Goal: Task Accomplishment & Management: Use online tool/utility

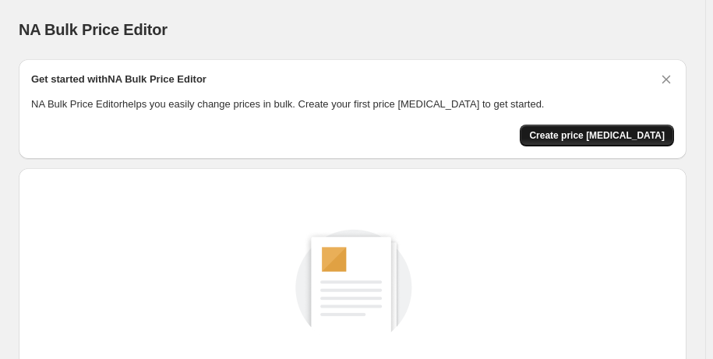
click at [605, 131] on span "Create price [MEDICAL_DATA]" at bounding box center [597, 135] width 136 height 12
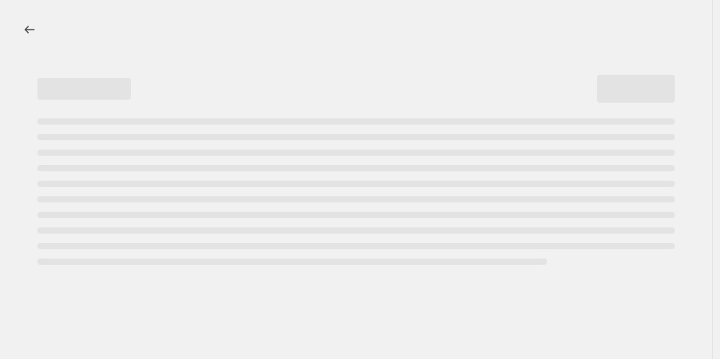
select select "percentage"
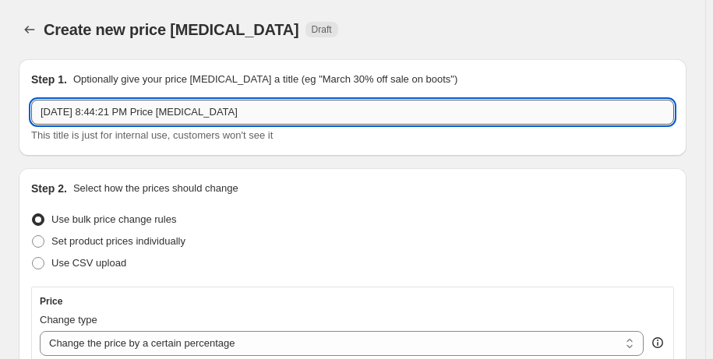
click at [218, 115] on input "[DATE] 8:44:21 PM Price [MEDICAL_DATA]" at bounding box center [352, 112] width 643 height 25
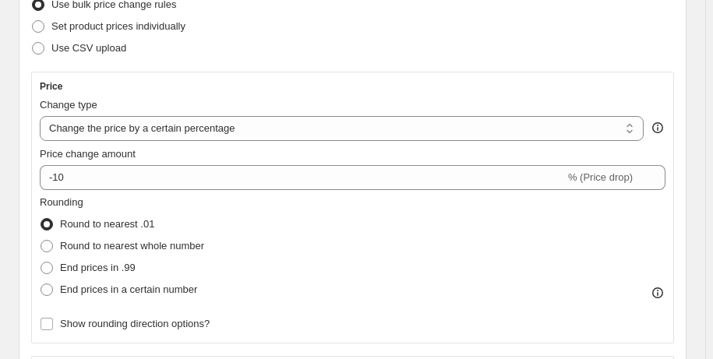
scroll to position [256, 0]
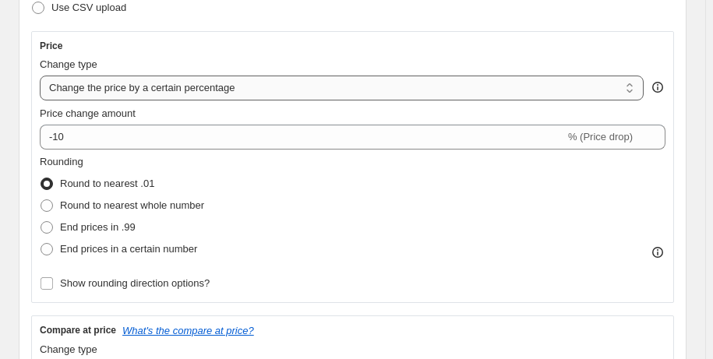
click at [637, 90] on select "Change the price to a certain amount Change the price by a certain amount Chang…" at bounding box center [342, 88] width 604 height 25
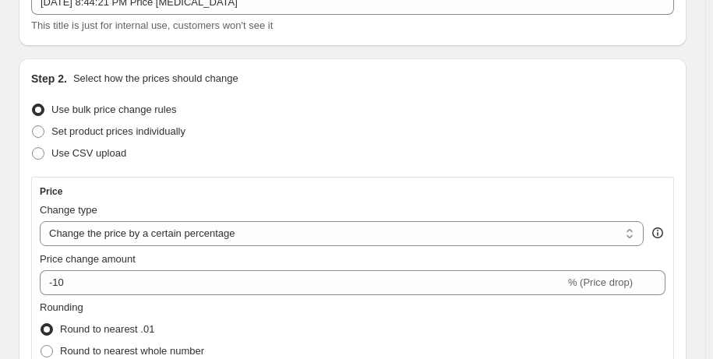
scroll to position [0, 0]
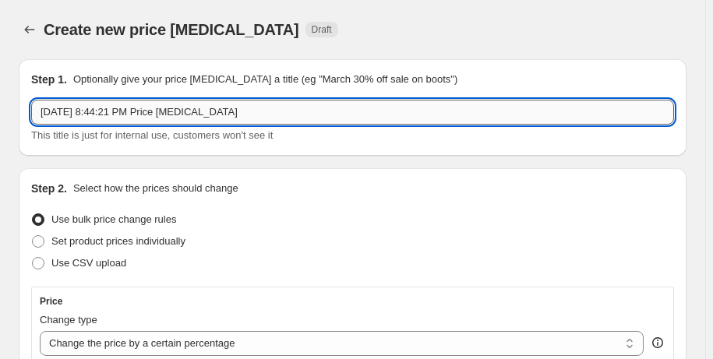
click at [253, 115] on input "[DATE] 8:44:21 PM Price [MEDICAL_DATA]" at bounding box center [352, 112] width 643 height 25
drag, startPoint x: 253, startPoint y: 115, endPoint x: 157, endPoint y: 111, distance: 96.7
click at [157, 111] on input "[DATE] 8:44:21 PM Price [MEDICAL_DATA]" at bounding box center [352, 112] width 643 height 25
click at [203, 113] on input "[DATE] 8:44:21 PM Independance week sale" at bounding box center [352, 112] width 643 height 25
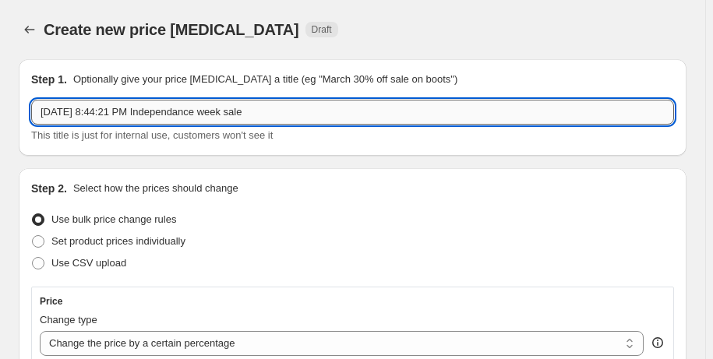
click at [203, 113] on input "[DATE] 8:44:21 PM Independance week sale" at bounding box center [352, 112] width 643 height 25
click at [203, 111] on input "[DATE] 8:44:21 PM Independance week sale" at bounding box center [352, 112] width 643 height 25
click at [175, 115] on input "[DATE] 8:44:21 PM Independance week sale" at bounding box center [352, 112] width 643 height 25
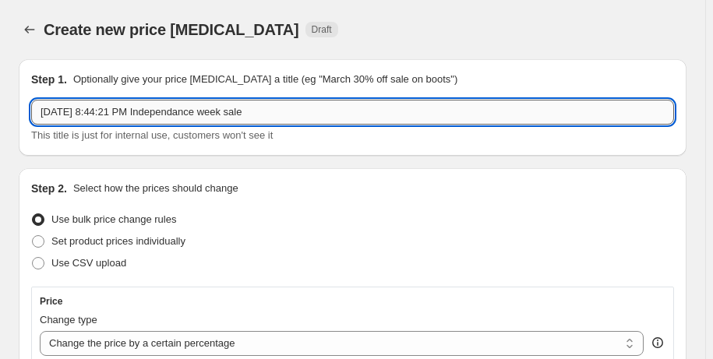
click at [194, 117] on input "[DATE] 8:44:21 PM Independance week sale" at bounding box center [352, 112] width 643 height 25
click at [187, 113] on input "[DATE] 8:44:21 PM Independance week sale" at bounding box center [352, 112] width 643 height 25
click at [211, 109] on input "[DATE] 8:44:21 PM Independance week sale" at bounding box center [352, 112] width 643 height 25
click at [203, 121] on input "[DATE] 8:44:21 PM Independance week sale" at bounding box center [352, 112] width 643 height 25
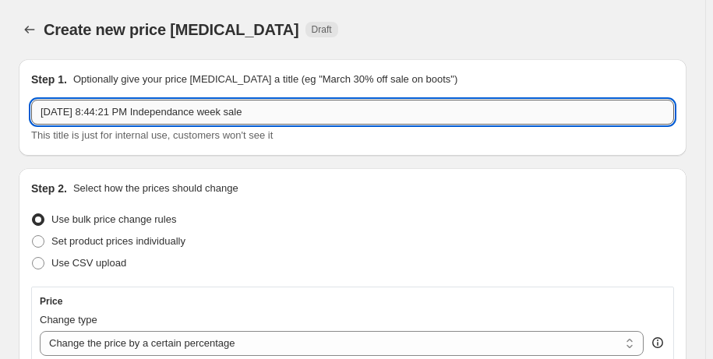
click at [203, 121] on input "[DATE] 8:44:21 PM Independance week sale" at bounding box center [352, 112] width 643 height 25
click at [201, 119] on input "[DATE] 8:44:21 PM Independance week sale" at bounding box center [352, 112] width 643 height 25
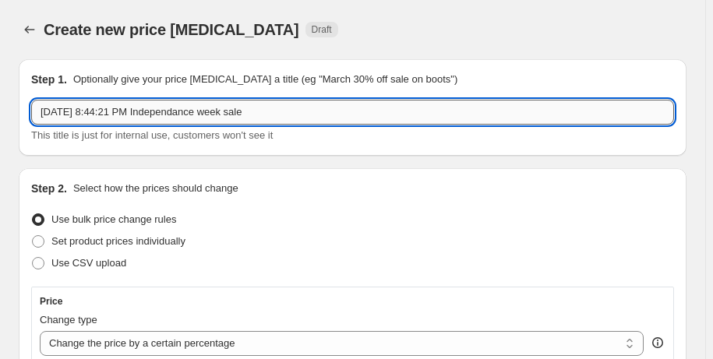
click at [197, 108] on input "[DATE] 8:44:21 PM Independance week sale" at bounding box center [352, 112] width 643 height 25
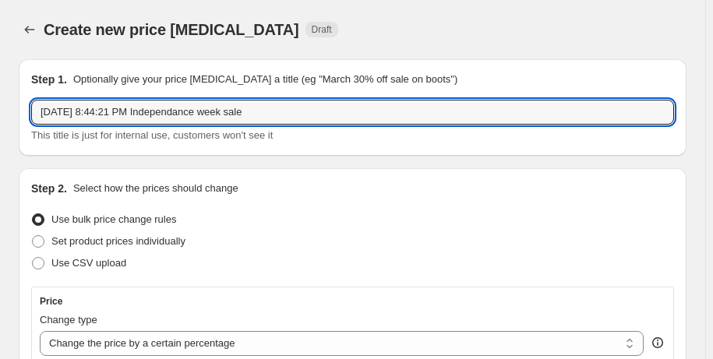
type input "[DATE] 8:44:21 PM Independance week sale"
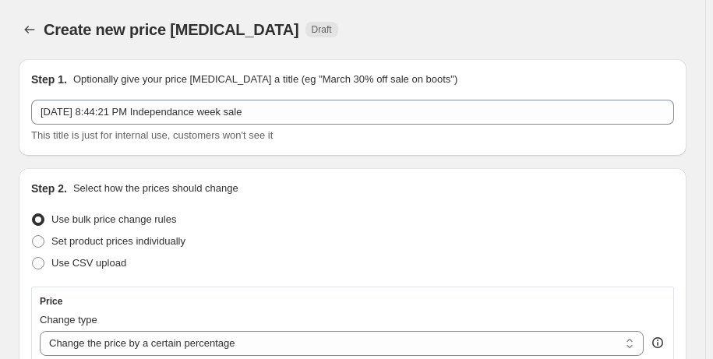
click at [258, 184] on div "Step 2. Select how the prices should change" at bounding box center [352, 189] width 643 height 16
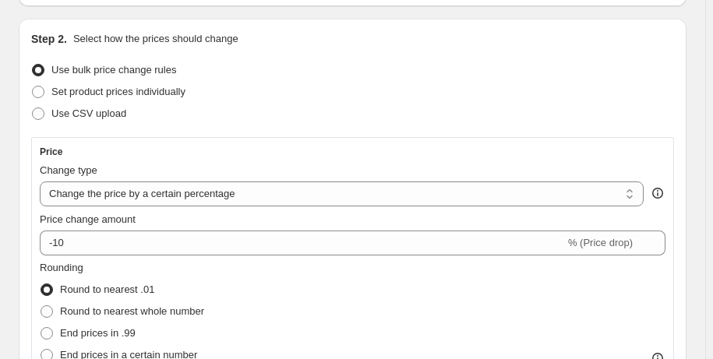
scroll to position [175, 0]
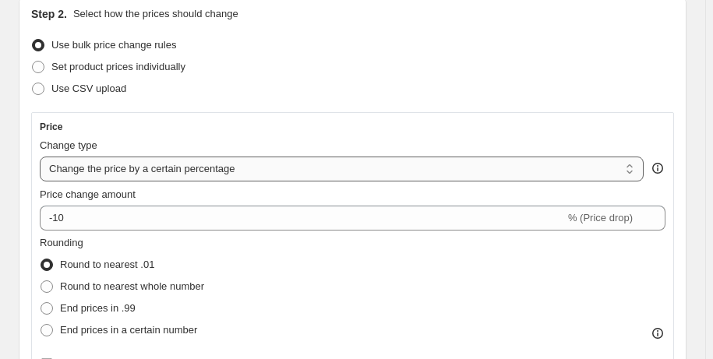
click at [266, 170] on select "Change the price to a certain amount Change the price by a certain amount Chang…" at bounding box center [342, 169] width 604 height 25
click at [40, 157] on select "Change the price to a certain amount Change the price by a certain amount Chang…" at bounding box center [342, 169] width 604 height 25
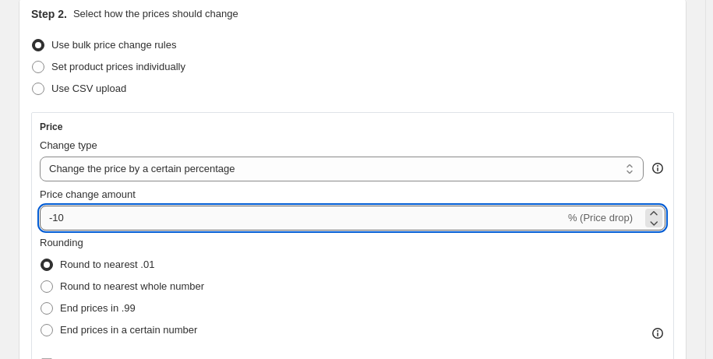
click at [91, 221] on input "-10" at bounding box center [302, 218] width 525 height 25
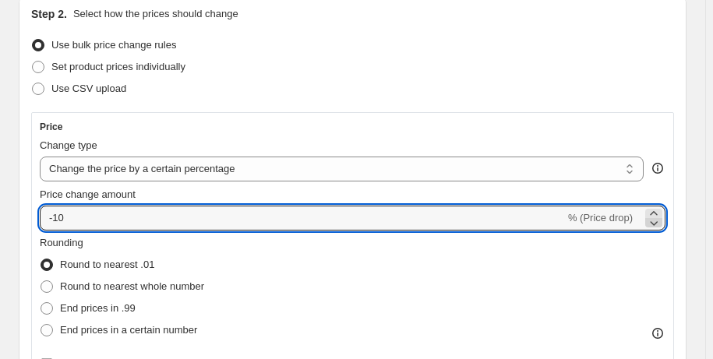
click at [659, 225] on icon at bounding box center [654, 223] width 16 height 16
click at [658, 210] on icon at bounding box center [654, 214] width 16 height 16
click at [659, 225] on icon at bounding box center [655, 223] width 8 height 5
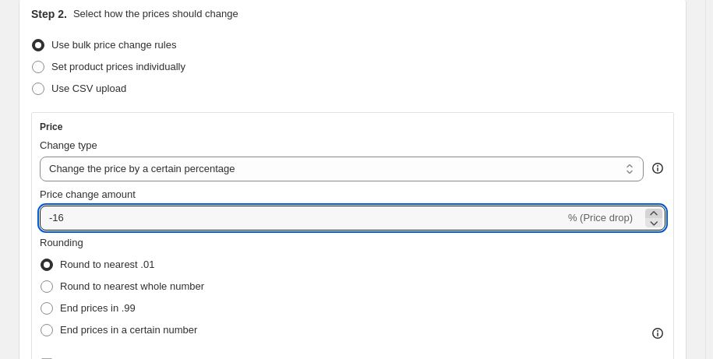
click at [657, 211] on icon at bounding box center [653, 213] width 7 height 4
click at [659, 221] on icon at bounding box center [655, 223] width 8 height 5
click at [662, 215] on icon at bounding box center [654, 223] width 16 height 16
click at [662, 221] on icon at bounding box center [654, 223] width 16 height 16
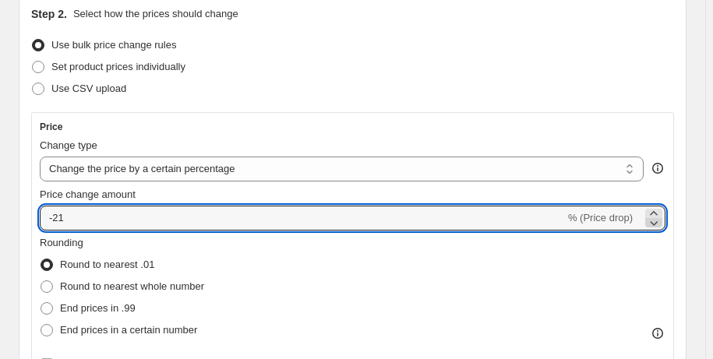
click at [662, 221] on icon at bounding box center [654, 223] width 16 height 16
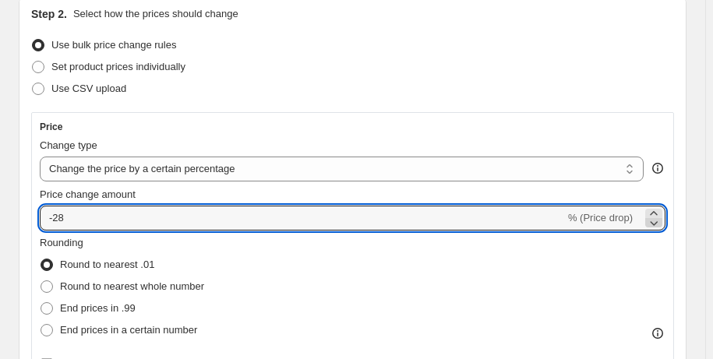
click at [662, 221] on icon at bounding box center [654, 223] width 16 height 16
click at [660, 215] on icon at bounding box center [654, 223] width 16 height 16
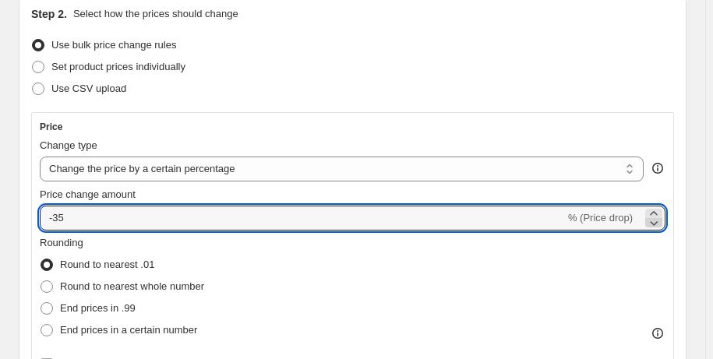
click at [660, 215] on icon at bounding box center [654, 223] width 16 height 16
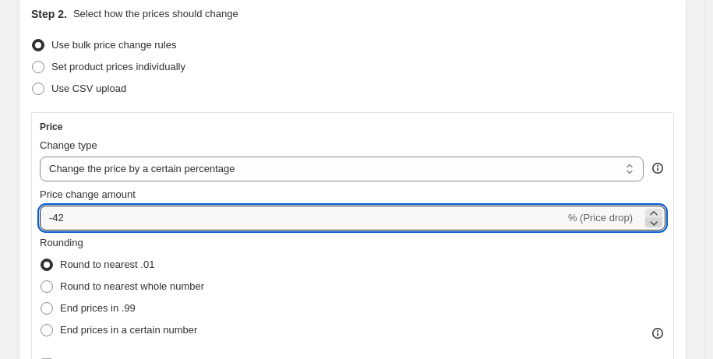
click at [660, 225] on icon at bounding box center [654, 223] width 16 height 16
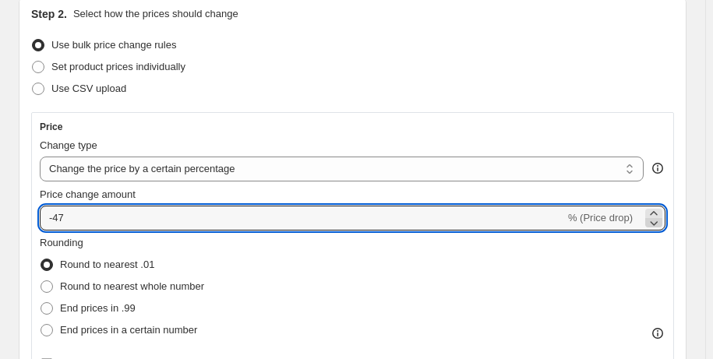
click at [660, 225] on icon at bounding box center [654, 223] width 16 height 16
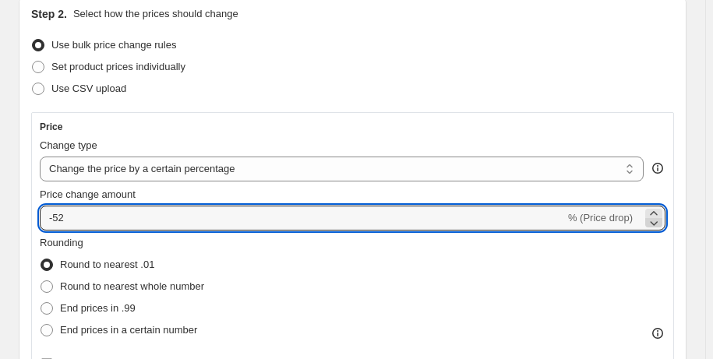
click at [660, 225] on icon at bounding box center [654, 223] width 16 height 16
click at [659, 211] on icon at bounding box center [654, 214] width 16 height 16
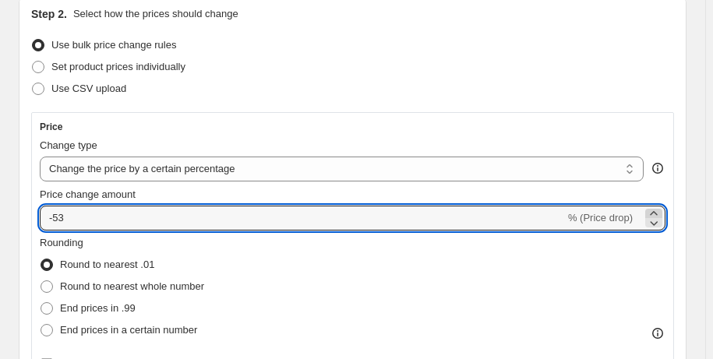
click at [659, 211] on icon at bounding box center [654, 214] width 16 height 16
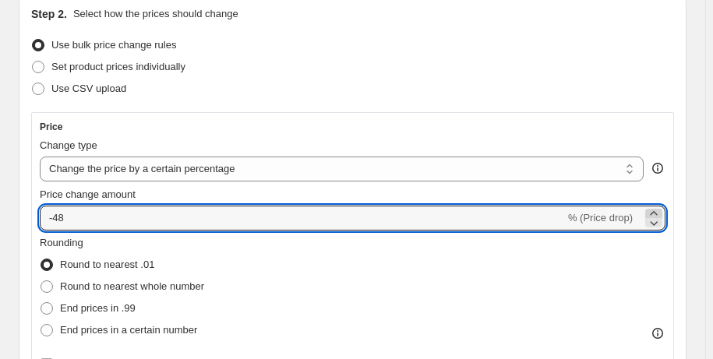
click at [659, 211] on icon at bounding box center [654, 214] width 16 height 16
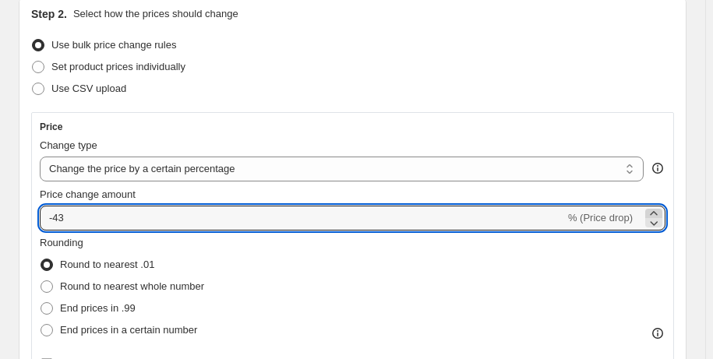
click at [659, 211] on icon at bounding box center [654, 214] width 16 height 16
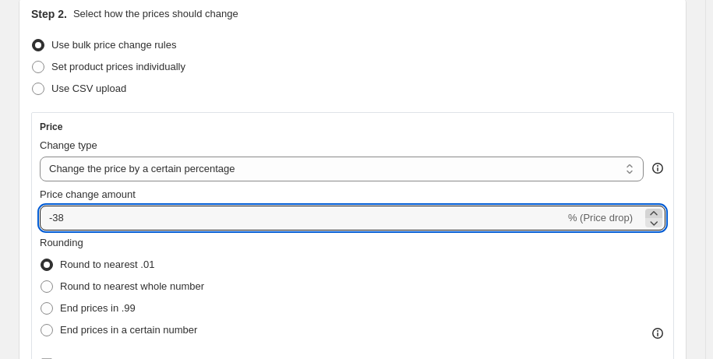
click at [659, 211] on icon at bounding box center [654, 214] width 16 height 16
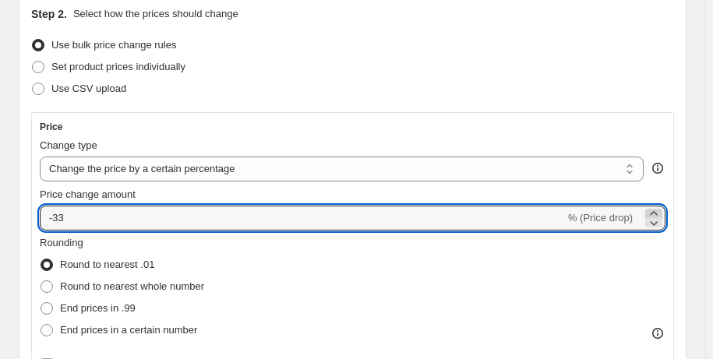
click at [659, 211] on icon at bounding box center [654, 214] width 16 height 16
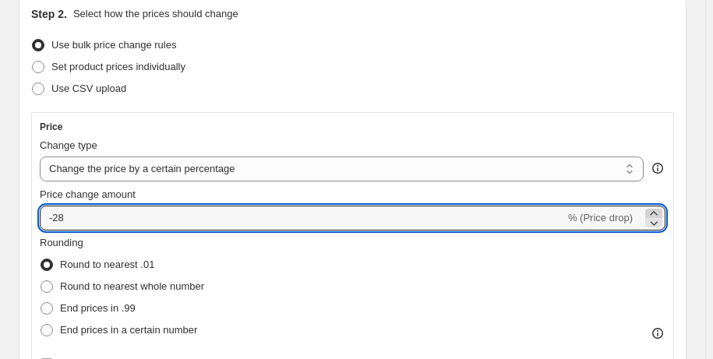
click at [659, 211] on icon at bounding box center [654, 214] width 16 height 16
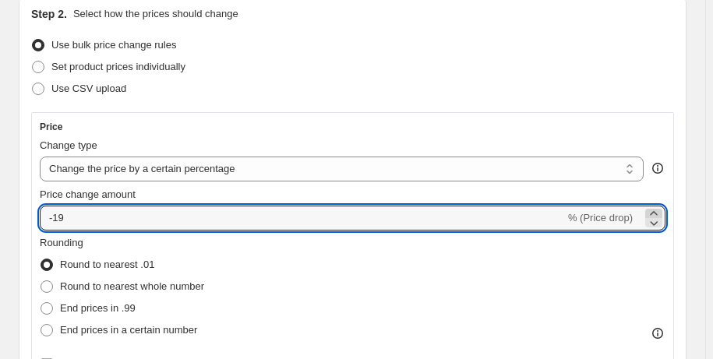
click at [659, 211] on icon at bounding box center [654, 214] width 16 height 16
type input "-15"
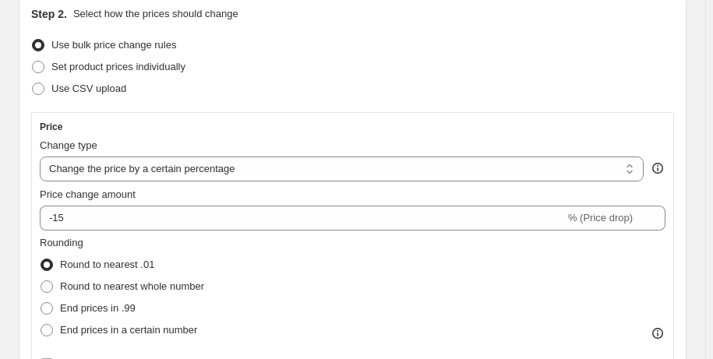
click at [595, 306] on div "Rounding Round to nearest .01 Round to nearest whole number End prices in .99 E…" at bounding box center [353, 288] width 626 height 106
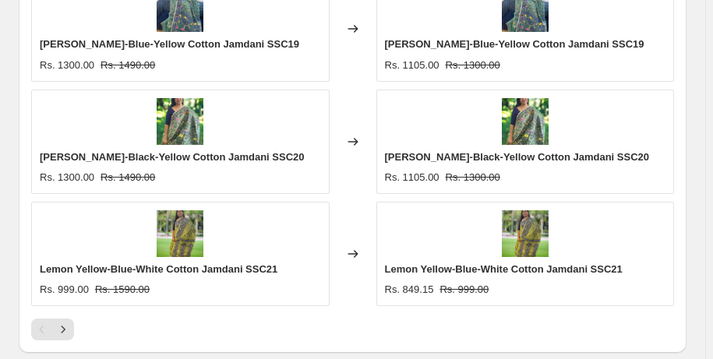
scroll to position [1594, 0]
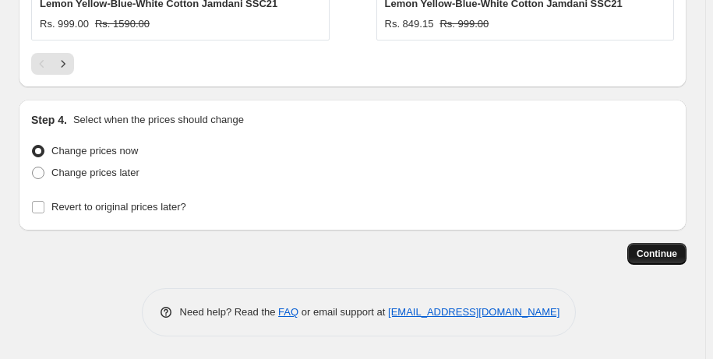
click at [652, 248] on span "Continue" at bounding box center [657, 254] width 41 height 12
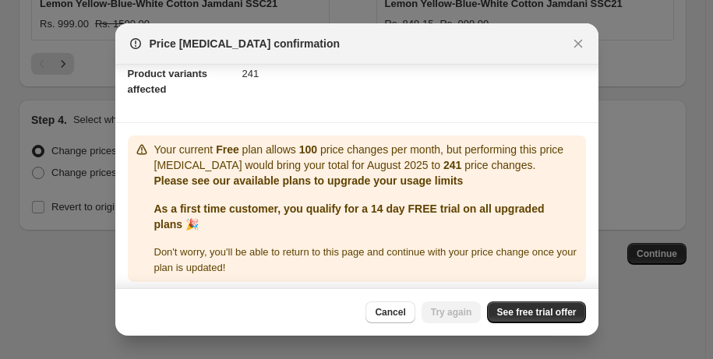
scroll to position [184, 0]
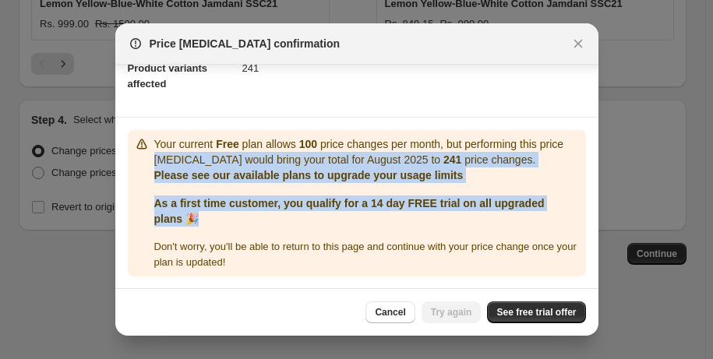
drag, startPoint x: 589, startPoint y: 217, endPoint x: 568, endPoint y: 123, distance: 96.1
click at [568, 124] on section "Your current Free plan allows 100 price changes per month, but performing this …" at bounding box center [356, 204] width 483 height 172
click at [550, 174] on p "Please see our available plans to upgrade your usage limits" at bounding box center [367, 176] width 426 height 16
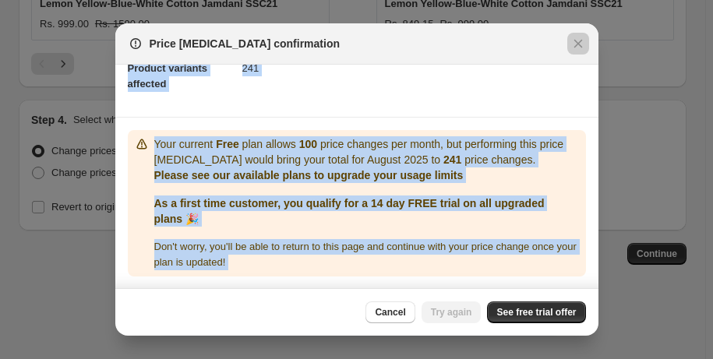
scroll to position [0, 0]
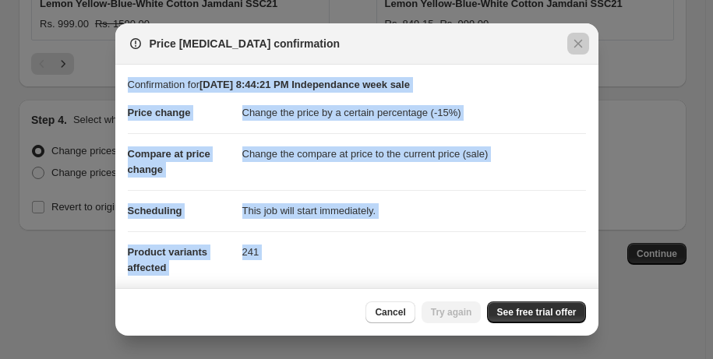
drag, startPoint x: 599, startPoint y: 209, endPoint x: 590, endPoint y: 57, distance: 152.3
click at [590, 359] on div "Price [MEDICAL_DATA] confirmation Confirmation for [DATE] 8:44:21 PM Independan…" at bounding box center [356, 360] width 713 height 0
click at [565, 221] on dd "This job will start immediately." at bounding box center [414, 210] width 344 height 41
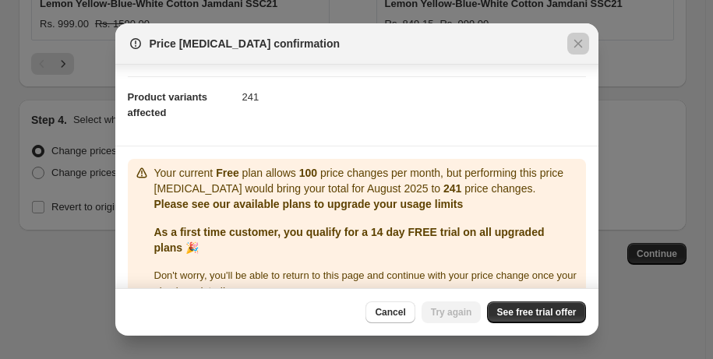
scroll to position [184, 0]
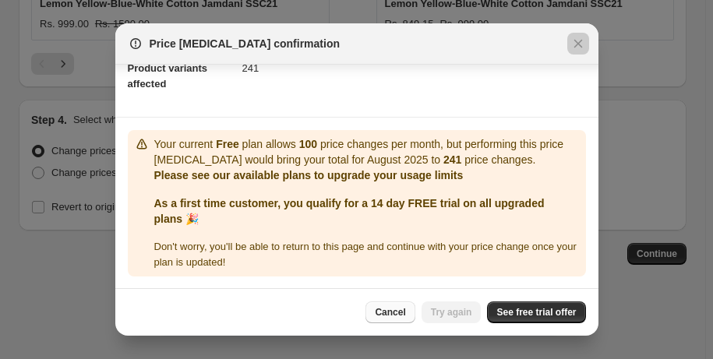
click at [391, 310] on span "Cancel" at bounding box center [390, 312] width 30 height 12
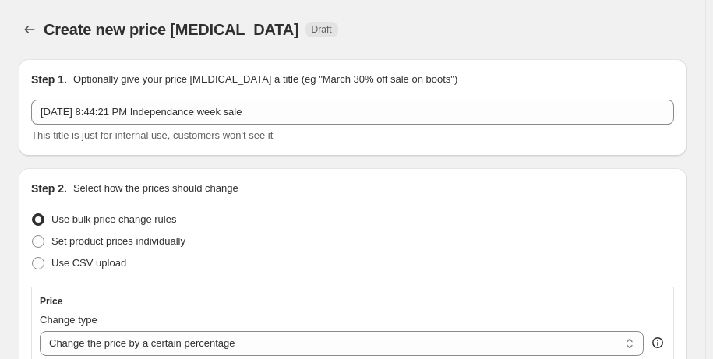
scroll to position [1594, 0]
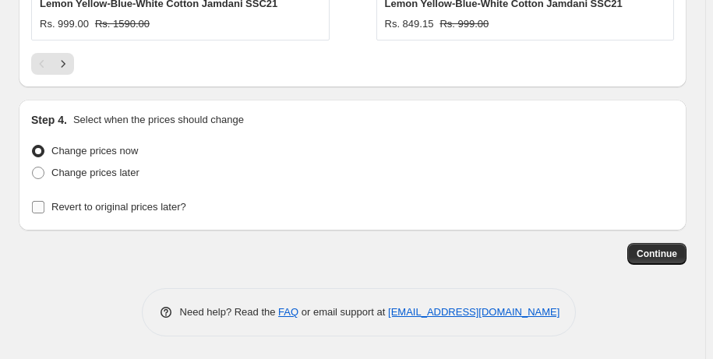
click at [40, 209] on input "Revert to original prices later?" at bounding box center [38, 207] width 12 height 12
checkbox input "true"
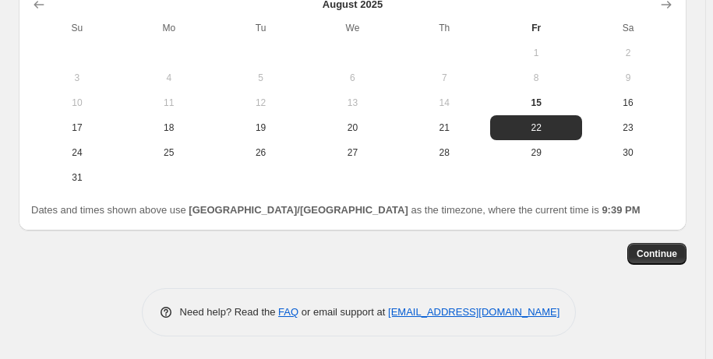
scroll to position [1033, 0]
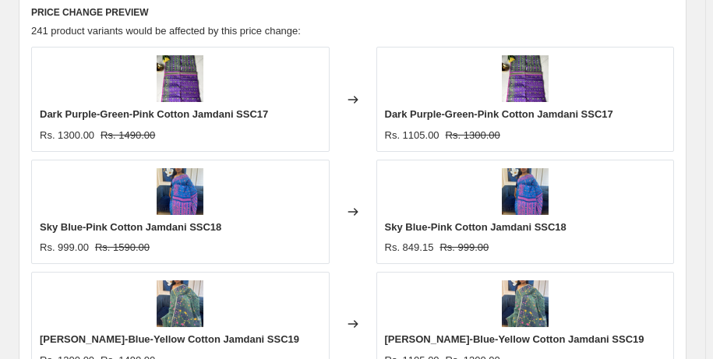
scroll to position [134, 0]
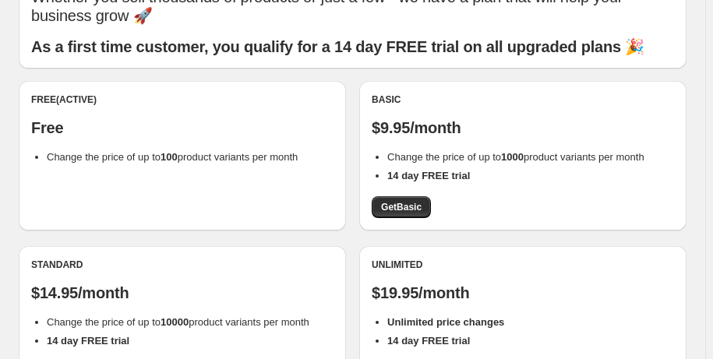
scroll to position [376, 0]
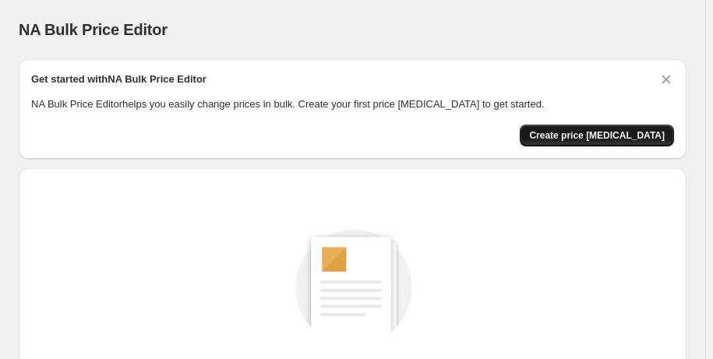
click at [624, 143] on button "Create price [MEDICAL_DATA]" at bounding box center [597, 136] width 154 height 22
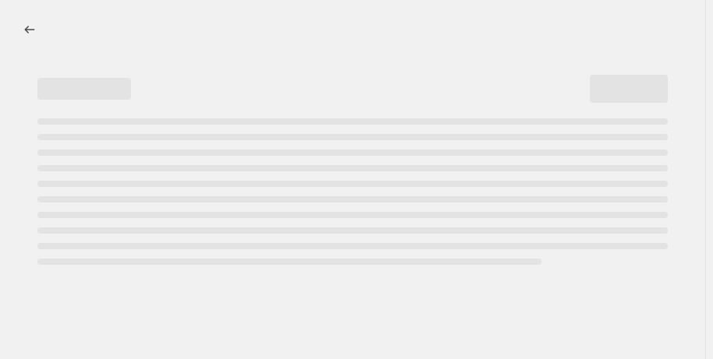
select select "percentage"
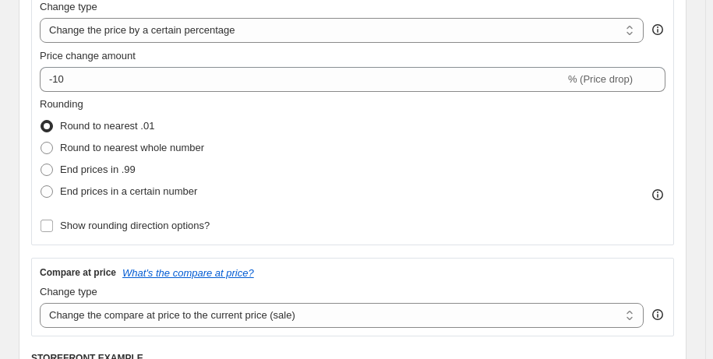
scroll to position [331, 0]
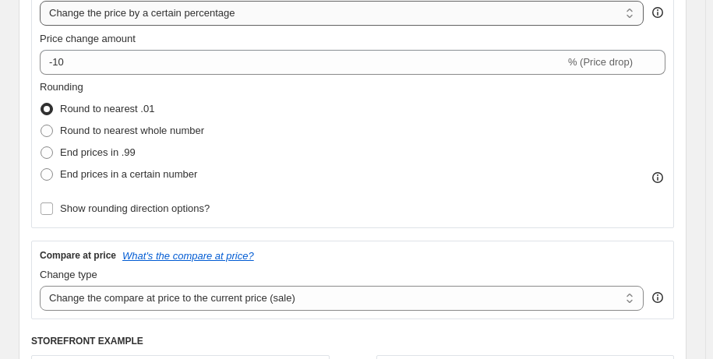
click at [631, 15] on select "Change the price to a certain amount Change the price by a certain amount Chang…" at bounding box center [342, 13] width 604 height 25
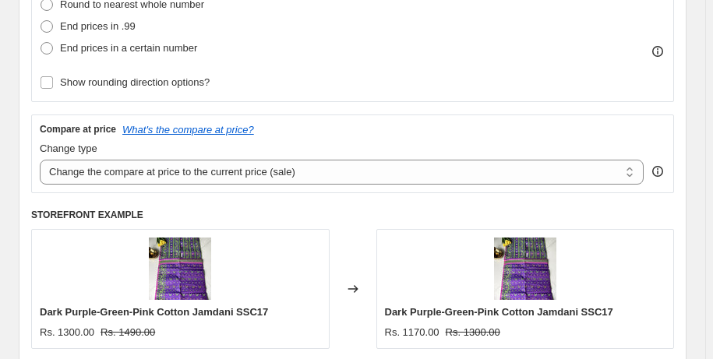
scroll to position [424, 0]
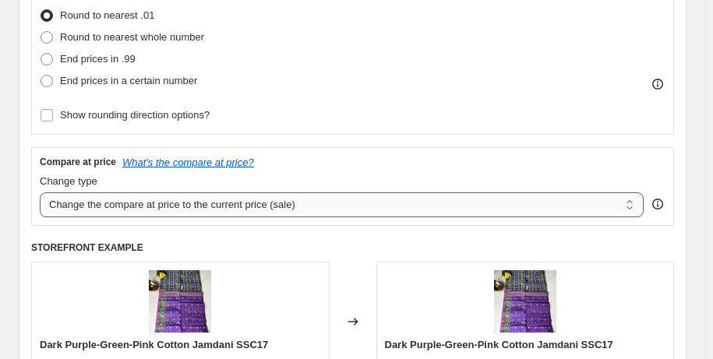
click at [426, 199] on select "Change the compare at price to the current price (sale) Change the compare at p…" at bounding box center [342, 205] width 604 height 25
click at [655, 160] on div "Compare at price What's the compare at price?" at bounding box center [353, 162] width 626 height 12
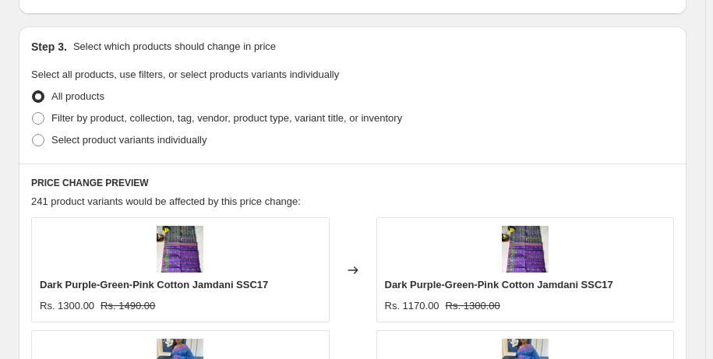
scroll to position [854, 0]
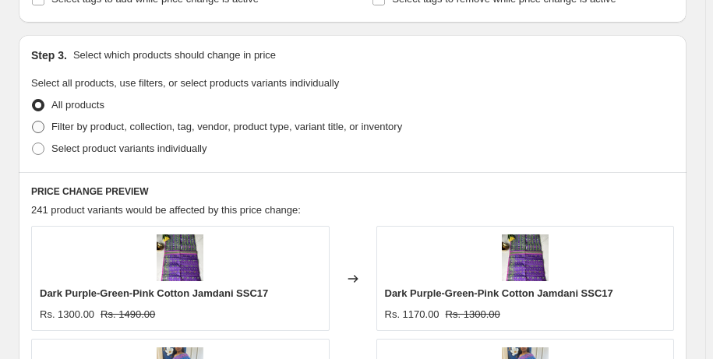
click at [51, 125] on span "Filter by product, collection, tag, vendor, product type, variant title, or inv…" at bounding box center [226, 127] width 351 height 12
click at [33, 122] on input "Filter by product, collection, tag, vendor, product type, variant title, or inv…" at bounding box center [32, 121] width 1 height 1
radio input "true"
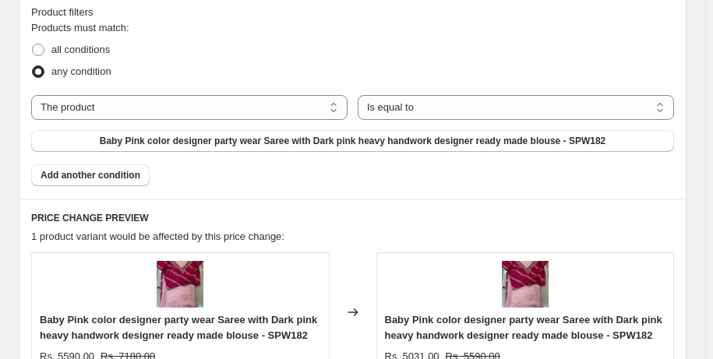
scroll to position [1068, 0]
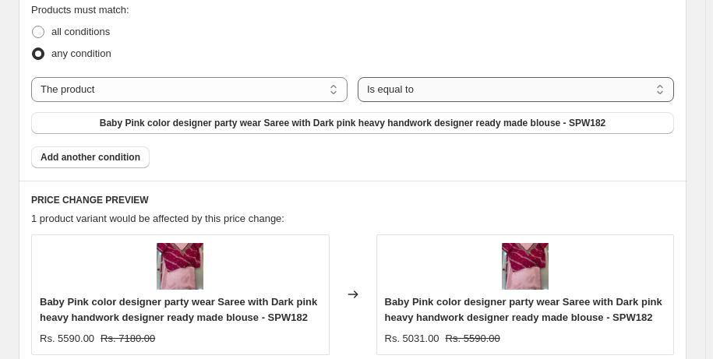
click at [587, 83] on select "Is equal to Is not equal to" at bounding box center [516, 89] width 317 height 25
click at [334, 94] on select "The product The product's collection The product's tag The product's vendor The…" at bounding box center [189, 89] width 317 height 25
select select "collection"
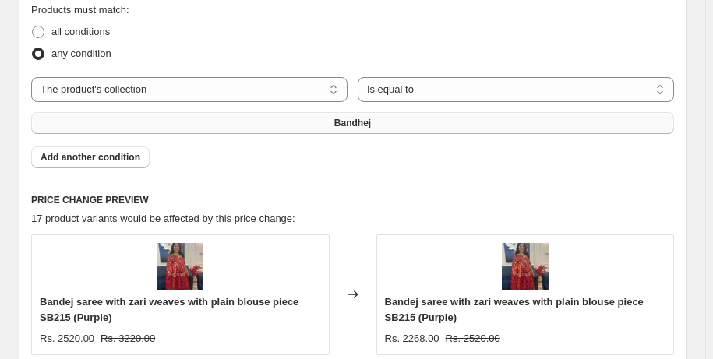
click at [529, 131] on button "Bandhej" at bounding box center [352, 123] width 643 height 22
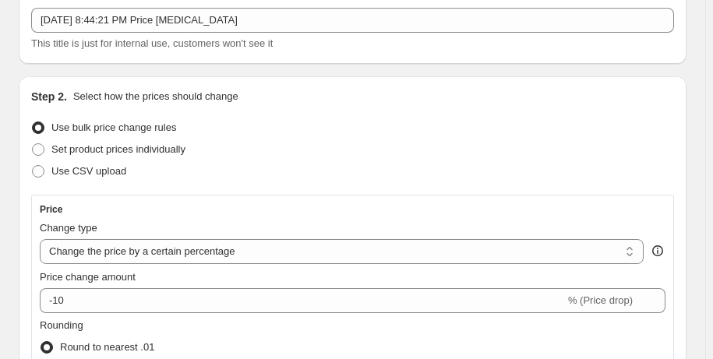
scroll to position [0, 0]
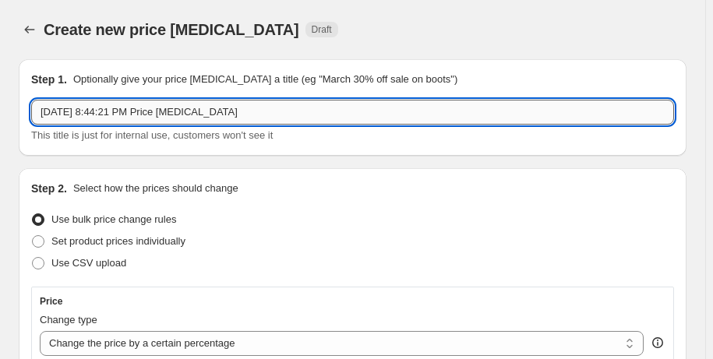
click at [226, 109] on input "[DATE] 8:44:21 PM Price [MEDICAL_DATA]" at bounding box center [352, 112] width 643 height 25
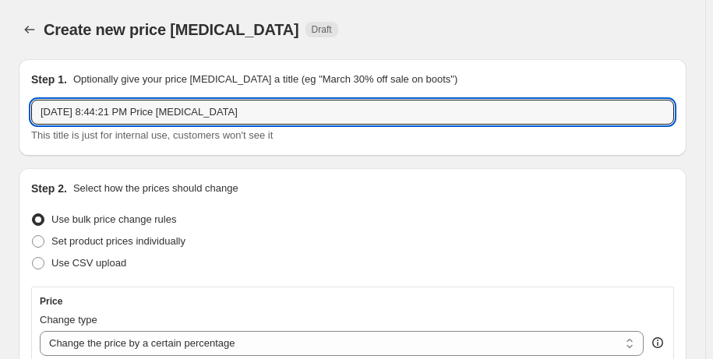
drag, startPoint x: 242, startPoint y: 113, endPoint x: -11, endPoint y: 93, distance: 253.4
click at [0, 93] on html "Home Settings Plans Skip to content Create new price [MEDICAL_DATA]. This page …" at bounding box center [356, 179] width 713 height 359
type input "F"
type input "I"
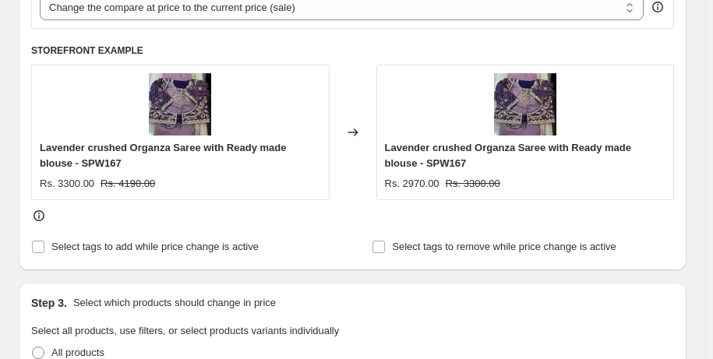
scroll to position [607, 0]
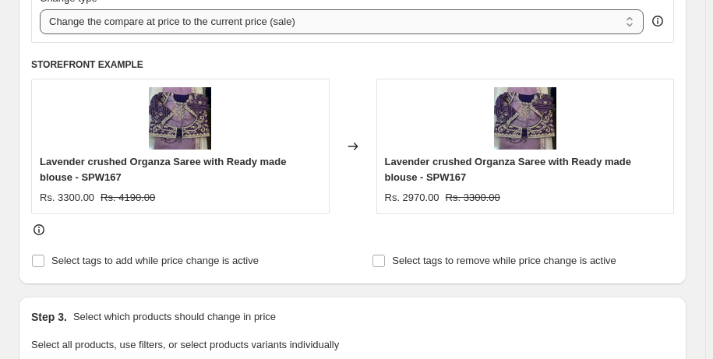
type input "Freedom Weekend sale"
click at [635, 26] on select "Change the compare at price to the current price (sale) Change the compare at p…" at bounding box center [342, 21] width 604 height 25
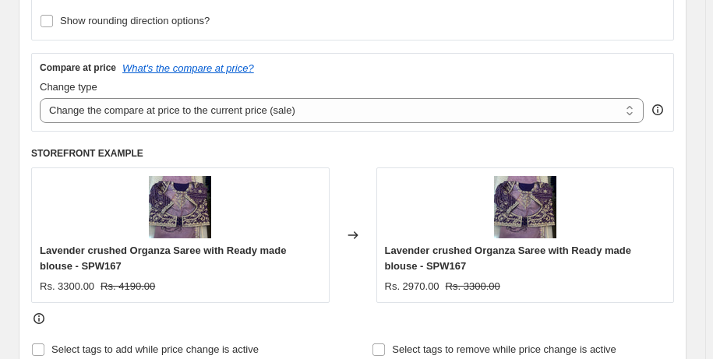
scroll to position [514, 0]
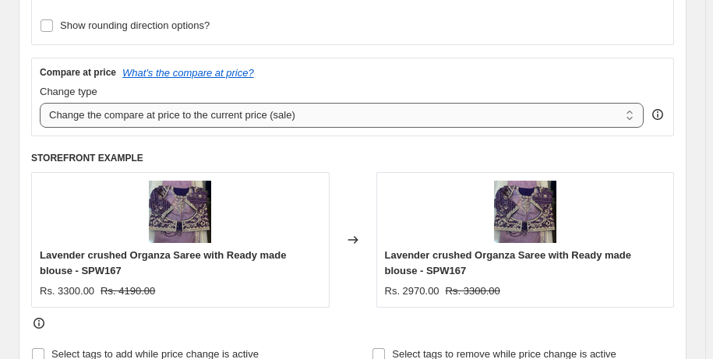
click at [628, 115] on select "Change the compare at price to the current price (sale) Change the compare at p…" at bounding box center [342, 115] width 604 height 25
select select "percentage"
click at [40, 103] on select "Change the compare at price to the current price (sale) Change the compare at p…" at bounding box center [342, 115] width 604 height 25
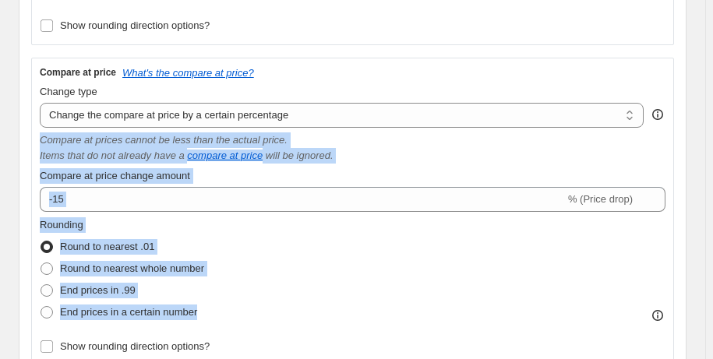
drag, startPoint x: 659, startPoint y: 252, endPoint x: 719, endPoint y: 111, distance: 153.3
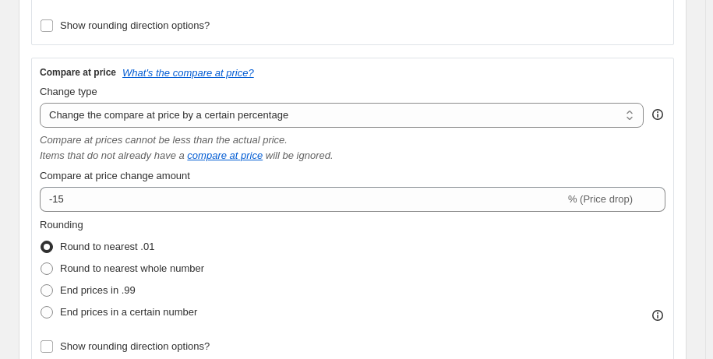
click at [681, 25] on div "Step 2. Select how the prices should change Use bulk price change rules Set pro…" at bounding box center [353, 131] width 668 height 953
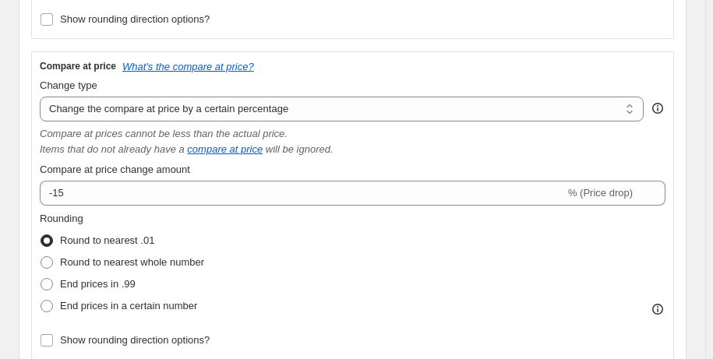
scroll to position [525, 0]
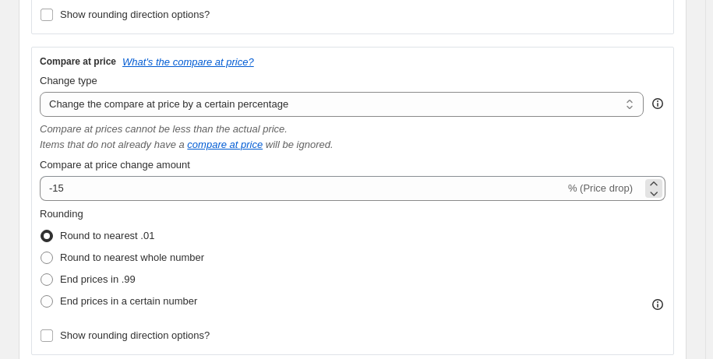
click at [599, 186] on span "% (Price drop)" at bounding box center [600, 188] width 65 height 12
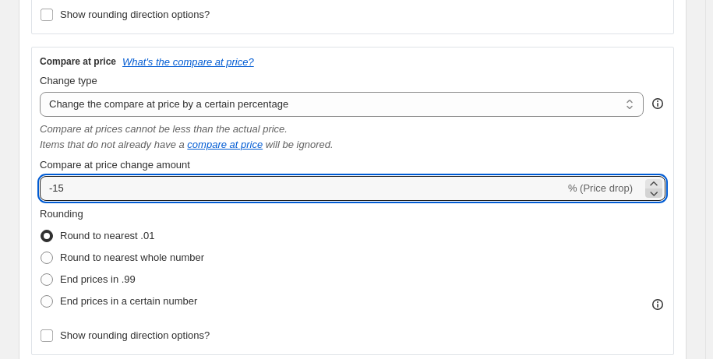
click at [659, 196] on icon at bounding box center [655, 195] width 8 height 5
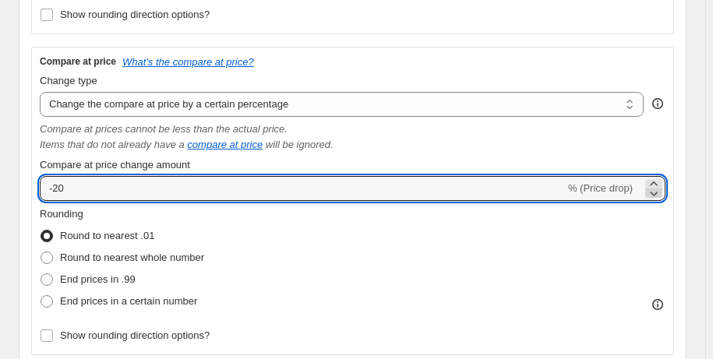
type input "-21"
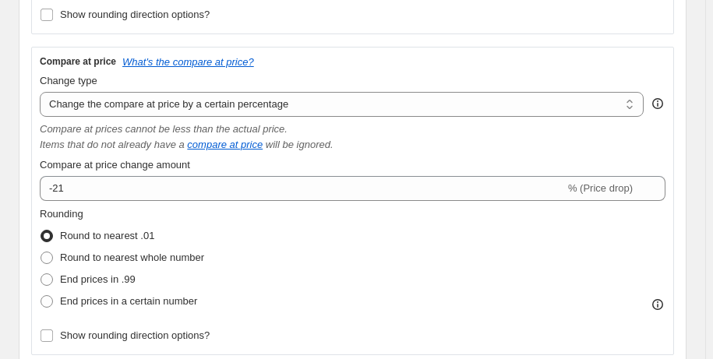
click at [590, 271] on div "Rounding Round to nearest .01 Round to nearest whole number End prices in .99 E…" at bounding box center [353, 260] width 626 height 106
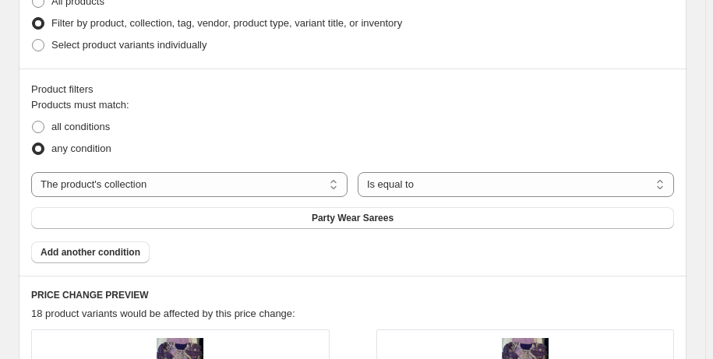
scroll to position [1218, 0]
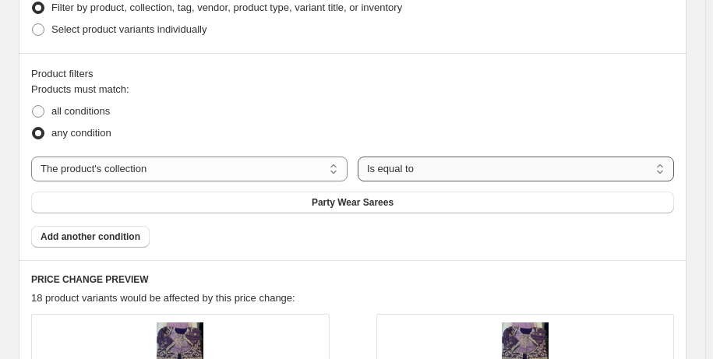
click at [619, 172] on select "Is equal to Is not equal to" at bounding box center [516, 169] width 317 height 25
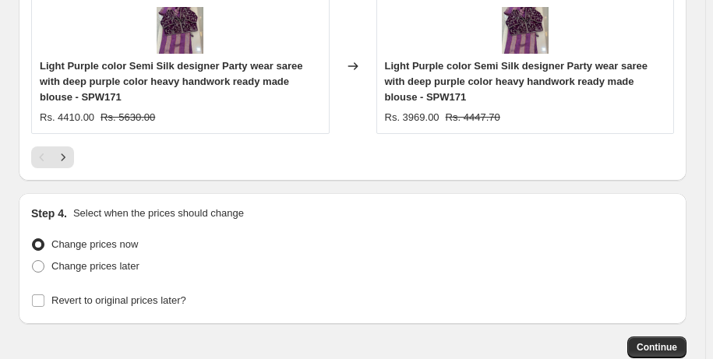
scroll to position [2141, 0]
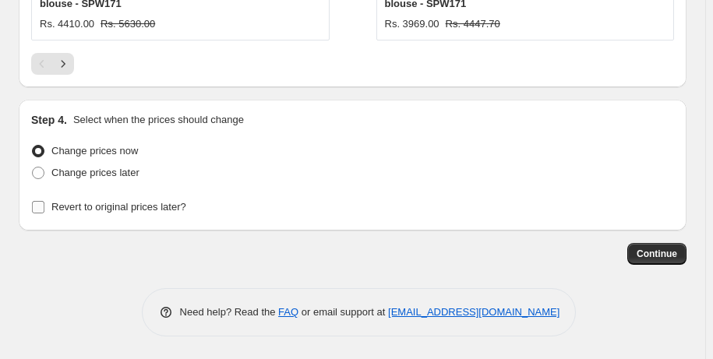
click at [39, 207] on input "Revert to original prices later?" at bounding box center [38, 207] width 12 height 12
checkbox input "true"
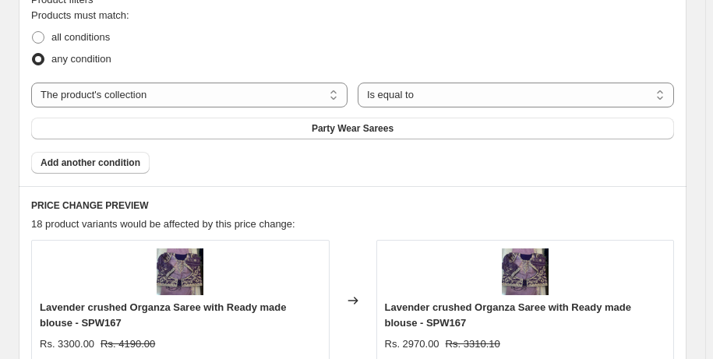
scroll to position [1298, 0]
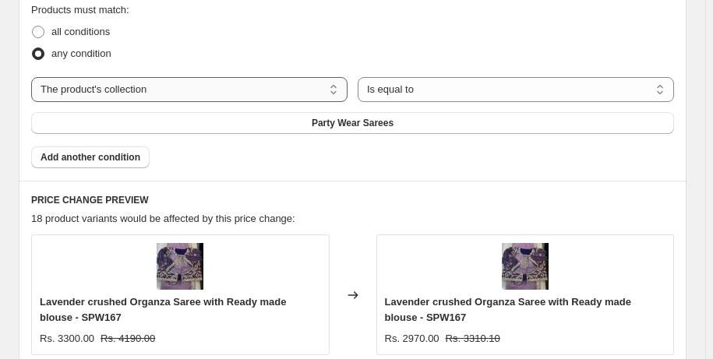
click at [300, 98] on select "The product The product's collection The product's tag The product's vendor The…" at bounding box center [189, 89] width 317 height 25
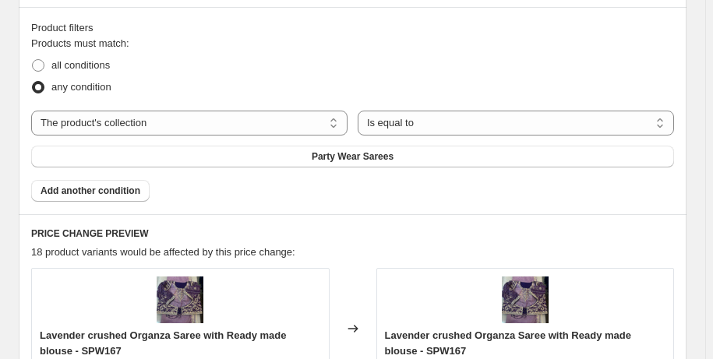
scroll to position [1271, 0]
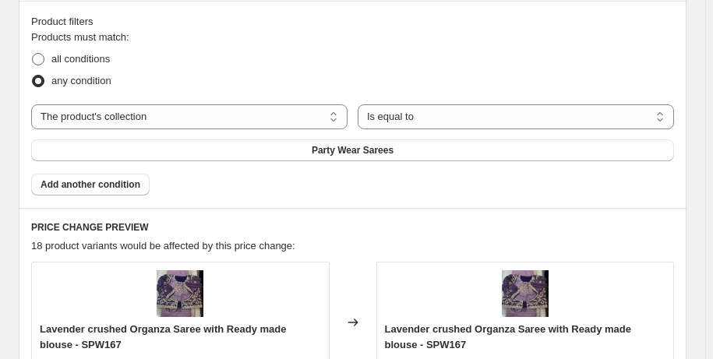
click at [40, 62] on span at bounding box center [38, 59] width 12 height 12
click at [33, 54] on input "all conditions" at bounding box center [32, 53] width 1 height 1
radio input "true"
click at [639, 153] on button "Party Wear Sarees" at bounding box center [352, 151] width 643 height 22
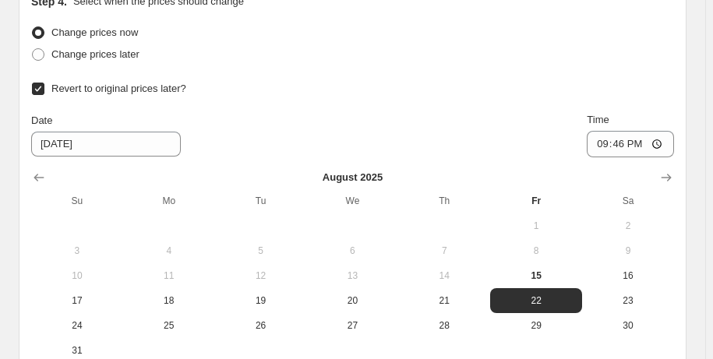
scroll to position [2300, 0]
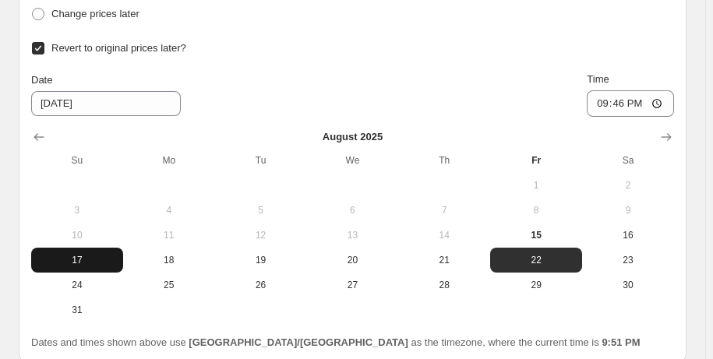
click at [82, 265] on span "17" at bounding box center [77, 260] width 80 height 12
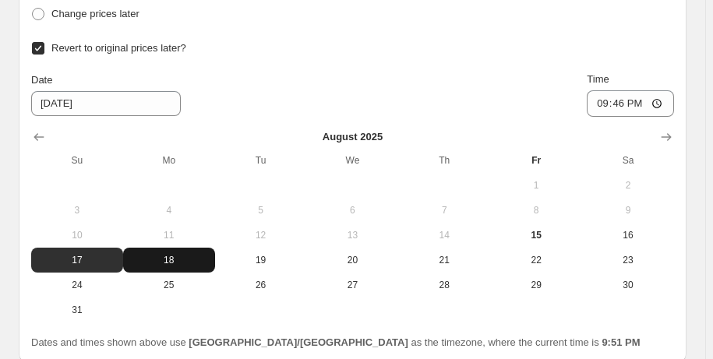
click at [170, 265] on span "18" at bounding box center [169, 260] width 80 height 12
type input "[DATE]"
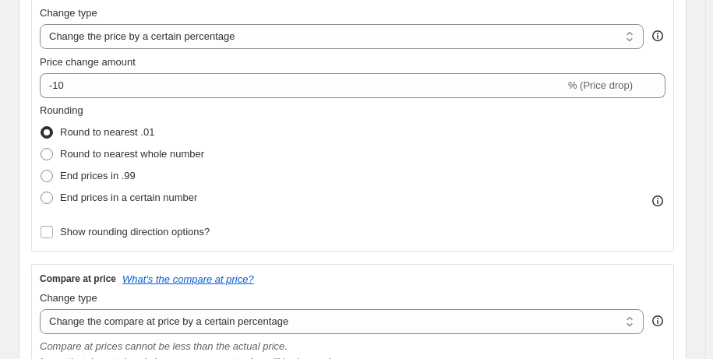
scroll to position [366, 0]
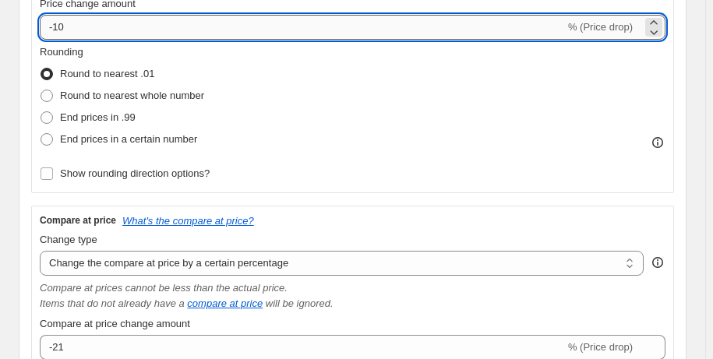
click at [558, 25] on input "-10" at bounding box center [302, 27] width 525 height 25
click at [661, 25] on icon at bounding box center [654, 32] width 16 height 16
click at [662, 19] on icon at bounding box center [654, 23] width 16 height 16
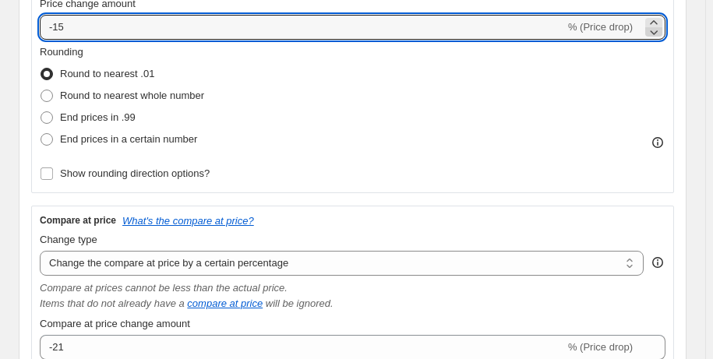
click at [662, 30] on icon at bounding box center [654, 32] width 16 height 16
click at [657, 22] on icon at bounding box center [653, 22] width 7 height 4
click at [661, 22] on icon at bounding box center [654, 23] width 16 height 16
click at [662, 34] on icon at bounding box center [654, 32] width 16 height 16
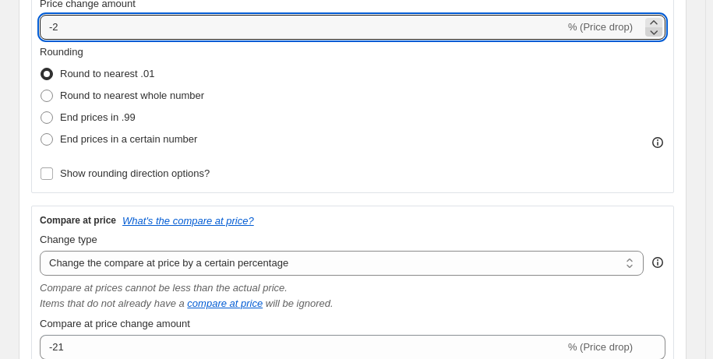
click at [660, 35] on icon at bounding box center [654, 32] width 16 height 16
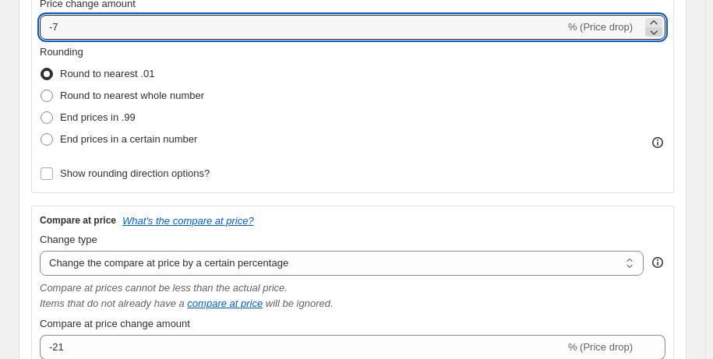
click at [660, 35] on icon at bounding box center [654, 32] width 16 height 16
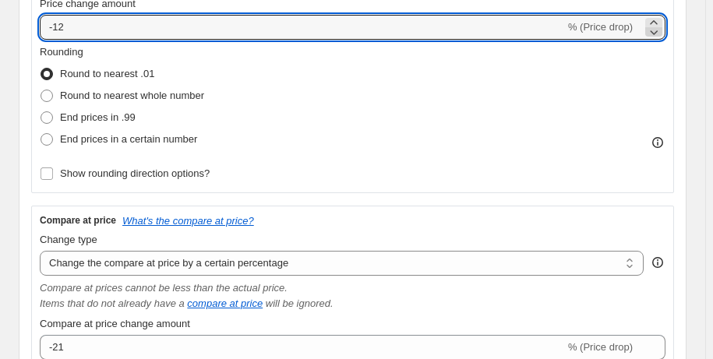
click at [660, 35] on icon at bounding box center [654, 32] width 16 height 16
type input "-15"
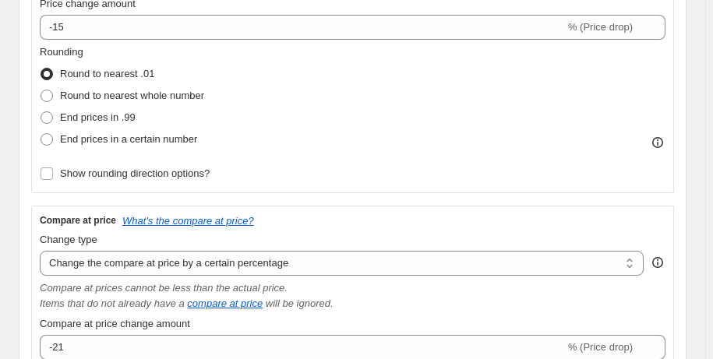
click at [635, 138] on div "Rounding Round to nearest .01 Round to nearest whole number End prices in .99 E…" at bounding box center [353, 97] width 626 height 106
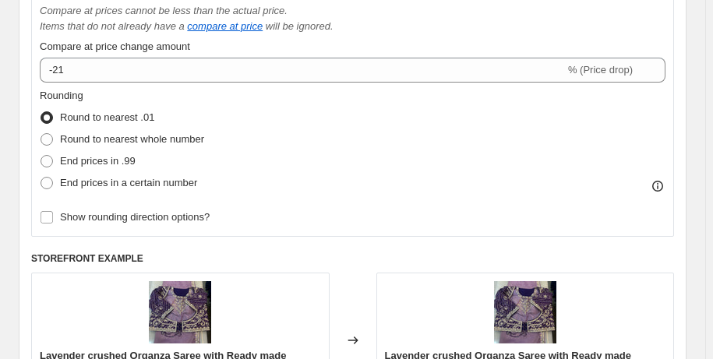
scroll to position [667, 0]
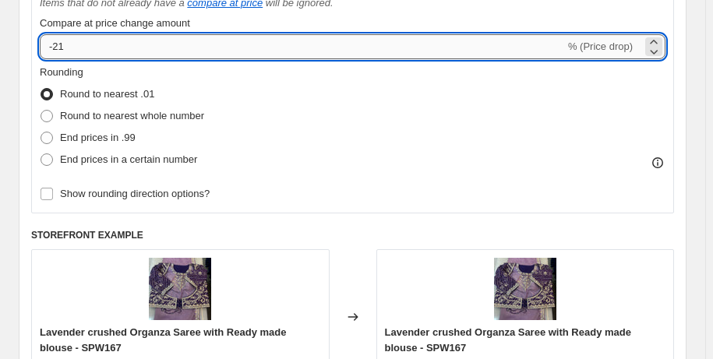
click at [565, 45] on input "-21" at bounding box center [302, 46] width 525 height 25
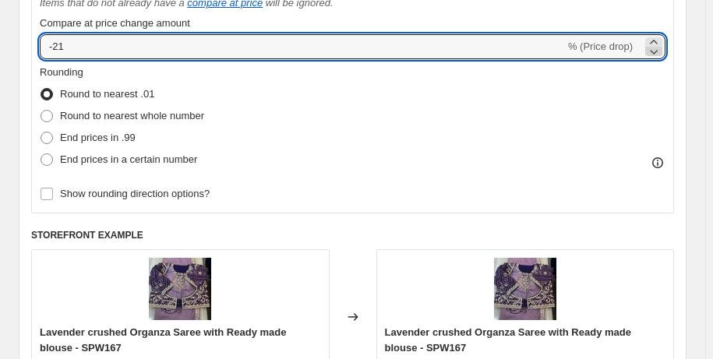
click at [662, 54] on icon at bounding box center [654, 52] width 16 height 16
type input "-25"
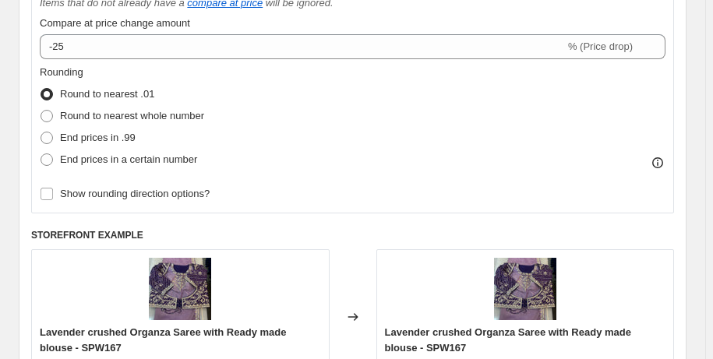
click at [582, 119] on div "Rounding Round to nearest .01 Round to nearest whole number End prices in .99 E…" at bounding box center [353, 118] width 626 height 106
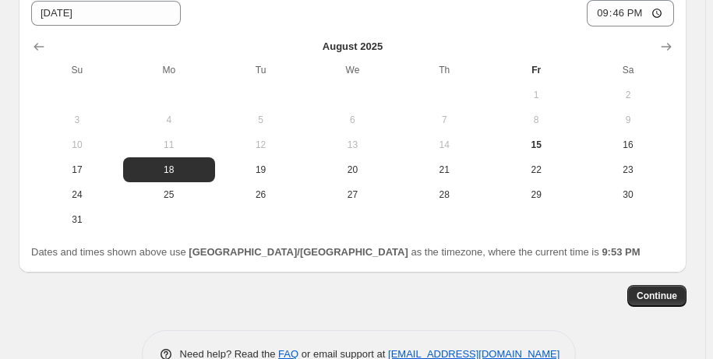
scroll to position [2432, 0]
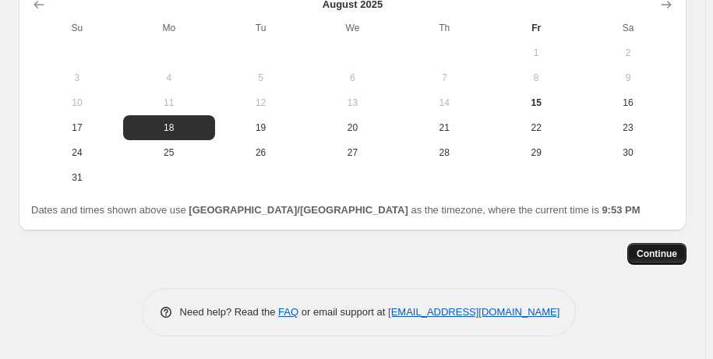
click at [654, 254] on span "Continue" at bounding box center [657, 254] width 41 height 12
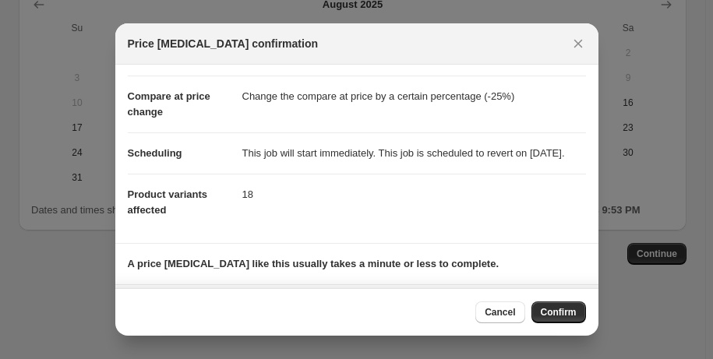
scroll to position [0, 0]
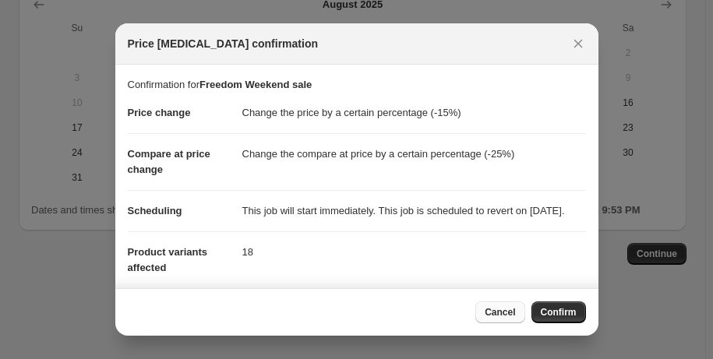
click at [499, 310] on span "Cancel" at bounding box center [500, 312] width 30 height 12
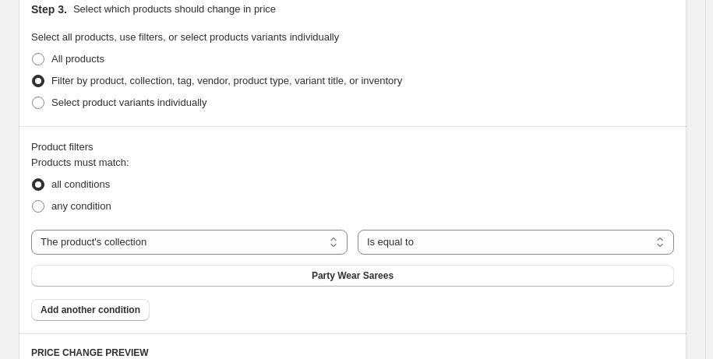
scroll to position [1162, 0]
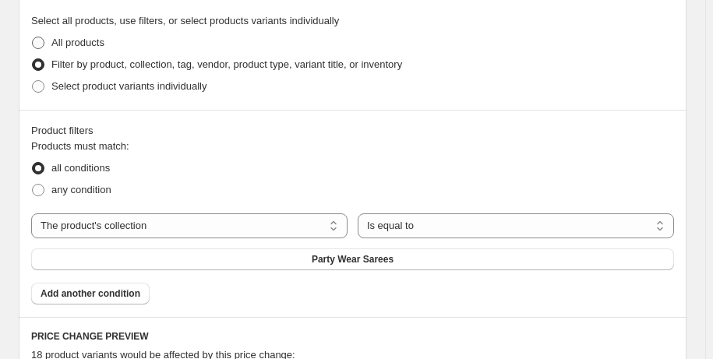
click at [40, 44] on span at bounding box center [38, 43] width 12 height 12
click at [33, 37] on input "All products" at bounding box center [32, 37] width 1 height 1
radio input "true"
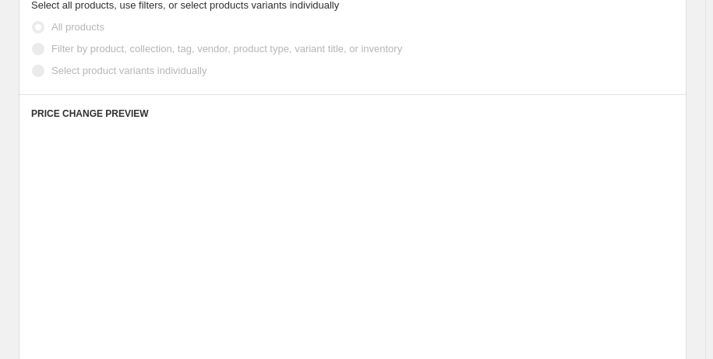
scroll to position [1146, 0]
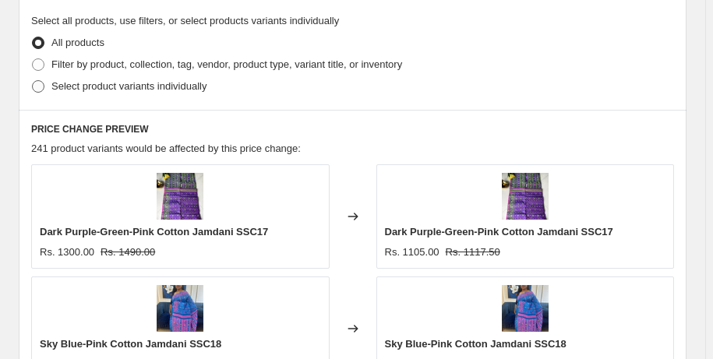
click at [197, 85] on span "Select product variants individually" at bounding box center [128, 86] width 155 height 12
click at [33, 81] on input "Select product variants individually" at bounding box center [32, 80] width 1 height 1
radio input "true"
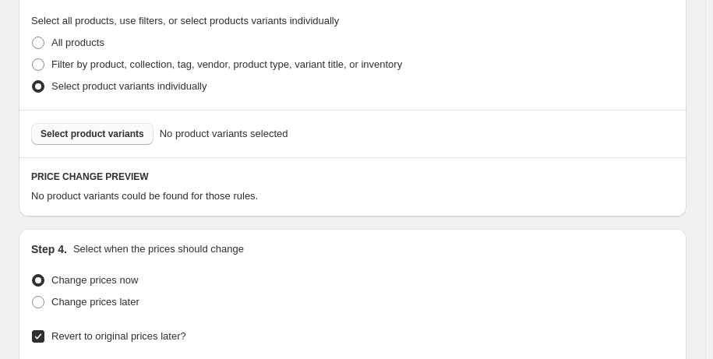
click at [117, 126] on button "Select product variants" at bounding box center [92, 134] width 122 height 22
click at [42, 61] on span at bounding box center [38, 64] width 12 height 12
click at [33, 59] on input "Filter by product, collection, tag, vendor, product type, variant title, or inv…" at bounding box center [32, 58] width 1 height 1
radio input "true"
select select "collection"
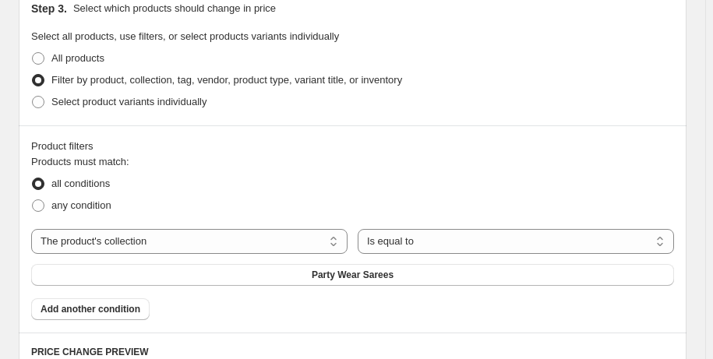
scroll to position [1162, 0]
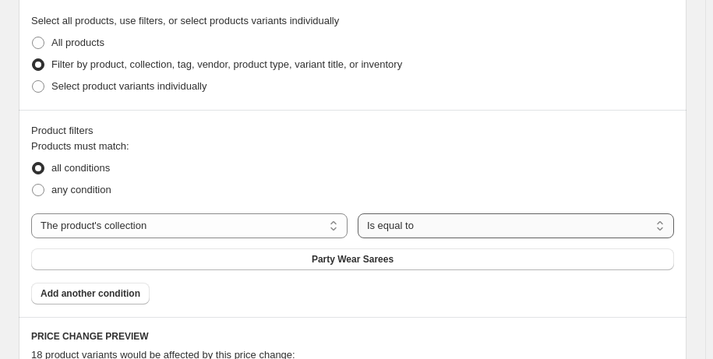
click at [476, 231] on select "Is equal to Is not equal to" at bounding box center [516, 226] width 317 height 25
select select "not_equal"
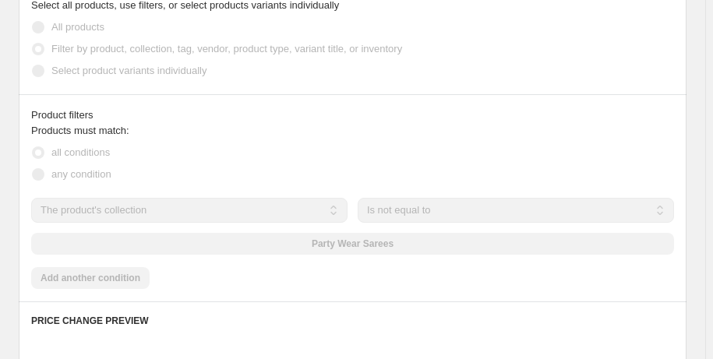
scroll to position [1146, 0]
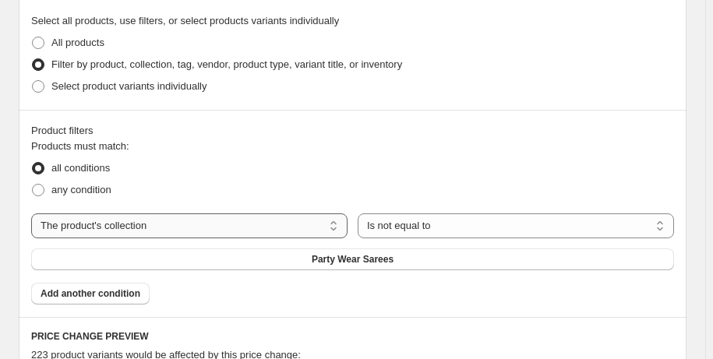
click at [314, 223] on select "The product The product's collection The product's tag The product's vendor The…" at bounding box center [189, 226] width 317 height 25
click at [463, 147] on fieldset "Products must match: all conditions any condition" at bounding box center [352, 170] width 643 height 62
click at [81, 193] on span "any condition" at bounding box center [81, 190] width 60 height 12
click at [33, 185] on input "any condition" at bounding box center [32, 184] width 1 height 1
radio input "true"
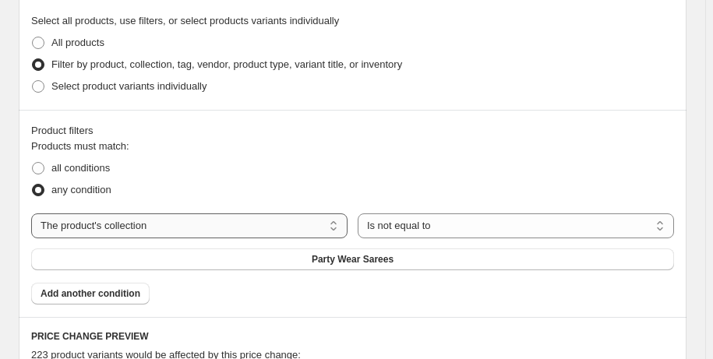
click at [256, 216] on select "The product The product's collection The product's tag The product's vendor The…" at bounding box center [189, 226] width 317 height 25
click at [361, 259] on span "Party Wear Sarees" at bounding box center [353, 259] width 82 height 12
click at [485, 222] on select "Is equal to Is not equal to" at bounding box center [516, 226] width 317 height 25
click at [361, 214] on select "Is equal to Is not equal to" at bounding box center [516, 226] width 317 height 25
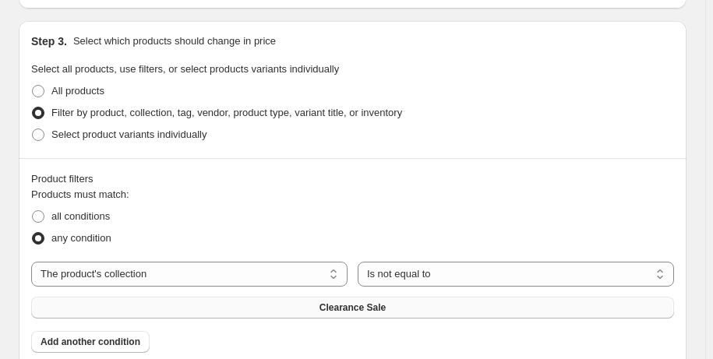
scroll to position [1091, 0]
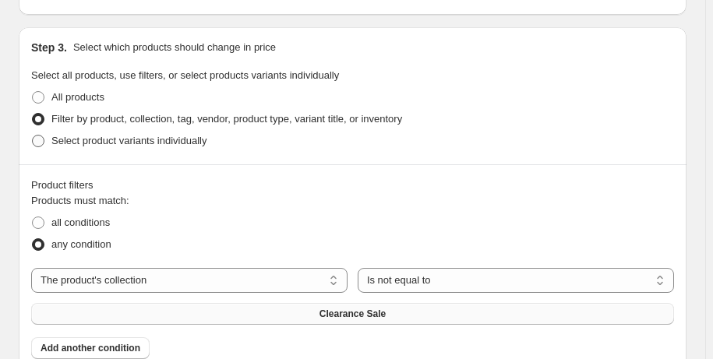
click at [40, 149] on label "Select product variants individually" at bounding box center [118, 141] width 175 height 22
click at [33, 136] on input "Select product variants individually" at bounding box center [32, 135] width 1 height 1
radio input "true"
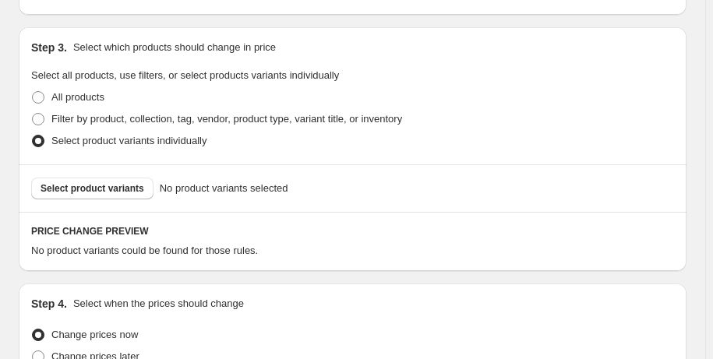
click at [40, 149] on label "Select product variants individually" at bounding box center [118, 141] width 175 height 22
click at [33, 136] on input "Select product variants individually" at bounding box center [32, 135] width 1 height 1
click at [38, 97] on span at bounding box center [38, 97] width 12 height 12
click at [33, 92] on input "All products" at bounding box center [32, 91] width 1 height 1
radio input "true"
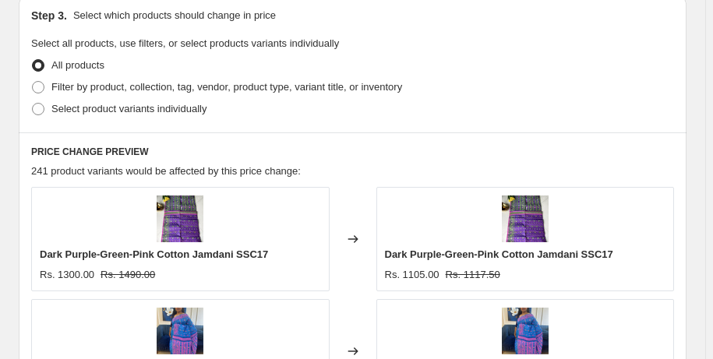
scroll to position [1046, 0]
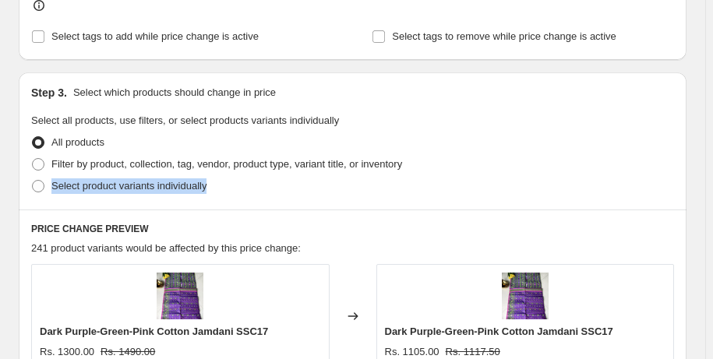
drag, startPoint x: 696, startPoint y: 187, endPoint x: 693, endPoint y: 172, distance: 15.1
click at [693, 172] on div "Create new price [MEDICAL_DATA]. This page is ready Create new price [MEDICAL_D…" at bounding box center [353, 192] width 706 height 2476
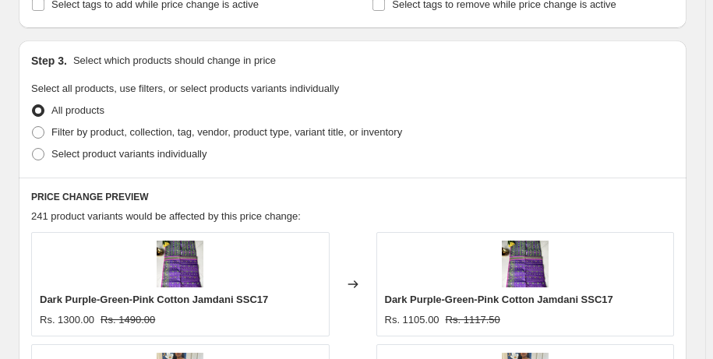
scroll to position [1073, 0]
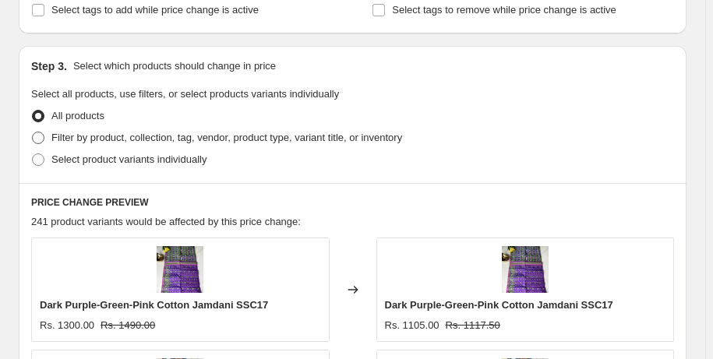
click at [42, 143] on span at bounding box center [38, 138] width 12 height 12
click at [33, 133] on input "Filter by product, collection, tag, vendor, product type, variant title, or inv…" at bounding box center [32, 132] width 1 height 1
radio input "true"
select select "collection"
select select "not_equal"
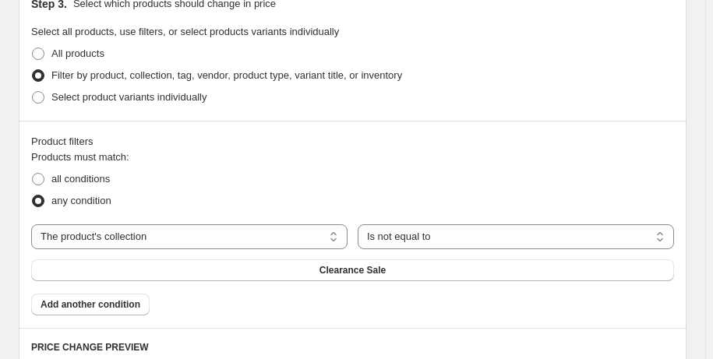
scroll to position [1141, 0]
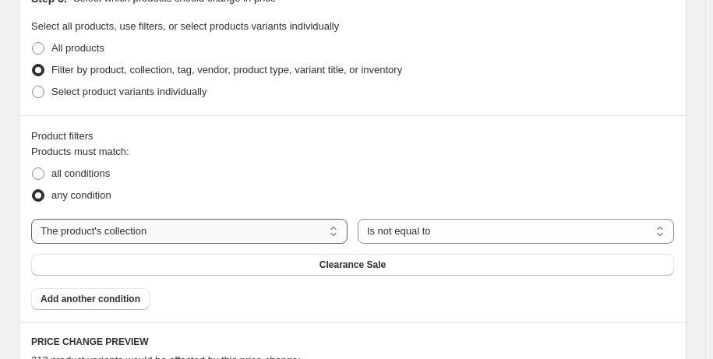
click at [189, 235] on select "The product The product's collection The product's tag The product's vendor The…" at bounding box center [189, 231] width 317 height 25
click at [440, 231] on select "Is equal to Is not equal to" at bounding box center [516, 231] width 317 height 25
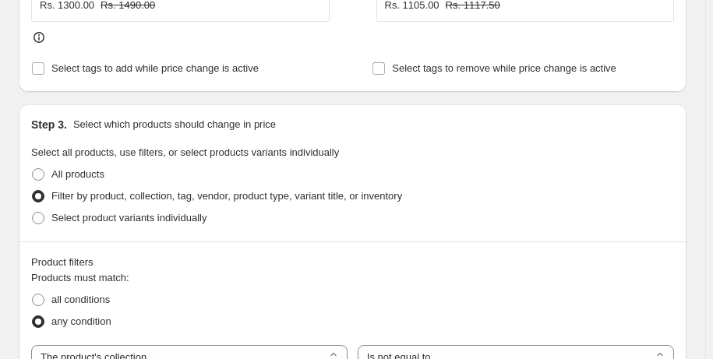
scroll to position [987, 0]
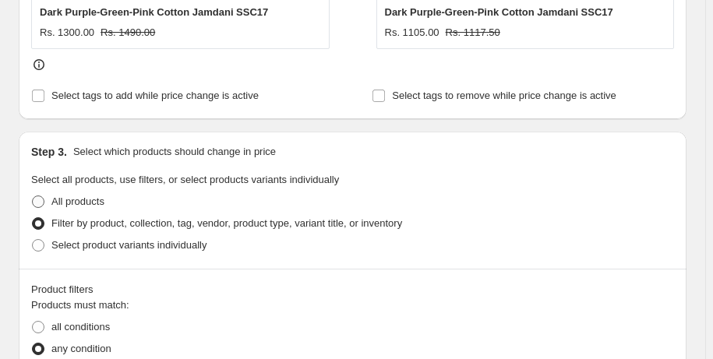
click at [48, 207] on label "All products" at bounding box center [67, 202] width 73 height 22
click at [33, 196] on input "All products" at bounding box center [32, 196] width 1 height 1
radio input "true"
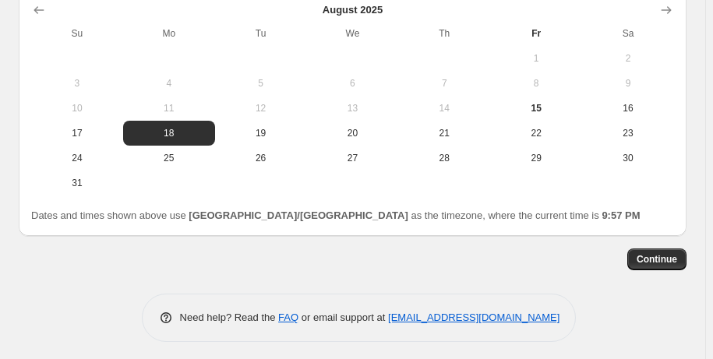
scroll to position [2116, 0]
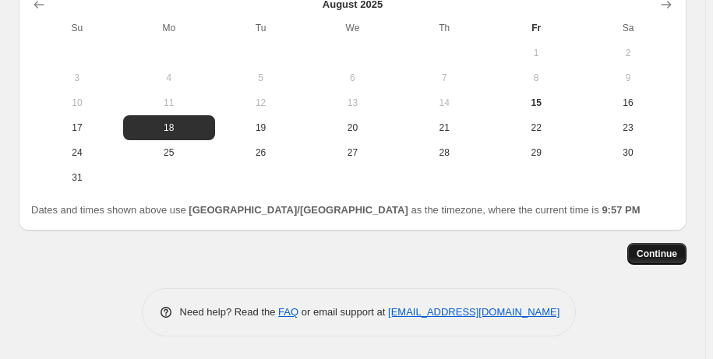
click at [670, 249] on span "Continue" at bounding box center [657, 254] width 41 height 12
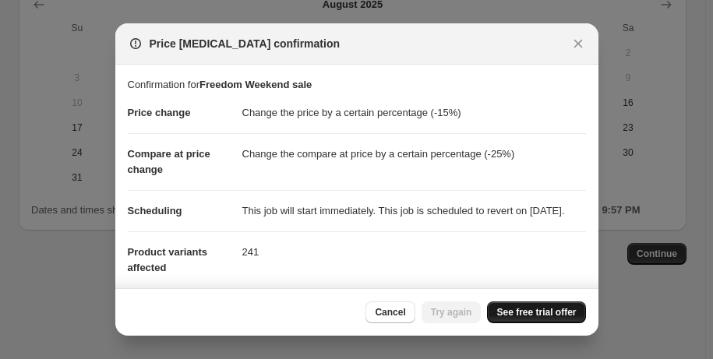
click at [543, 312] on span "See free trial offer" at bounding box center [537, 312] width 80 height 12
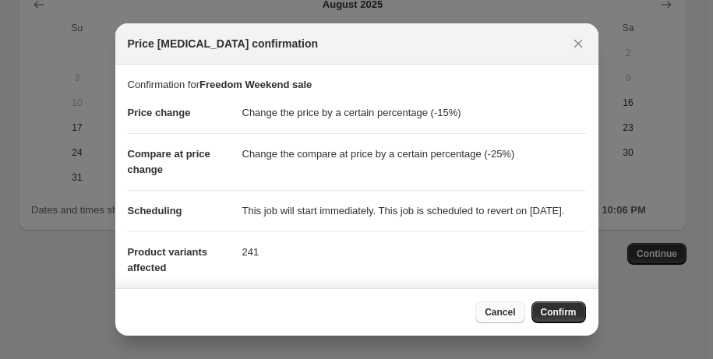
click at [507, 317] on span "Cancel" at bounding box center [500, 312] width 30 height 12
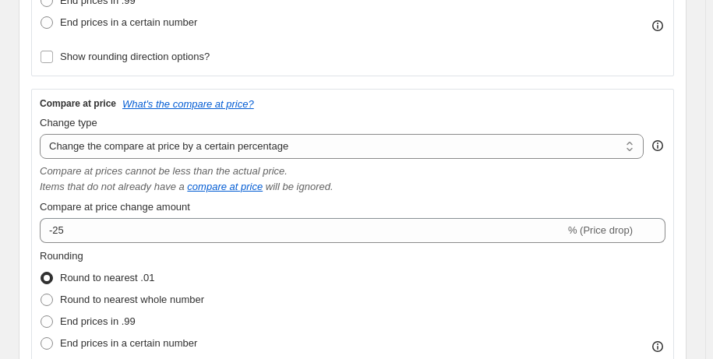
scroll to position [529, 0]
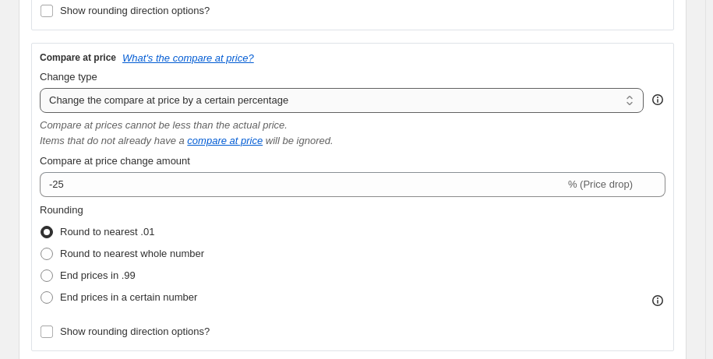
click at [266, 105] on select "Change the compare at price to the current price (sale) Change the compare at p…" at bounding box center [342, 100] width 604 height 25
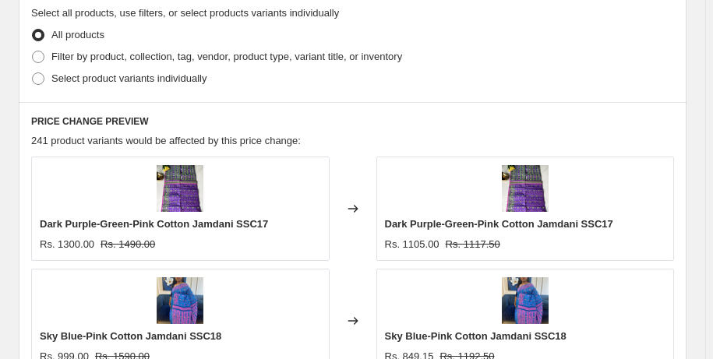
scroll to position [1169, 0]
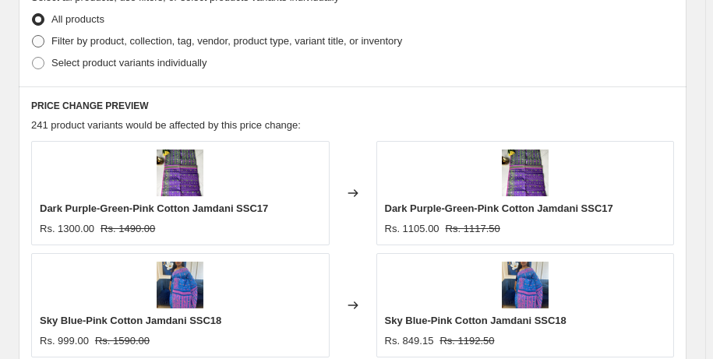
click at [41, 41] on span at bounding box center [38, 41] width 12 height 12
click at [33, 36] on input "Filter by product, collection, tag, vendor, product type, variant title, or inv…" at bounding box center [32, 35] width 1 height 1
radio input "true"
select select "collection"
select select "not_equal"
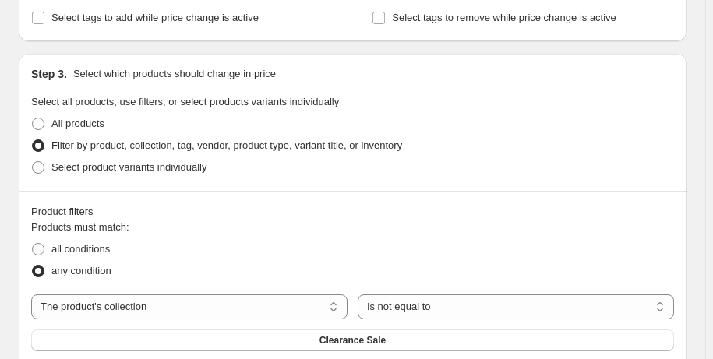
scroll to position [1160, 0]
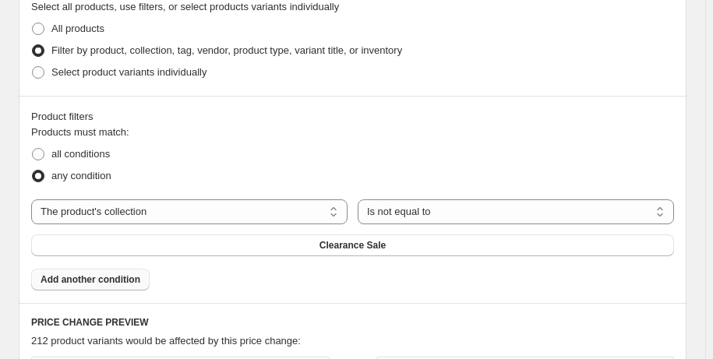
click at [109, 284] on span "Add another condition" at bounding box center [91, 280] width 100 height 12
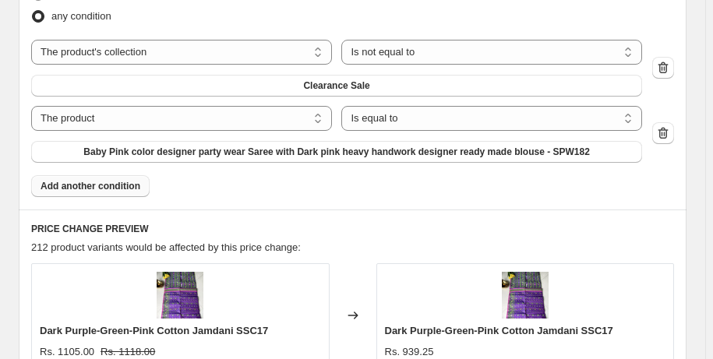
scroll to position [1325, 0]
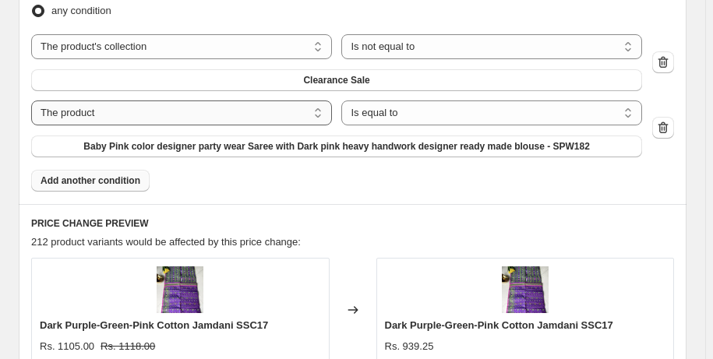
click at [319, 120] on select "The product The product's collection The product's tag The product's vendor The…" at bounding box center [181, 113] width 301 height 25
select select "collection"
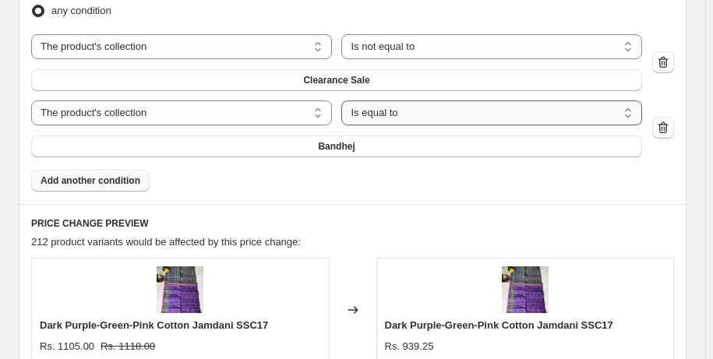
click at [461, 120] on select "Is equal to Is not equal to" at bounding box center [491, 113] width 301 height 25
click at [454, 105] on select "Is equal to Is not equal to" at bounding box center [491, 113] width 301 height 25
click at [671, 128] on icon "button" at bounding box center [664, 128] width 16 height 16
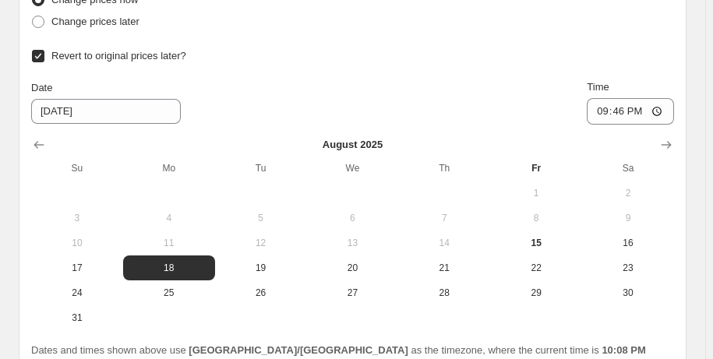
scroll to position [2323, 0]
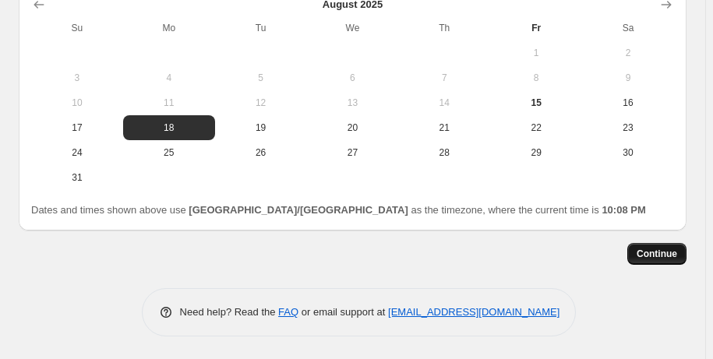
click at [674, 261] on button "Continue" at bounding box center [657, 254] width 59 height 22
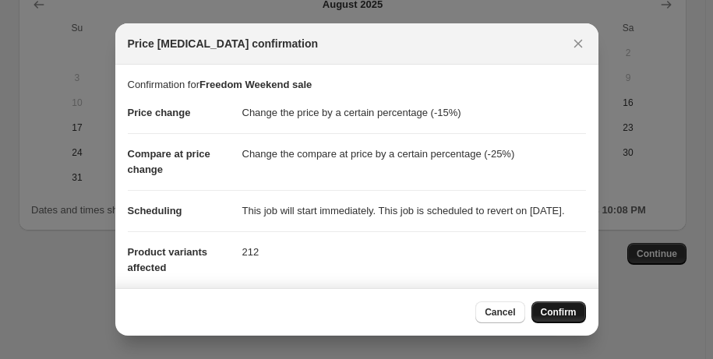
click at [565, 308] on span "Confirm" at bounding box center [559, 312] width 36 height 12
type input "Freedom Weekend sale"
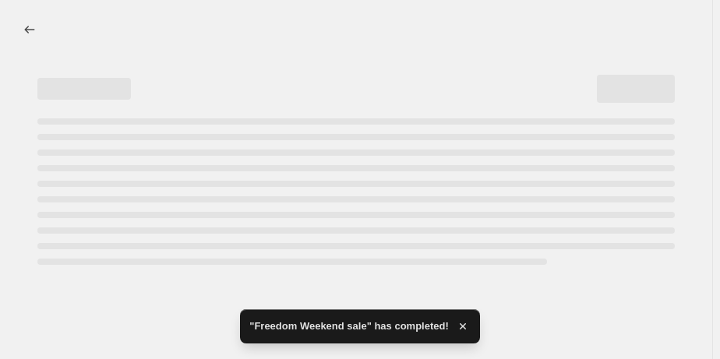
select select "percentage"
select select "collection"
select select "not_equal"
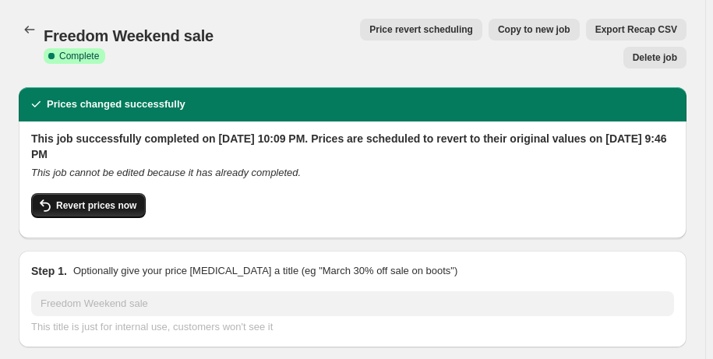
click at [65, 200] on span "Revert prices now" at bounding box center [96, 206] width 80 height 12
checkbox input "false"
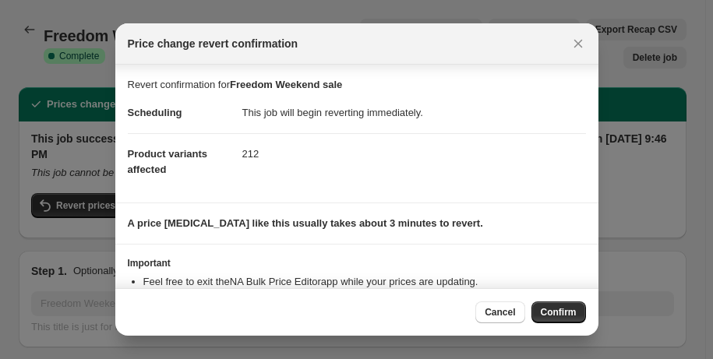
scroll to position [72, 0]
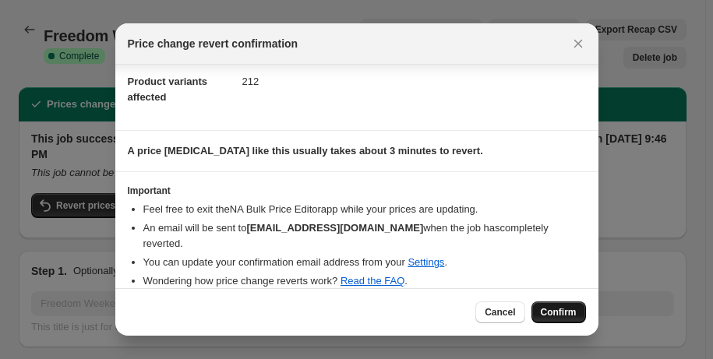
click at [539, 313] on button "Confirm" at bounding box center [559, 313] width 55 height 22
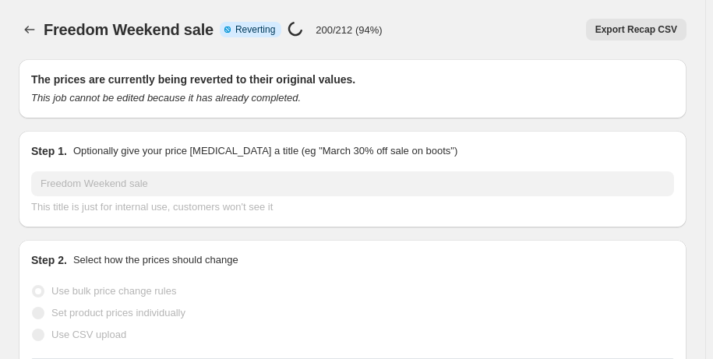
select select "percentage"
select select "collection"
select select "not_equal"
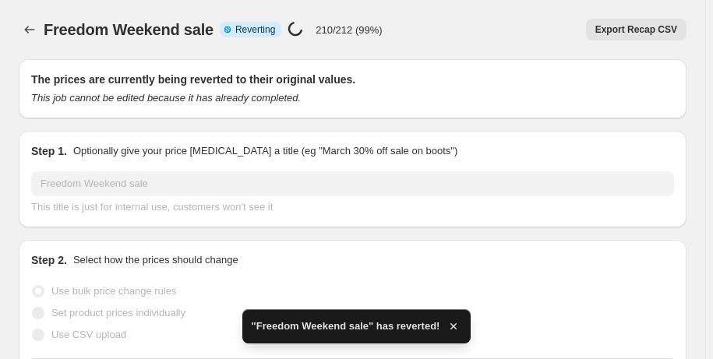
checkbox input "true"
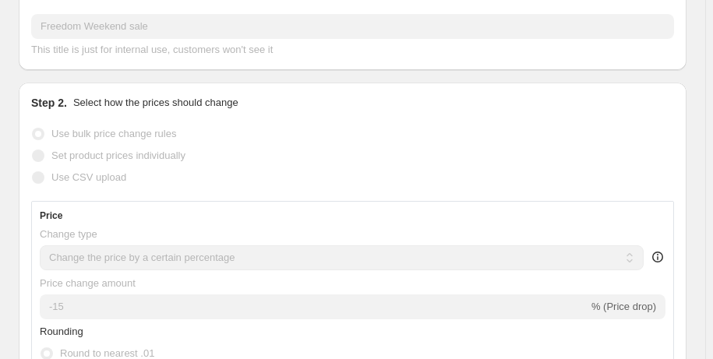
scroll to position [0, 0]
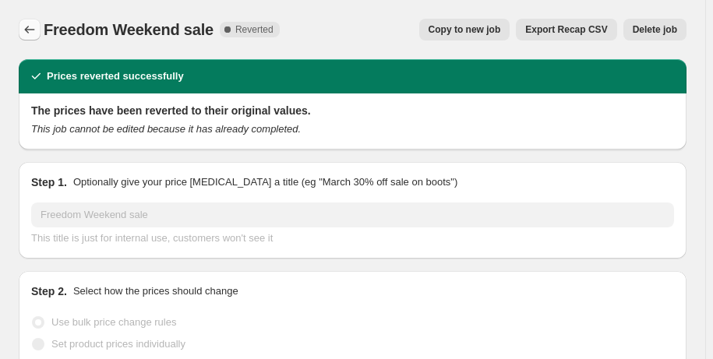
click at [32, 29] on icon "Price change jobs" at bounding box center [30, 30] width 16 height 16
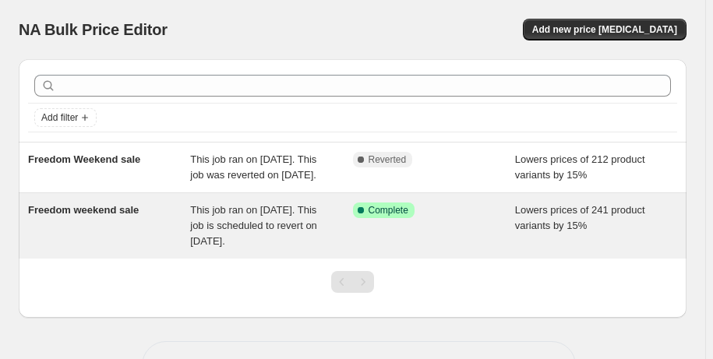
click at [380, 217] on span "Complete" at bounding box center [389, 210] width 40 height 12
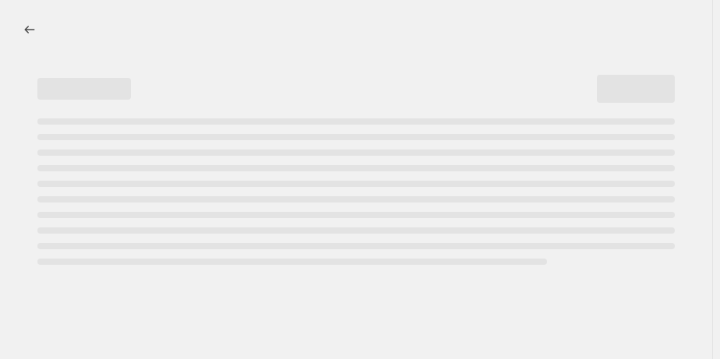
select select "percentage"
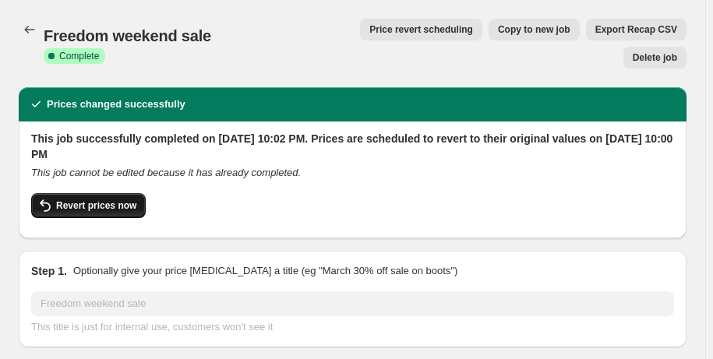
click at [93, 193] on button "Revert prices now" at bounding box center [88, 205] width 115 height 25
checkbox input "false"
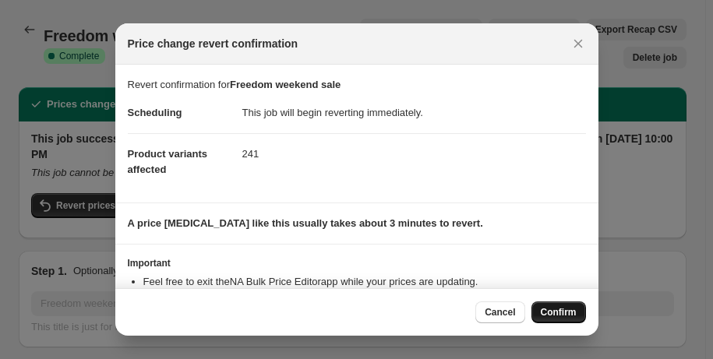
click at [561, 311] on span "Confirm" at bounding box center [559, 312] width 36 height 12
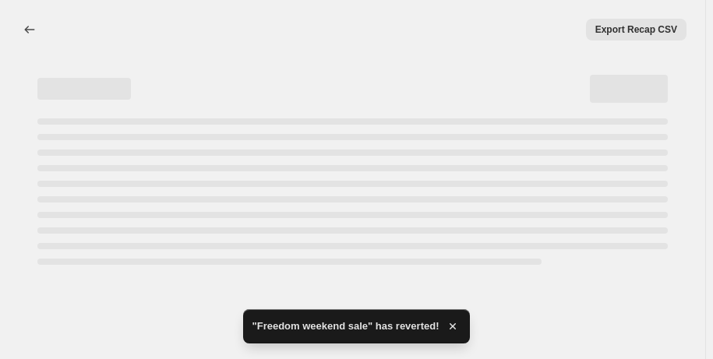
select select "percentage"
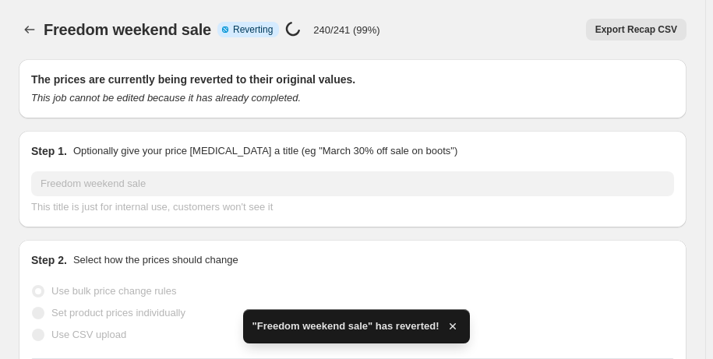
checkbox input "true"
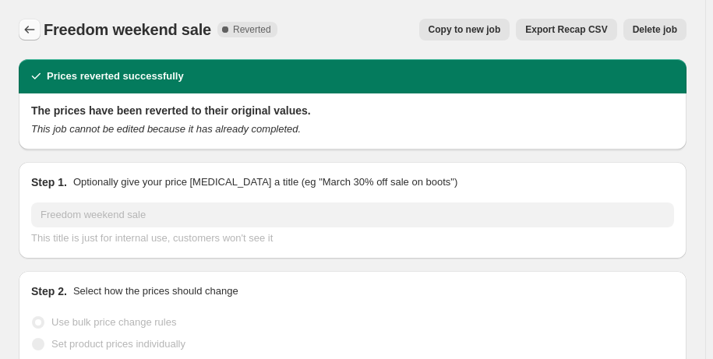
click at [34, 31] on icon "Price change jobs" at bounding box center [30, 30] width 16 height 16
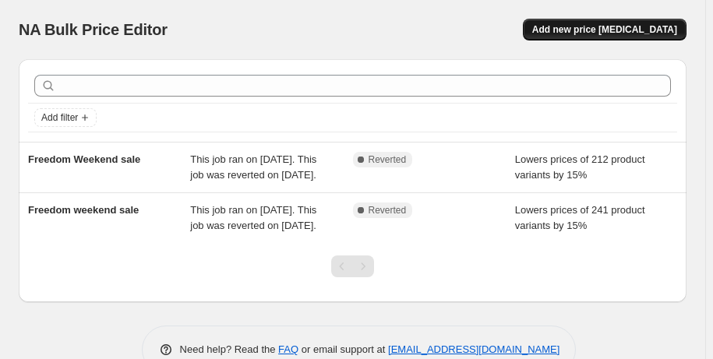
click at [638, 27] on span "Add new price [MEDICAL_DATA]" at bounding box center [604, 29] width 145 height 12
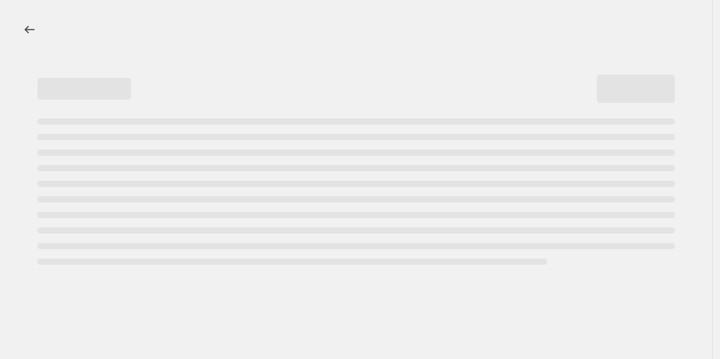
select select "percentage"
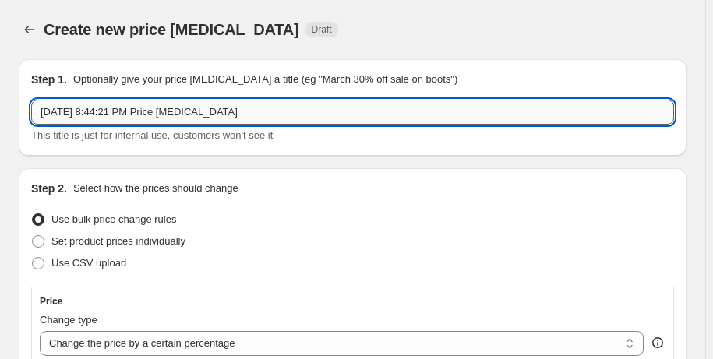
click at [245, 122] on input "[DATE] 8:44:21 PM Price [MEDICAL_DATA]" at bounding box center [352, 112] width 643 height 25
type input "A"
type input "W"
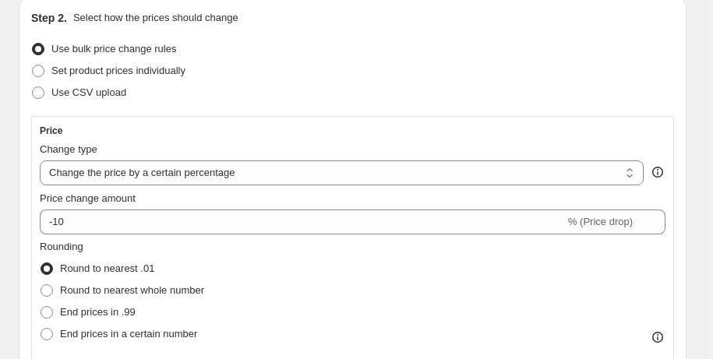
scroll to position [175, 0]
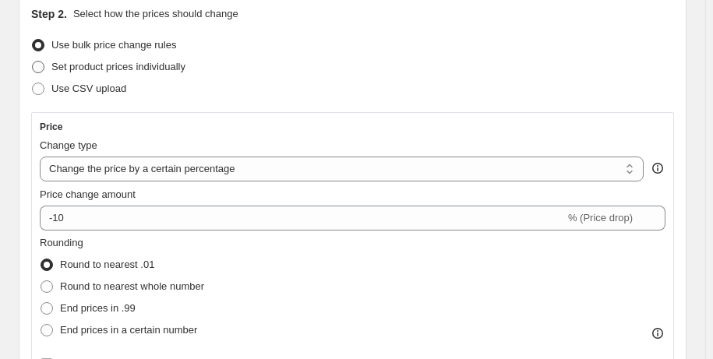
type input "Freedom Weekend sale"
click at [175, 76] on label "Set product prices individually" at bounding box center [108, 67] width 154 height 22
click at [33, 62] on input "Set product prices individually" at bounding box center [32, 61] width 1 height 1
radio input "true"
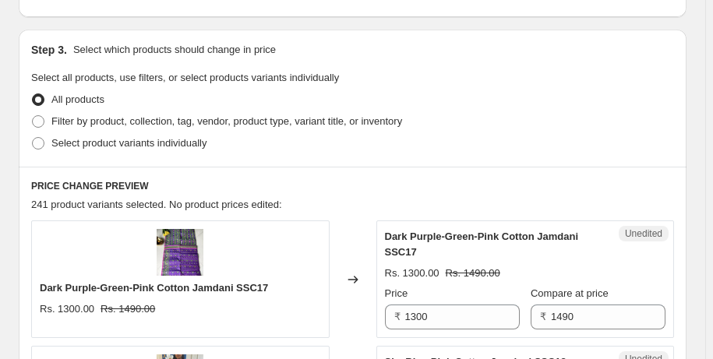
scroll to position [297, 0]
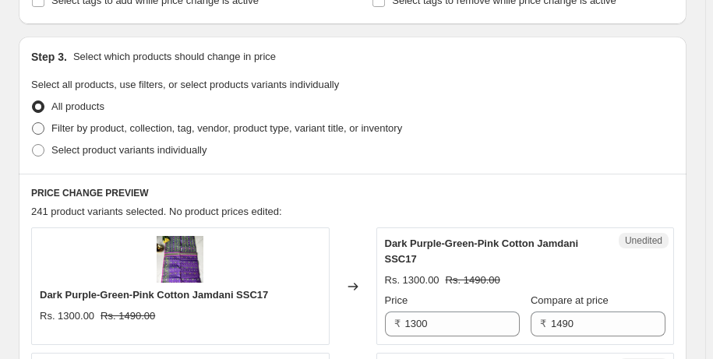
click at [114, 131] on span "Filter by product, collection, tag, vendor, product type, variant title, or inv…" at bounding box center [226, 128] width 351 height 12
click at [33, 123] on input "Filter by product, collection, tag, vendor, product type, variant title, or inv…" at bounding box center [32, 122] width 1 height 1
radio input "true"
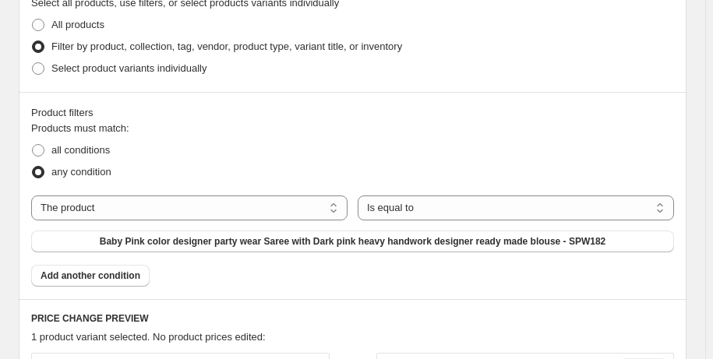
scroll to position [382, 0]
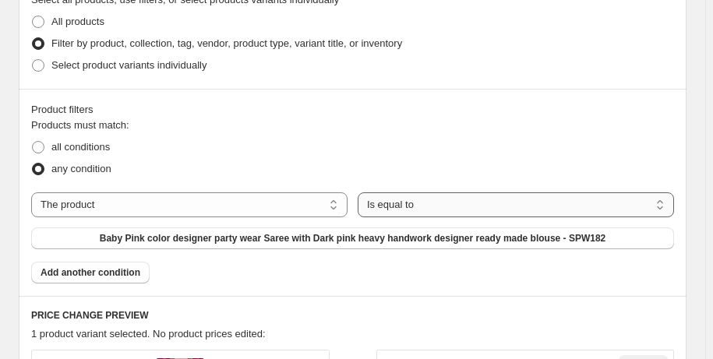
click at [506, 204] on select "Is equal to Is not equal to" at bounding box center [516, 205] width 317 height 25
select select "not_equal"
click at [234, 209] on select "The product The product's collection The product's tag The product's vendor The…" at bounding box center [189, 205] width 317 height 25
select select "collection"
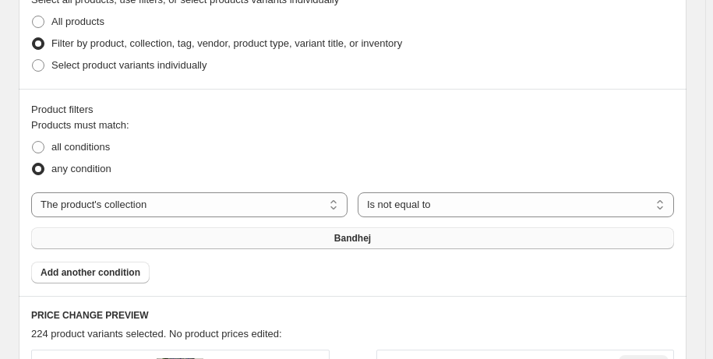
click at [371, 239] on span "Bandhej" at bounding box center [352, 238] width 37 height 12
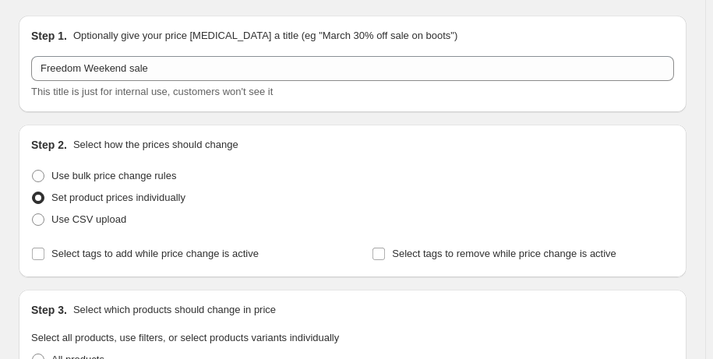
scroll to position [37, 0]
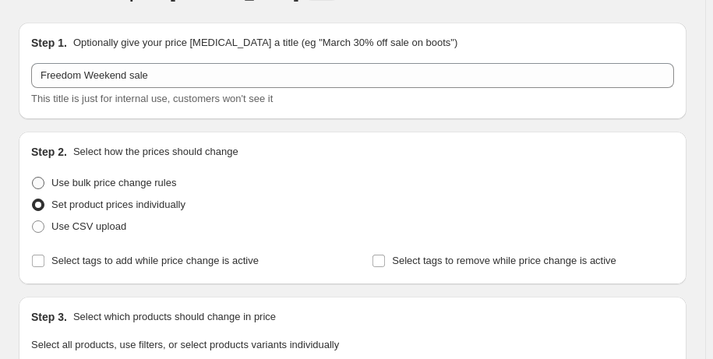
click at [80, 185] on span "Use bulk price change rules" at bounding box center [113, 183] width 125 height 12
click at [33, 178] on input "Use bulk price change rules" at bounding box center [32, 177] width 1 height 1
radio input "true"
select select "percentage"
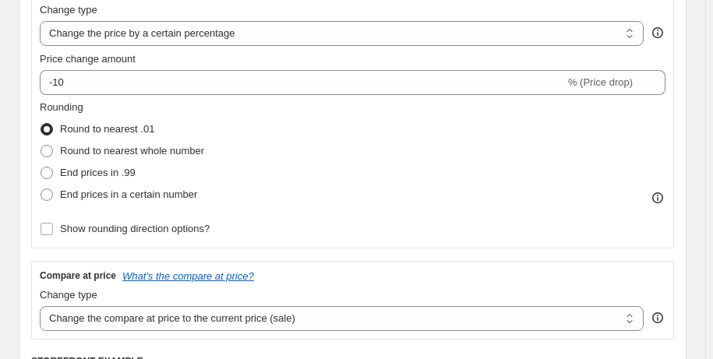
scroll to position [368, 0]
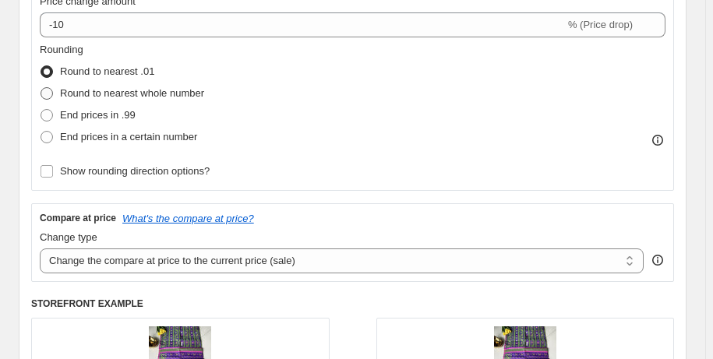
click at [142, 94] on span "Round to nearest whole number" at bounding box center [132, 93] width 144 height 12
click at [41, 88] on input "Round to nearest whole number" at bounding box center [41, 87] width 1 height 1
radio input "true"
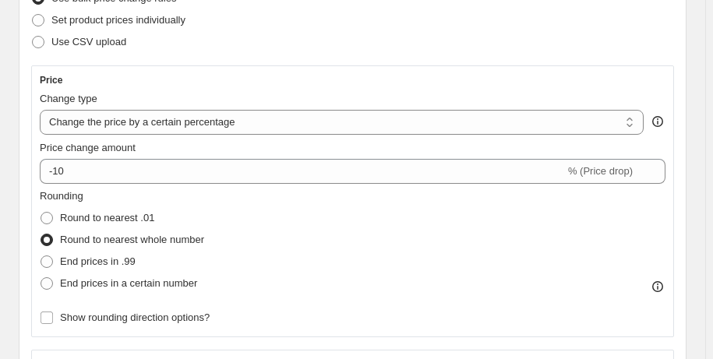
scroll to position [208, 0]
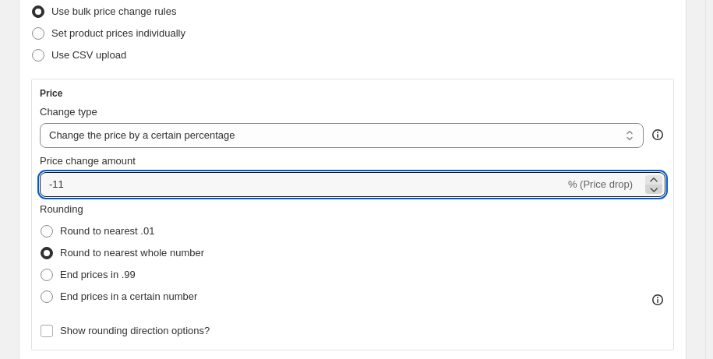
click at [662, 193] on icon at bounding box center [654, 190] width 16 height 16
click at [662, 182] on icon at bounding box center [654, 190] width 16 height 16
click at [171, 172] on input "-18" at bounding box center [302, 184] width 525 height 25
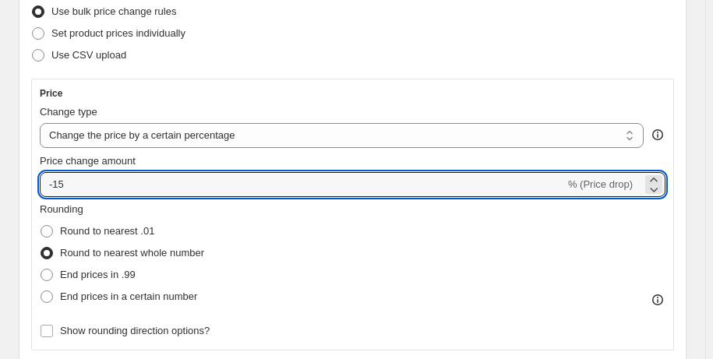
type input "-15"
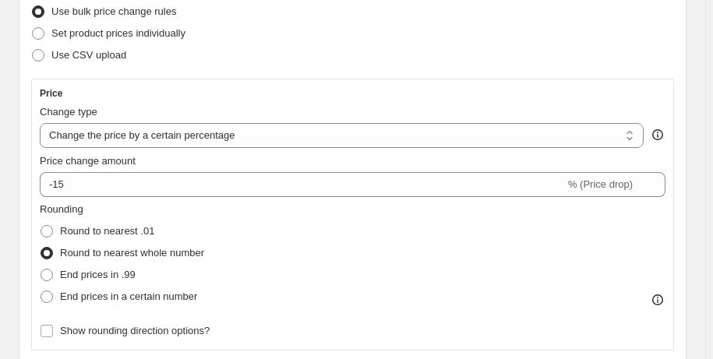
click at [272, 253] on div "Rounding Round to nearest .01 Round to nearest whole number End prices in .99 E…" at bounding box center [353, 255] width 626 height 106
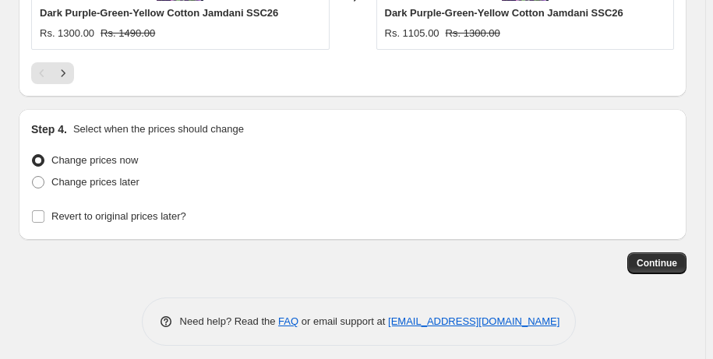
scroll to position [1801, 0]
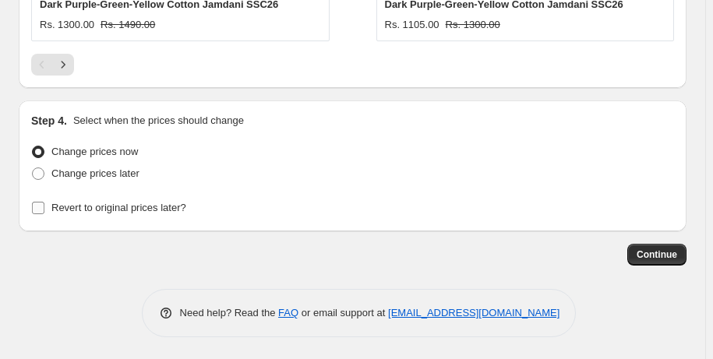
click at [48, 205] on label "Revert to original prices later?" at bounding box center [108, 208] width 155 height 22
click at [44, 205] on input "Revert to original prices later?" at bounding box center [38, 208] width 12 height 12
checkbox input "true"
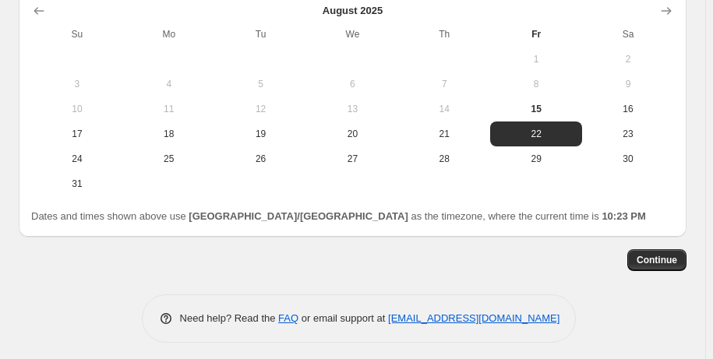
scroll to position [2092, 0]
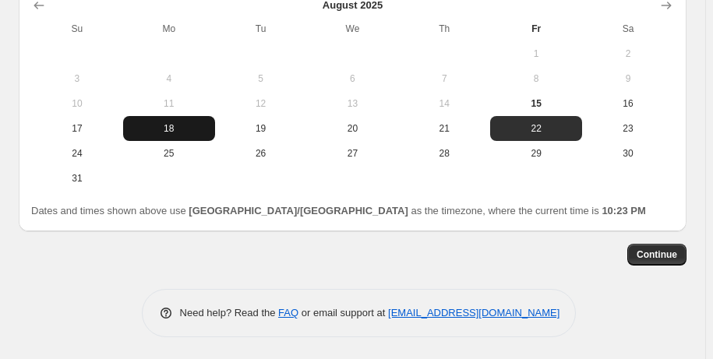
click at [171, 131] on span "18" at bounding box center [169, 128] width 80 height 12
type input "[DATE]"
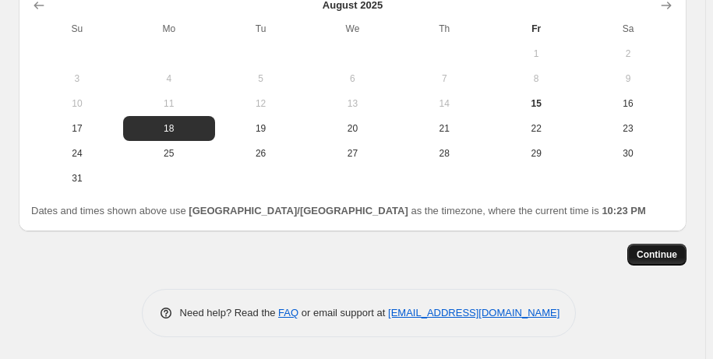
click at [671, 253] on span "Continue" at bounding box center [657, 255] width 41 height 12
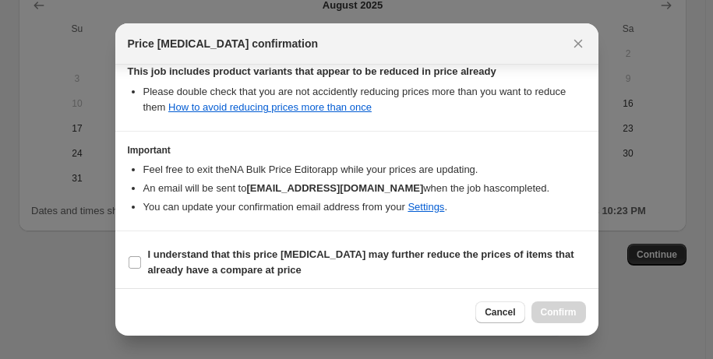
scroll to position [312, 0]
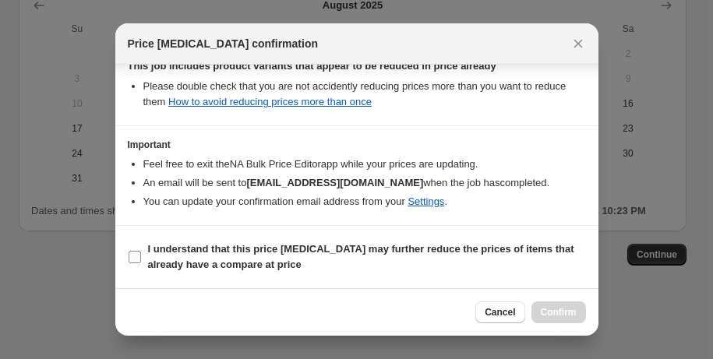
click at [271, 253] on b "I understand that this price [MEDICAL_DATA] may further reduce the prices of it…" at bounding box center [361, 256] width 426 height 27
click at [141, 253] on input "I understand that this price [MEDICAL_DATA] may further reduce the prices of it…" at bounding box center [135, 257] width 12 height 12
checkbox input "true"
click at [551, 313] on span "Confirm" at bounding box center [559, 312] width 36 height 12
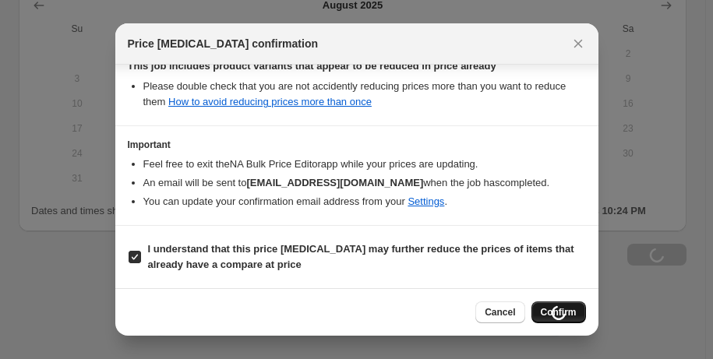
type input "Freedom Weekend sale"
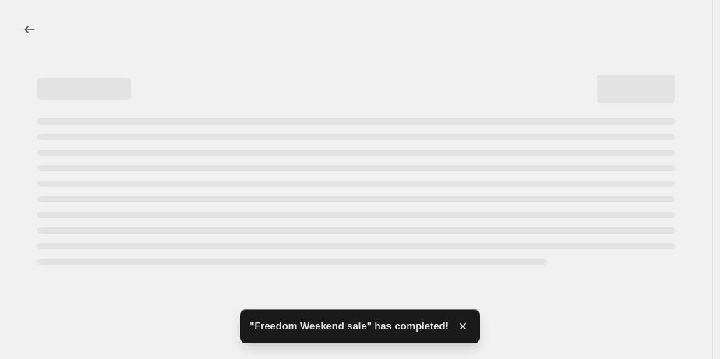
select select "percentage"
select select "collection"
select select "not_equal"
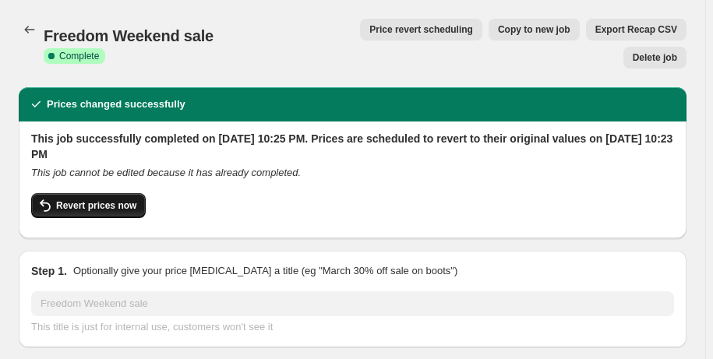
click at [120, 200] on span "Revert prices now" at bounding box center [96, 206] width 80 height 12
checkbox input "false"
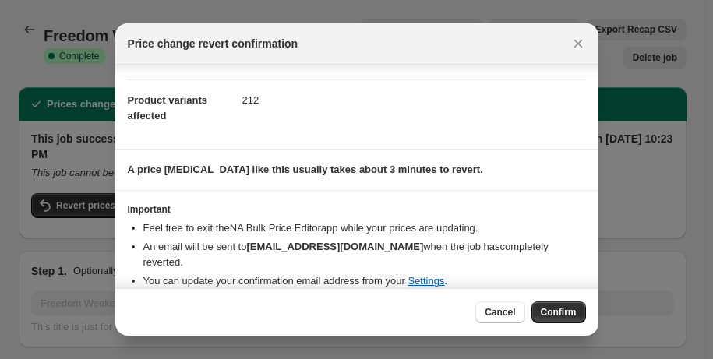
scroll to position [72, 0]
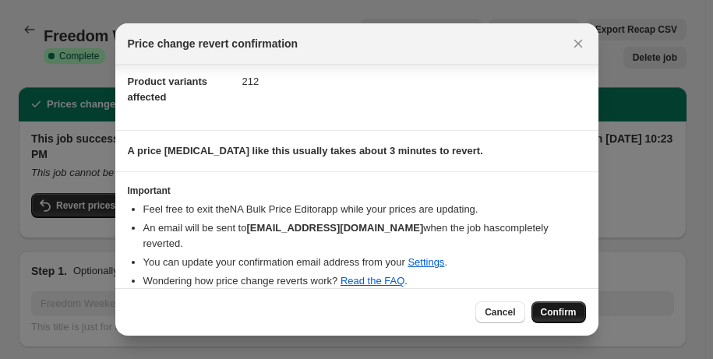
click at [575, 320] on button "Confirm" at bounding box center [559, 313] width 55 height 22
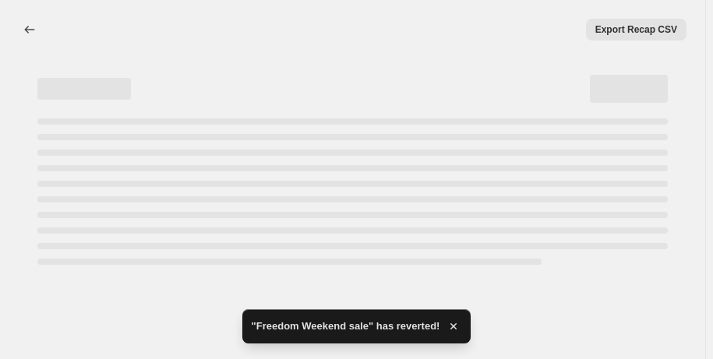
select select "percentage"
select select "collection"
select select "not_equal"
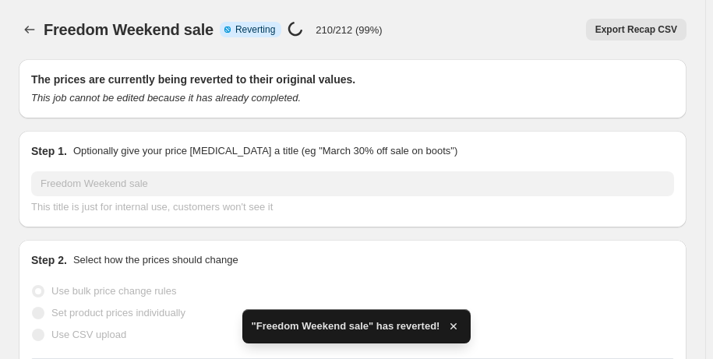
checkbox input "true"
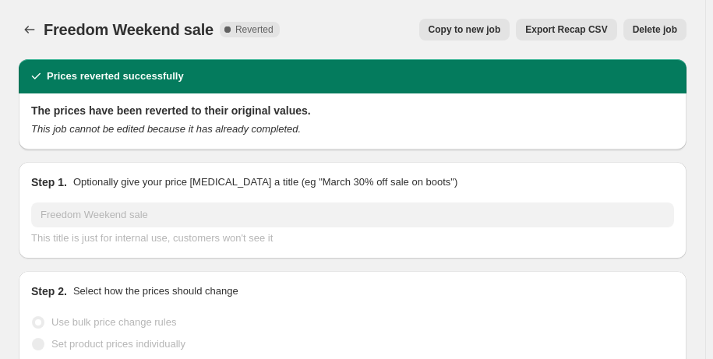
click at [486, 32] on span "Copy to new job" at bounding box center [465, 29] width 72 height 12
select select "percentage"
select select "collection"
select select "not_equal"
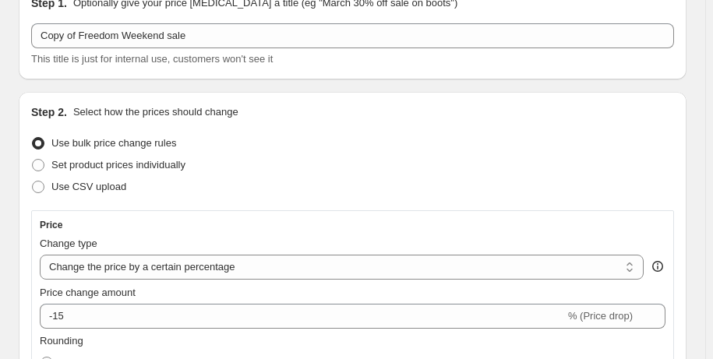
scroll to position [68, 0]
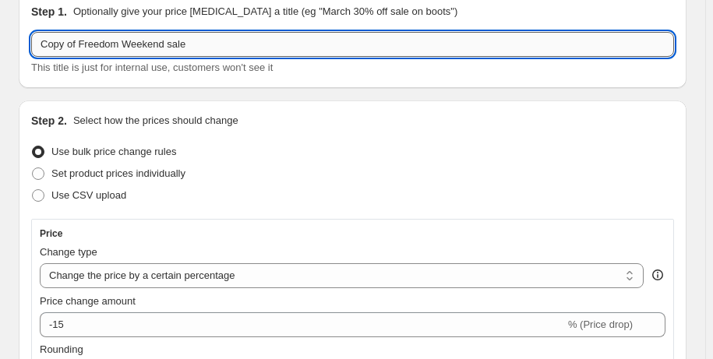
click at [78, 45] on input "Copy of Freedom Weekend sale" at bounding box center [352, 44] width 643 height 25
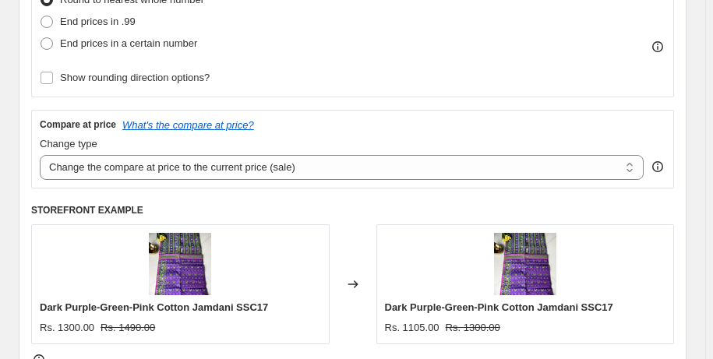
scroll to position [497, 0]
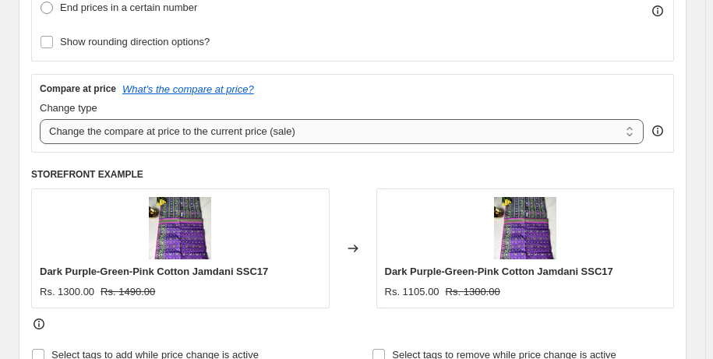
type input "Freedom Weekend sale"
click at [334, 131] on select "Change the compare at price to the current price (sale) Change the compare at p…" at bounding box center [342, 131] width 604 height 25
click at [40, 119] on select "Change the compare at price to the current price (sale) Change the compare at p…" at bounding box center [342, 131] width 604 height 25
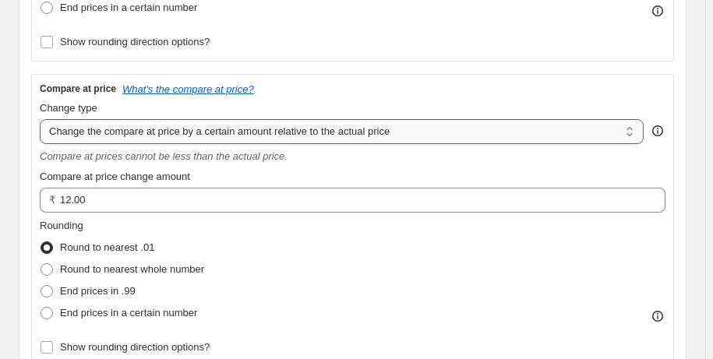
click at [414, 136] on select "Change the compare at price to the current price (sale) Change the compare at p…" at bounding box center [342, 131] width 604 height 25
select select "pp"
click at [40, 119] on select "Change the compare at price to the current price (sale) Change the compare at p…" at bounding box center [342, 131] width 604 height 25
type input "20"
click at [195, 273] on span "Round to nearest whole number" at bounding box center [132, 269] width 144 height 12
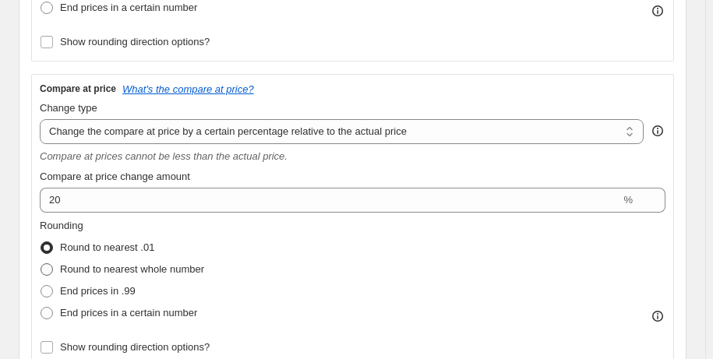
click at [41, 264] on input "Round to nearest whole number" at bounding box center [41, 263] width 1 height 1
radio input "true"
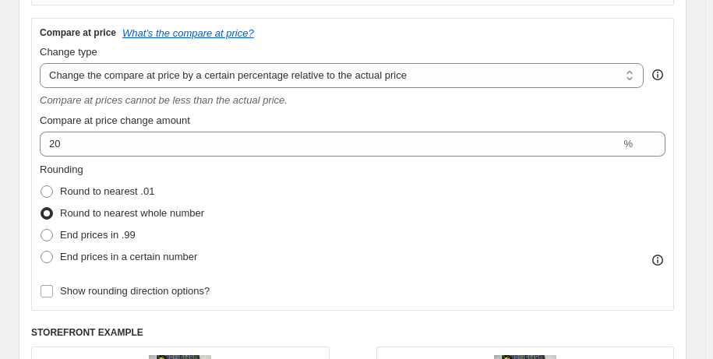
scroll to position [558, 0]
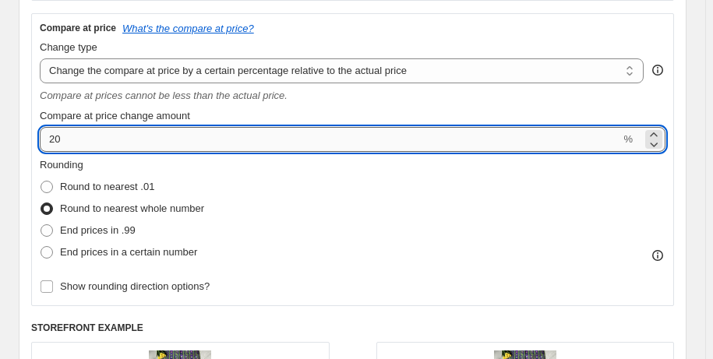
click at [121, 147] on input "20" at bounding box center [330, 139] width 581 height 25
type input "25"
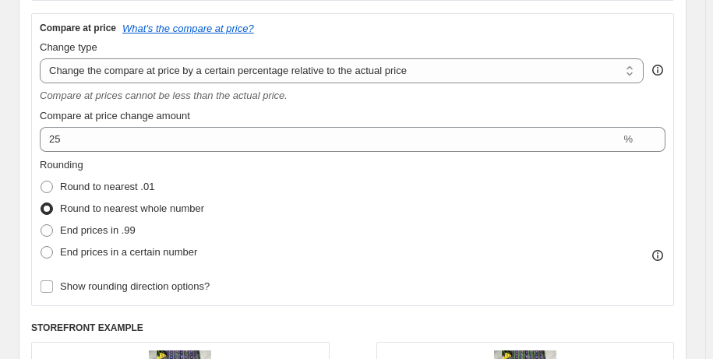
click at [339, 213] on div "Rounding Round to nearest .01 Round to nearest whole number End prices in .99 E…" at bounding box center [353, 210] width 626 height 106
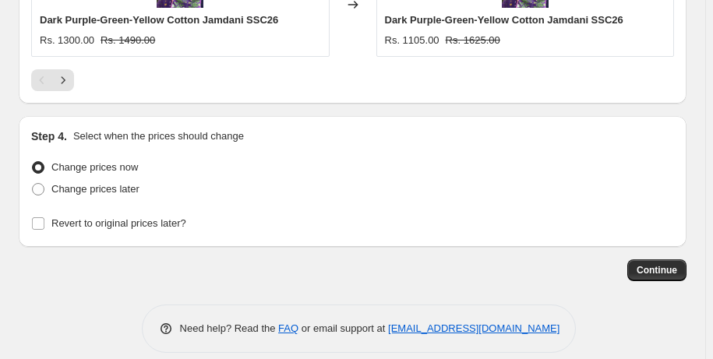
scroll to position [2016, 0]
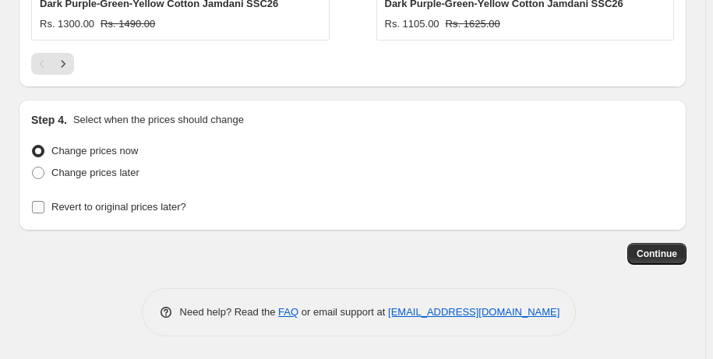
click at [158, 211] on span "Revert to original prices later?" at bounding box center [118, 207] width 135 height 12
click at [44, 211] on input "Revert to original prices later?" at bounding box center [38, 207] width 12 height 12
checkbox input "true"
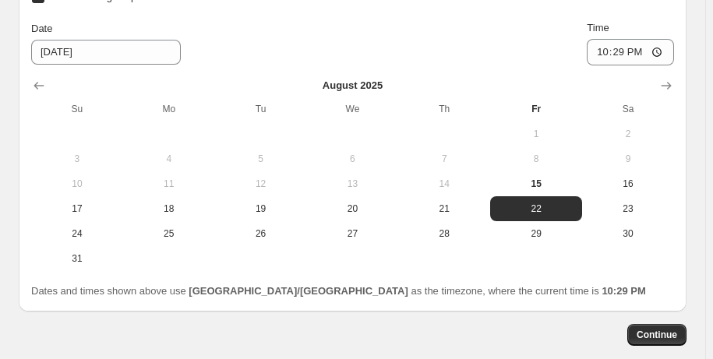
scroll to position [2260, 0]
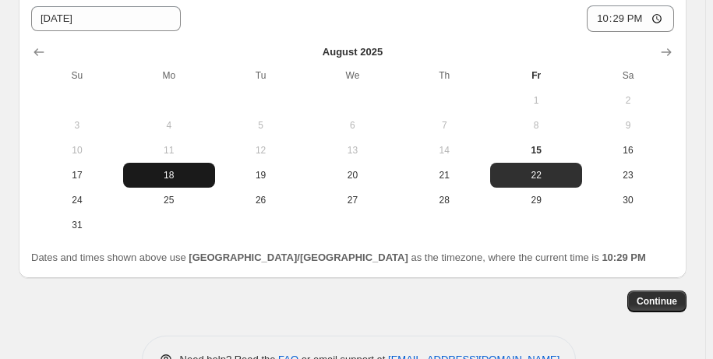
click at [179, 175] on span "18" at bounding box center [169, 175] width 80 height 12
type input "[DATE]"
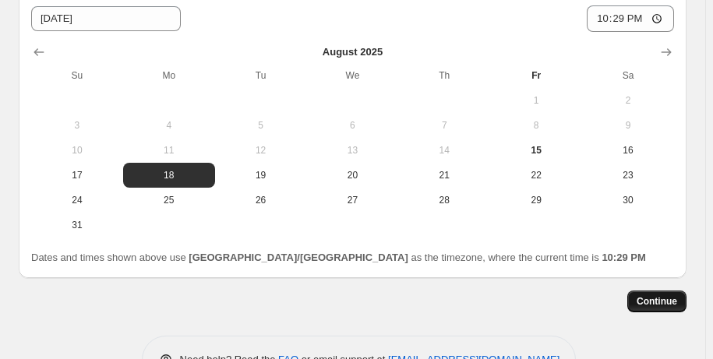
click at [662, 299] on span "Continue" at bounding box center [657, 301] width 41 height 12
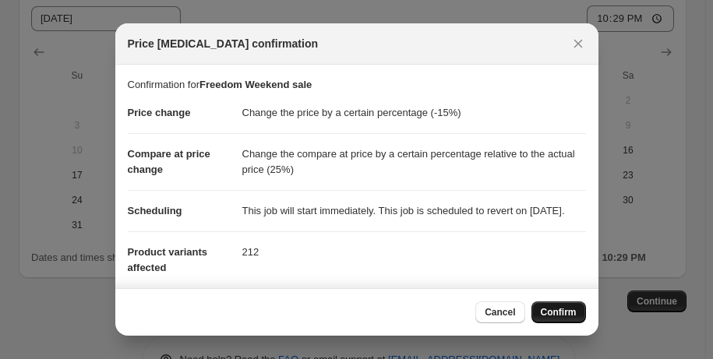
click at [548, 313] on span "Confirm" at bounding box center [559, 312] width 36 height 12
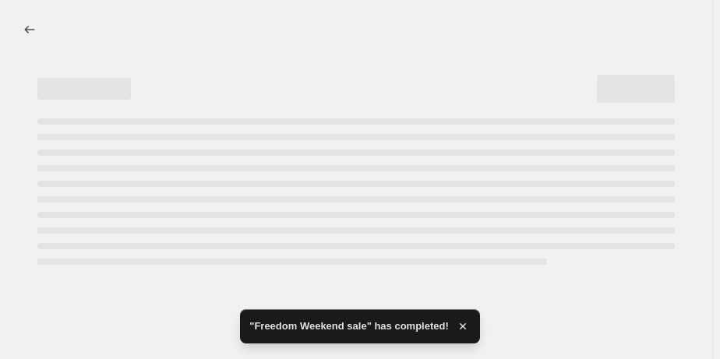
select select "percentage"
select select "pp"
select select "collection"
select select "not_equal"
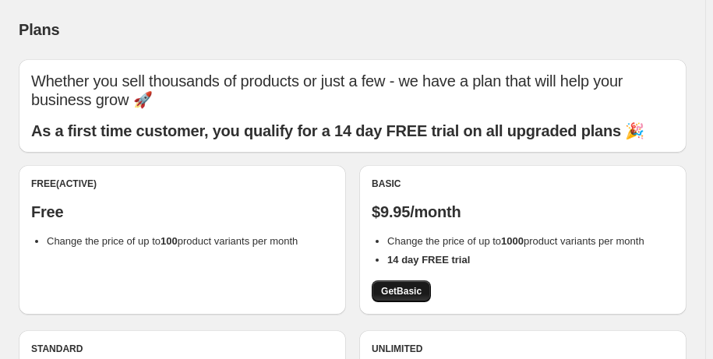
click at [400, 295] on span "Get Basic" at bounding box center [401, 291] width 41 height 12
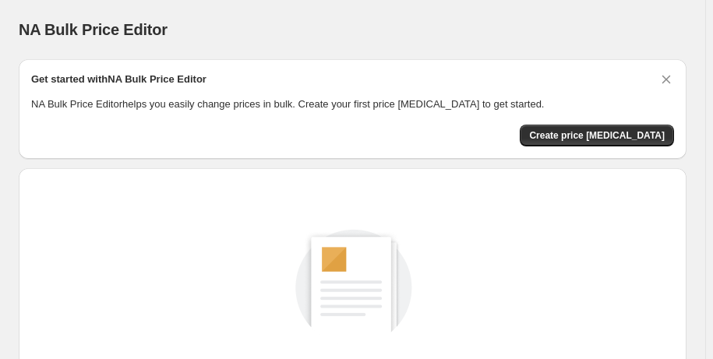
scroll to position [197, 0]
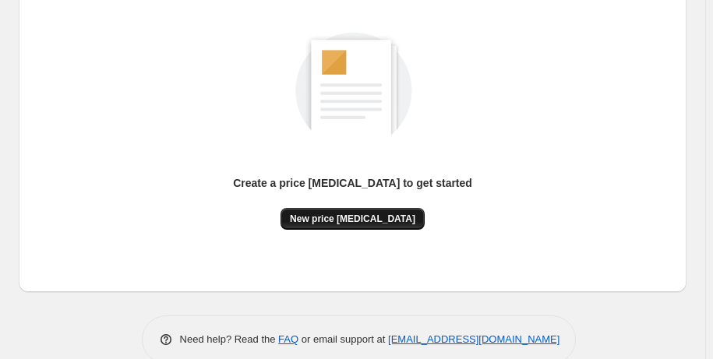
click at [405, 224] on button "New price [MEDICAL_DATA]" at bounding box center [353, 219] width 144 height 22
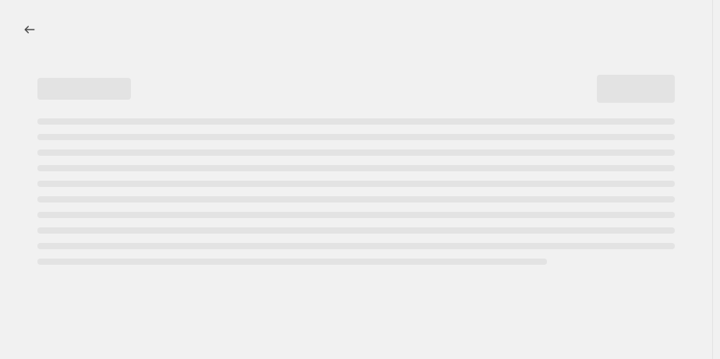
select select "percentage"
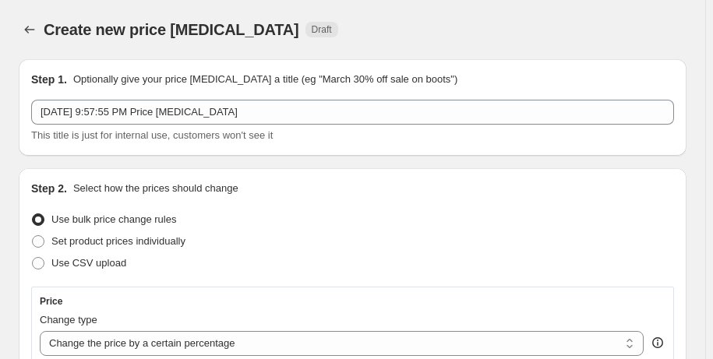
click at [265, 131] on span "This title is just for internal use, customers won't see it" at bounding box center [152, 135] width 242 height 12
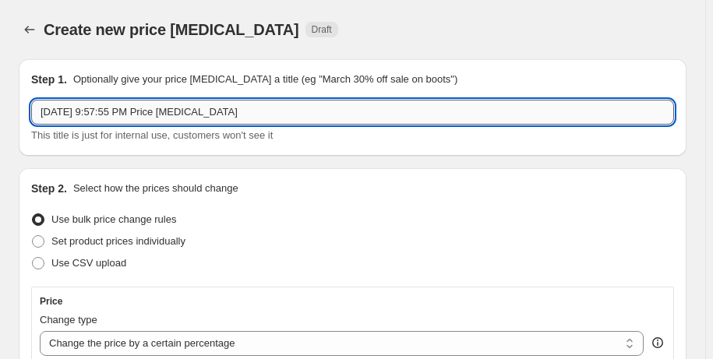
click at [276, 111] on input "[DATE] 9:57:55 PM Price [MEDICAL_DATA]" at bounding box center [352, 112] width 643 height 25
click at [277, 112] on input "[DATE] 9:57:55 PM Price [MEDICAL_DATA]" at bounding box center [352, 112] width 643 height 25
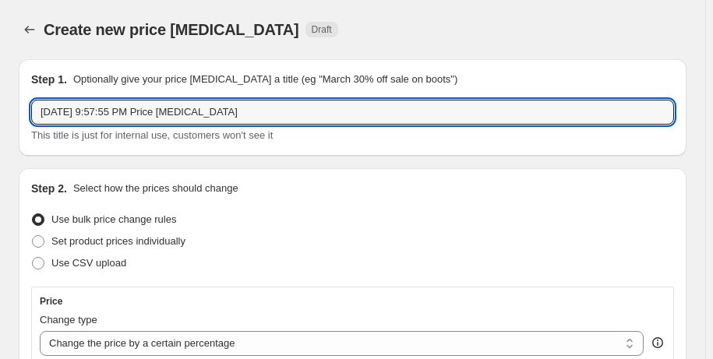
drag, startPoint x: 260, startPoint y: 107, endPoint x: -132, endPoint y: 93, distance: 392.4
click at [0, 93] on html "Home Settings Plans Skip to content Create new price [MEDICAL_DATA]. This page …" at bounding box center [356, 179] width 713 height 359
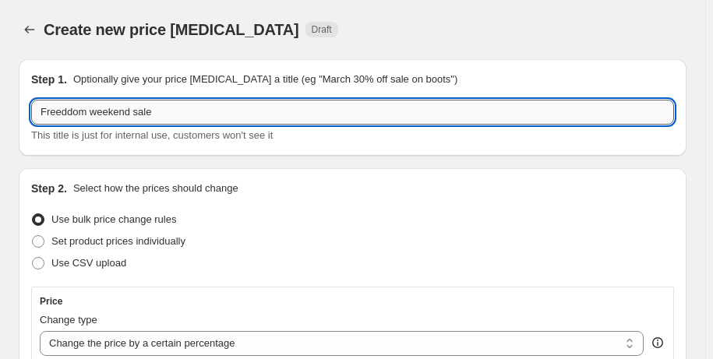
click at [69, 116] on input "Freeddom weekend sale" at bounding box center [352, 112] width 643 height 25
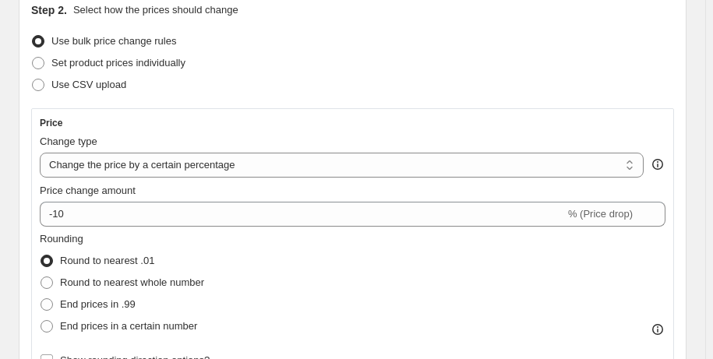
scroll to position [182, 0]
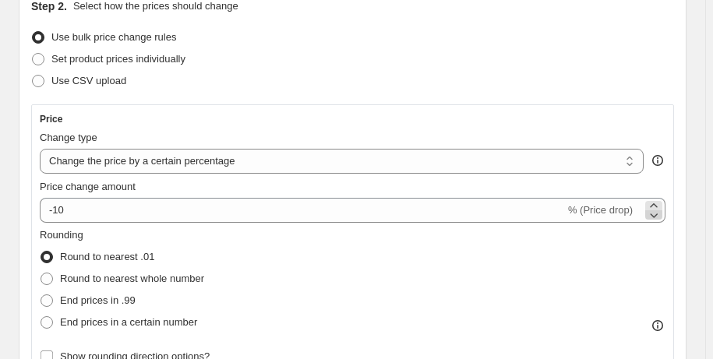
type input "Freedom weekend sale"
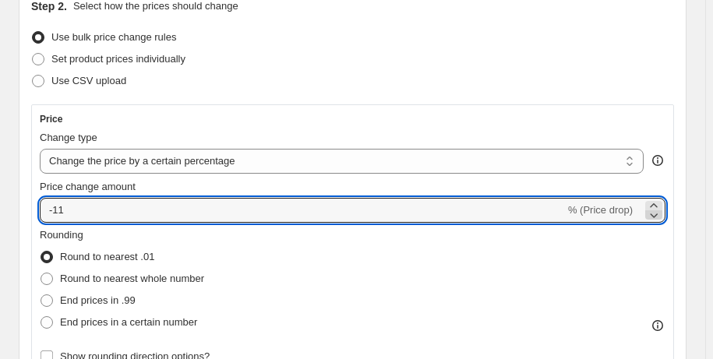
click at [662, 207] on icon at bounding box center [654, 215] width 16 height 16
click at [659, 215] on icon at bounding box center [655, 216] width 8 height 5
click at [660, 202] on icon at bounding box center [654, 206] width 16 height 16
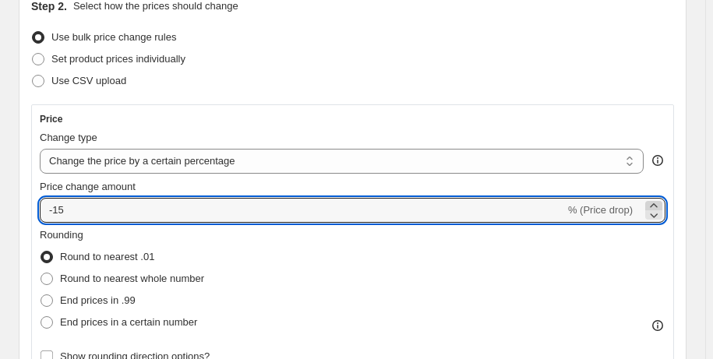
click at [660, 202] on icon at bounding box center [654, 206] width 16 height 16
click at [660, 213] on icon at bounding box center [654, 215] width 16 height 16
click at [657, 203] on icon at bounding box center [653, 205] width 7 height 4
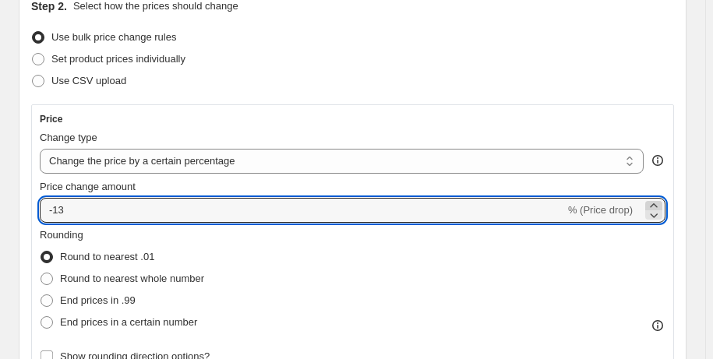
click at [657, 203] on icon at bounding box center [653, 205] width 7 height 4
click at [660, 217] on icon at bounding box center [654, 215] width 16 height 16
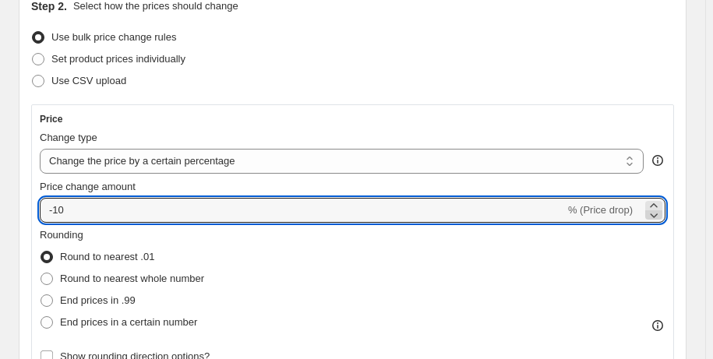
click at [660, 217] on icon at bounding box center [654, 215] width 16 height 16
click at [657, 205] on icon at bounding box center [653, 205] width 7 height 4
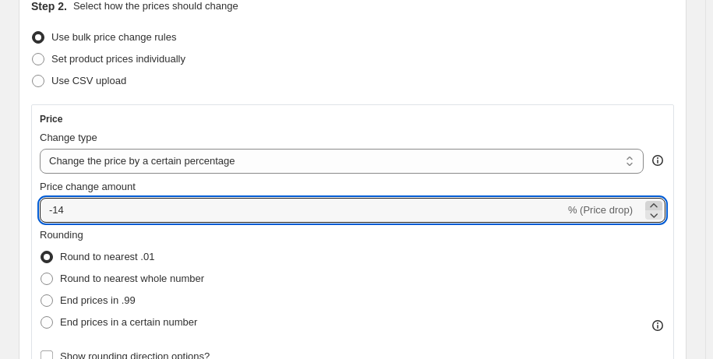
click at [657, 205] on icon at bounding box center [653, 205] width 7 height 4
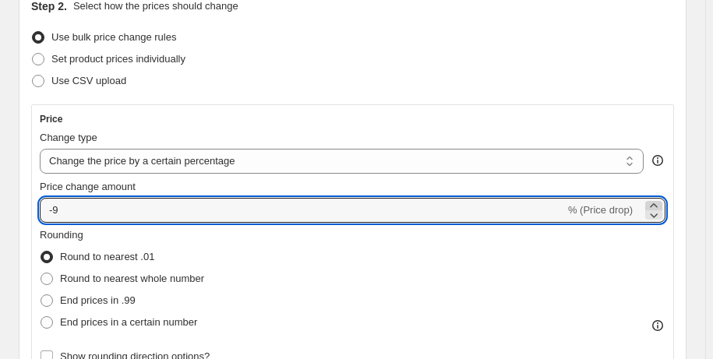
click at [657, 205] on icon at bounding box center [653, 205] width 7 height 4
click at [662, 214] on icon at bounding box center [654, 215] width 16 height 16
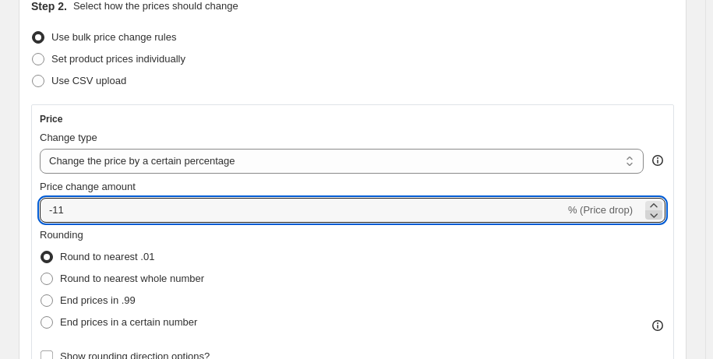
click at [662, 214] on icon at bounding box center [654, 215] width 16 height 16
click at [661, 201] on icon at bounding box center [654, 206] width 16 height 16
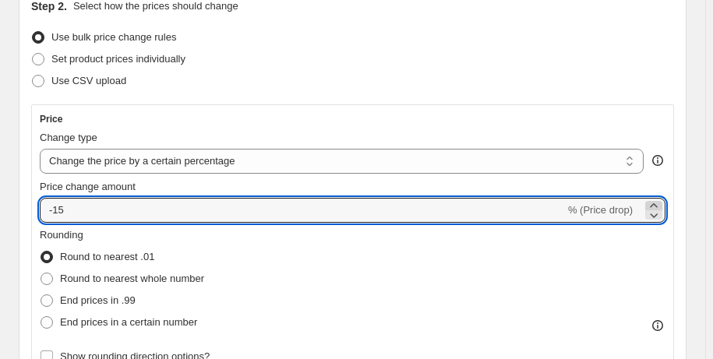
click at [661, 201] on icon at bounding box center [654, 206] width 16 height 16
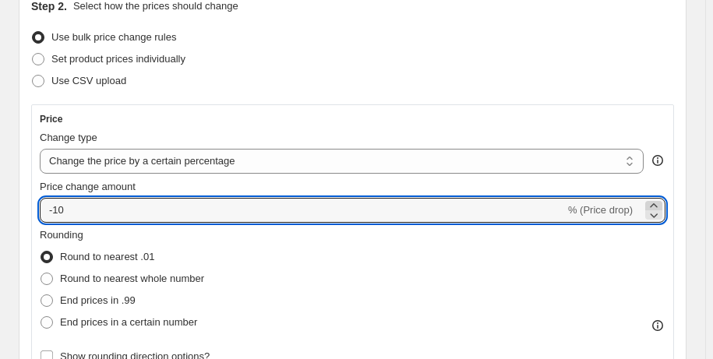
click at [661, 201] on icon at bounding box center [654, 206] width 16 height 16
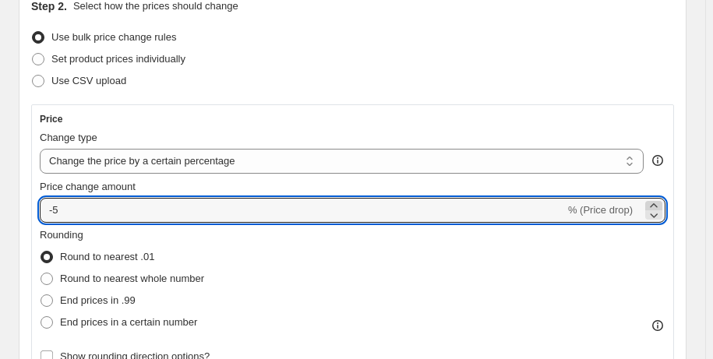
click at [661, 201] on icon at bounding box center [654, 206] width 16 height 16
click at [657, 203] on icon at bounding box center [653, 205] width 7 height 4
click at [661, 209] on icon at bounding box center [654, 215] width 16 height 16
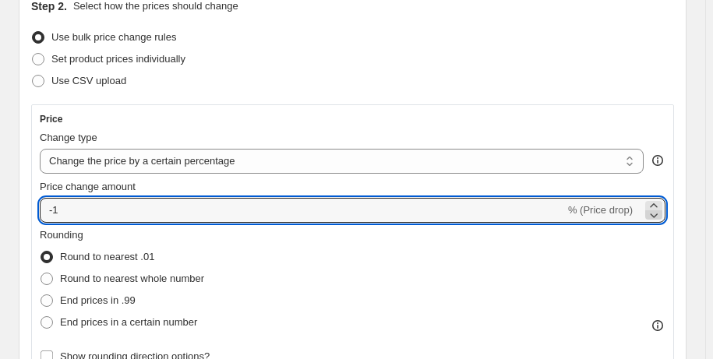
click at [661, 209] on icon at bounding box center [654, 215] width 16 height 16
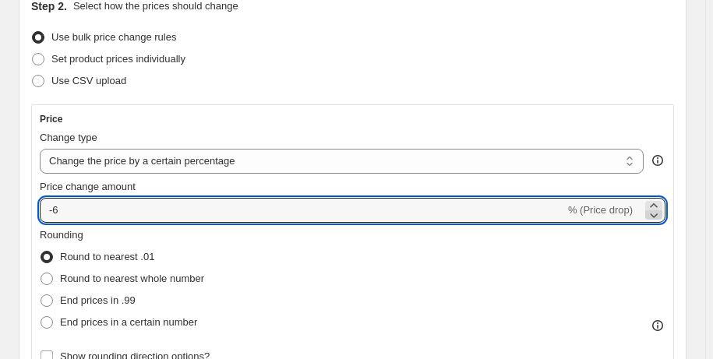
click at [661, 209] on icon at bounding box center [654, 215] width 16 height 16
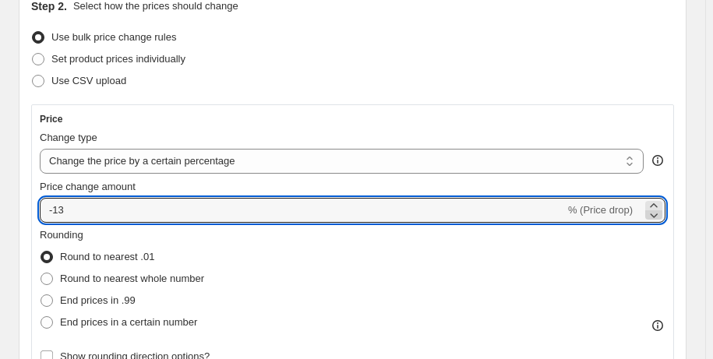
click at [661, 209] on icon at bounding box center [654, 215] width 16 height 16
click at [654, 217] on icon at bounding box center [654, 215] width 16 height 16
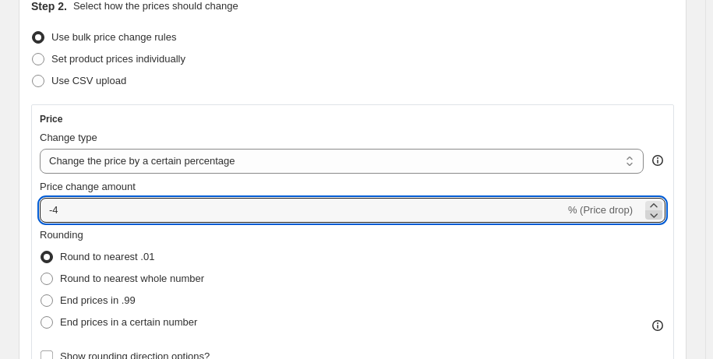
click at [654, 217] on icon at bounding box center [654, 215] width 16 height 16
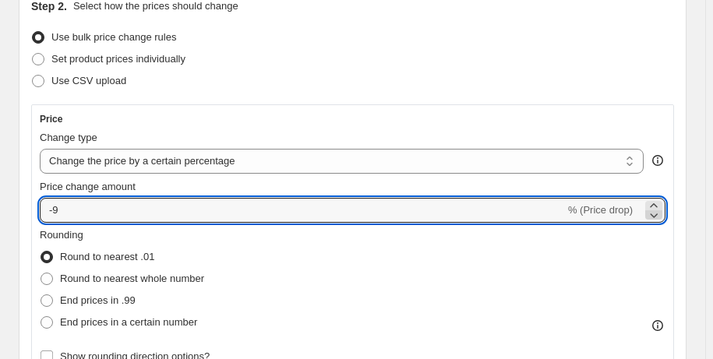
click at [654, 217] on icon at bounding box center [654, 215] width 16 height 16
type input "-15"
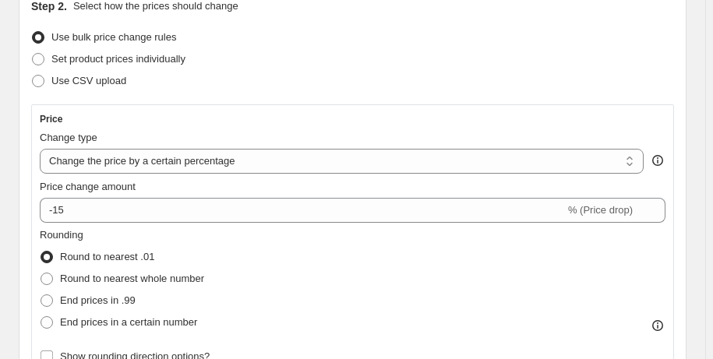
click at [334, 312] on div "Rounding Round to nearest .01 Round to nearest whole number End prices in .99 E…" at bounding box center [353, 281] width 626 height 106
click at [55, 280] on label "Round to nearest whole number" at bounding box center [122, 279] width 164 height 22
click at [41, 274] on input "Round to nearest whole number" at bounding box center [41, 273] width 1 height 1
radio input "true"
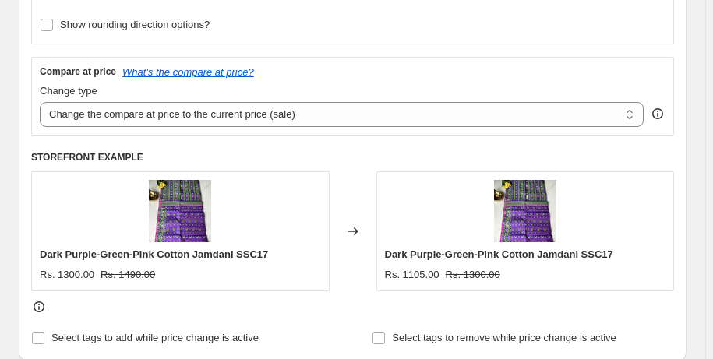
scroll to position [531, 0]
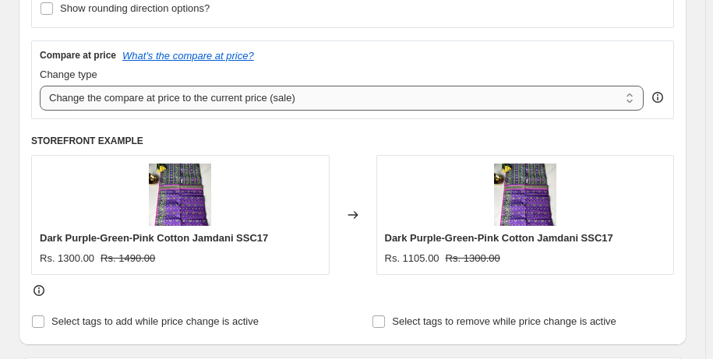
click at [309, 92] on select "Change the compare at price to the current price (sale) Change the compare at p…" at bounding box center [342, 98] width 604 height 25
select select "percentage"
click at [40, 86] on select "Change the compare at price to the current price (sale) Change the compare at p…" at bounding box center [342, 98] width 604 height 25
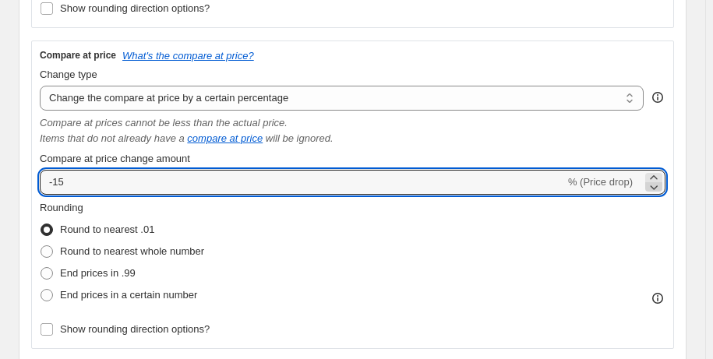
click at [659, 189] on icon at bounding box center [655, 188] width 8 height 5
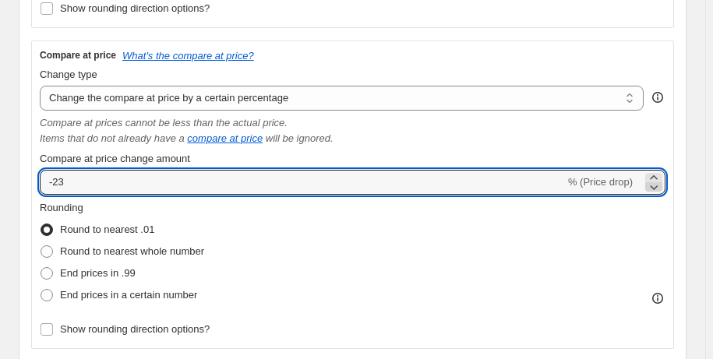
click at [659, 189] on icon at bounding box center [655, 188] width 8 height 5
click at [662, 172] on icon at bounding box center [654, 178] width 16 height 16
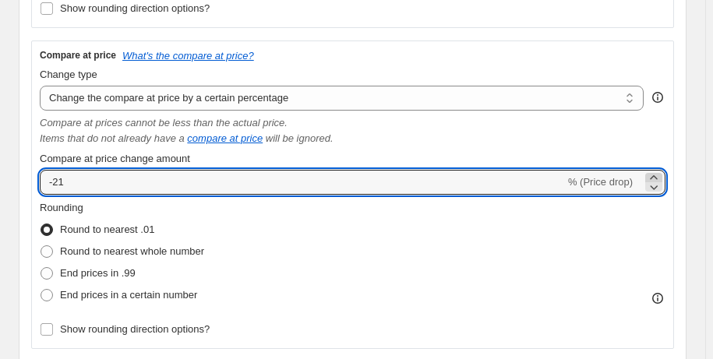
click at [662, 172] on icon at bounding box center [654, 178] width 16 height 16
click at [662, 193] on icon at bounding box center [654, 187] width 16 height 16
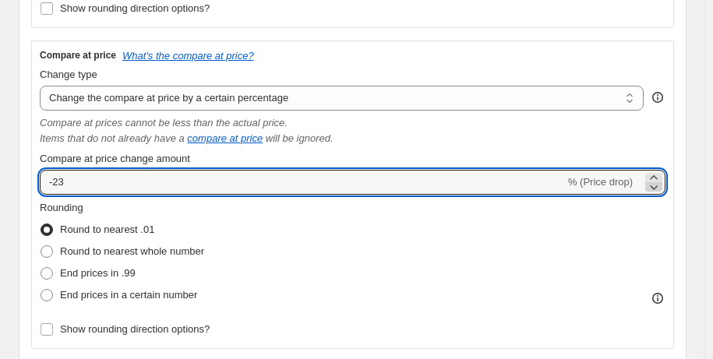
click at [662, 193] on icon at bounding box center [654, 187] width 16 height 16
type input "-25"
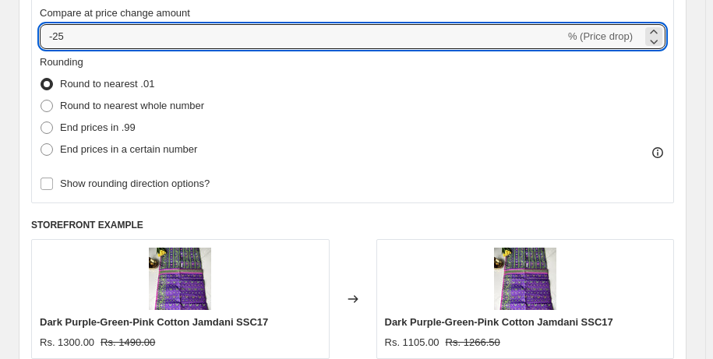
scroll to position [699, 0]
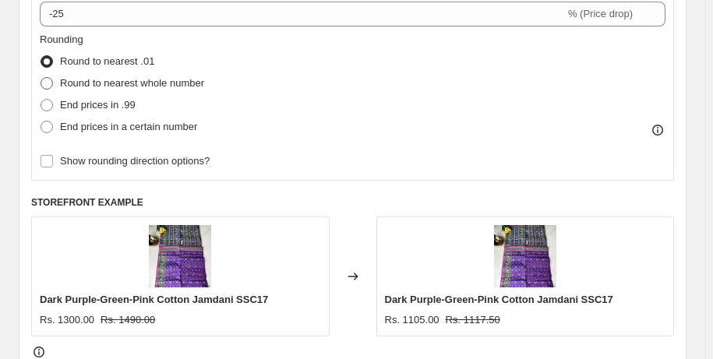
click at [195, 83] on span "Round to nearest whole number" at bounding box center [132, 83] width 144 height 12
click at [41, 78] on input "Round to nearest whole number" at bounding box center [41, 77] width 1 height 1
radio input "true"
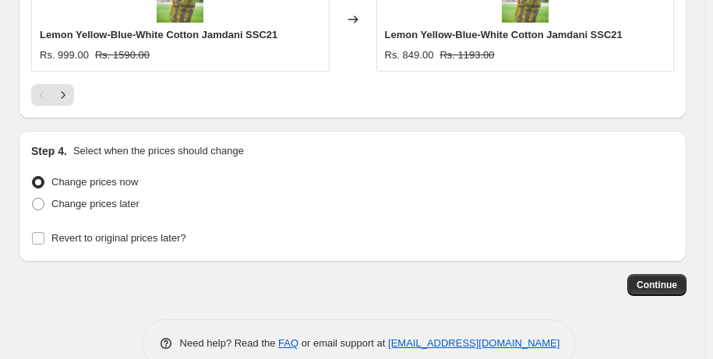
scroll to position [1824, 0]
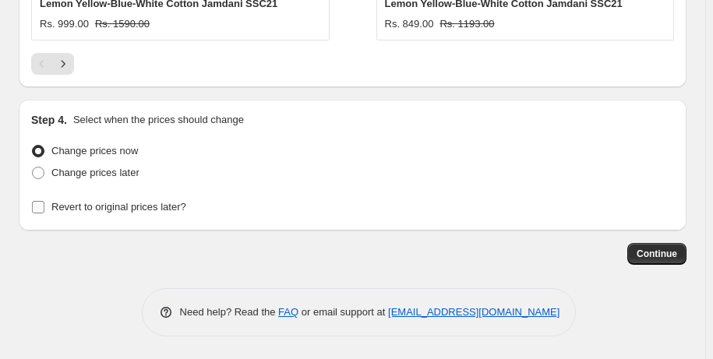
click at [91, 203] on span "Revert to original prices later?" at bounding box center [118, 207] width 135 height 12
click at [44, 203] on input "Revert to original prices later?" at bounding box center [38, 207] width 12 height 12
checkbox input "true"
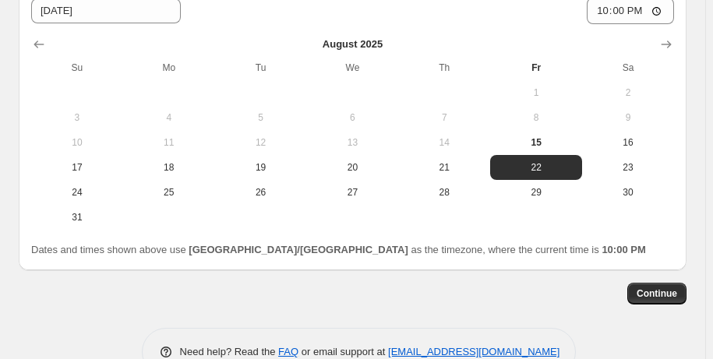
scroll to position [2116, 0]
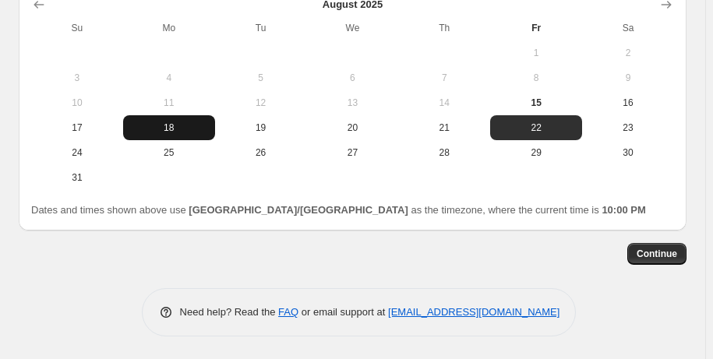
click at [175, 129] on span "18" at bounding box center [169, 128] width 80 height 12
type input "[DATE]"
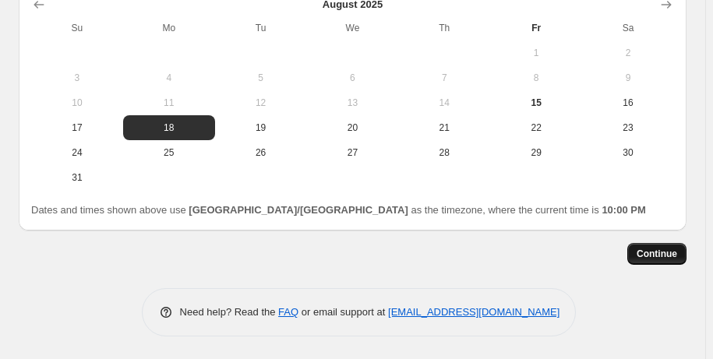
click at [659, 253] on span "Continue" at bounding box center [657, 254] width 41 height 12
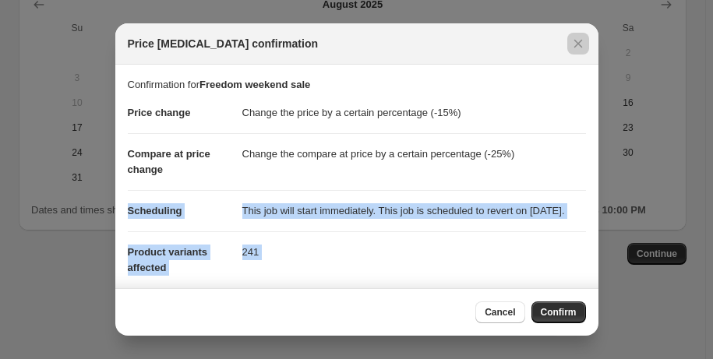
click at [593, 359] on div "Price change job confirmation Confirmation for Freedom weekend sale Price chang…" at bounding box center [356, 360] width 713 height 0
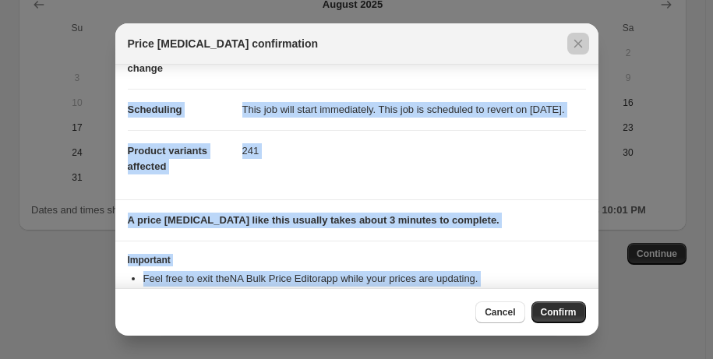
scroll to position [110, 0]
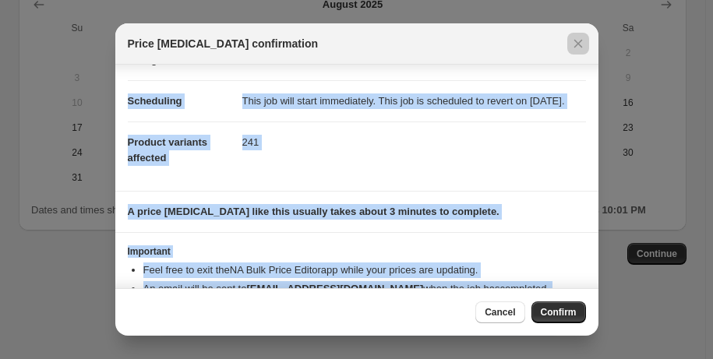
click at [553, 220] on p "A price [MEDICAL_DATA] like this usually takes about 3 minutes to complete." at bounding box center [357, 212] width 458 height 16
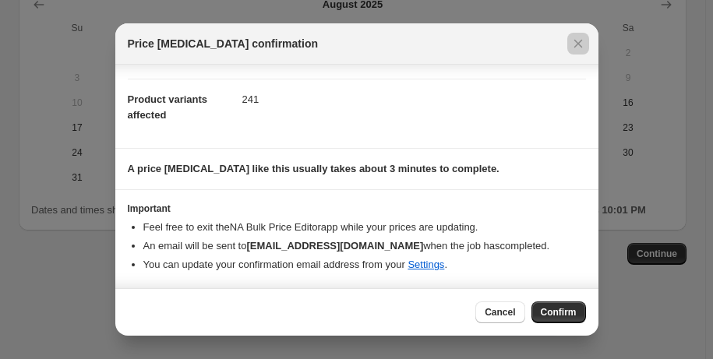
scroll to position [168, 0]
click at [555, 317] on span "Confirm" at bounding box center [559, 312] width 36 height 12
type input "Freedom weekend sale"
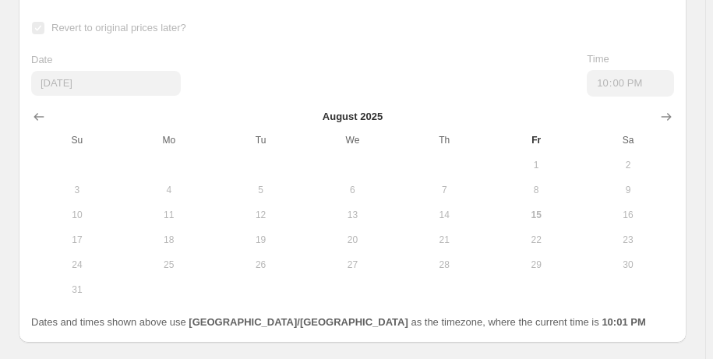
scroll to position [2156, 0]
